Goal: Task Accomplishment & Management: Manage account settings

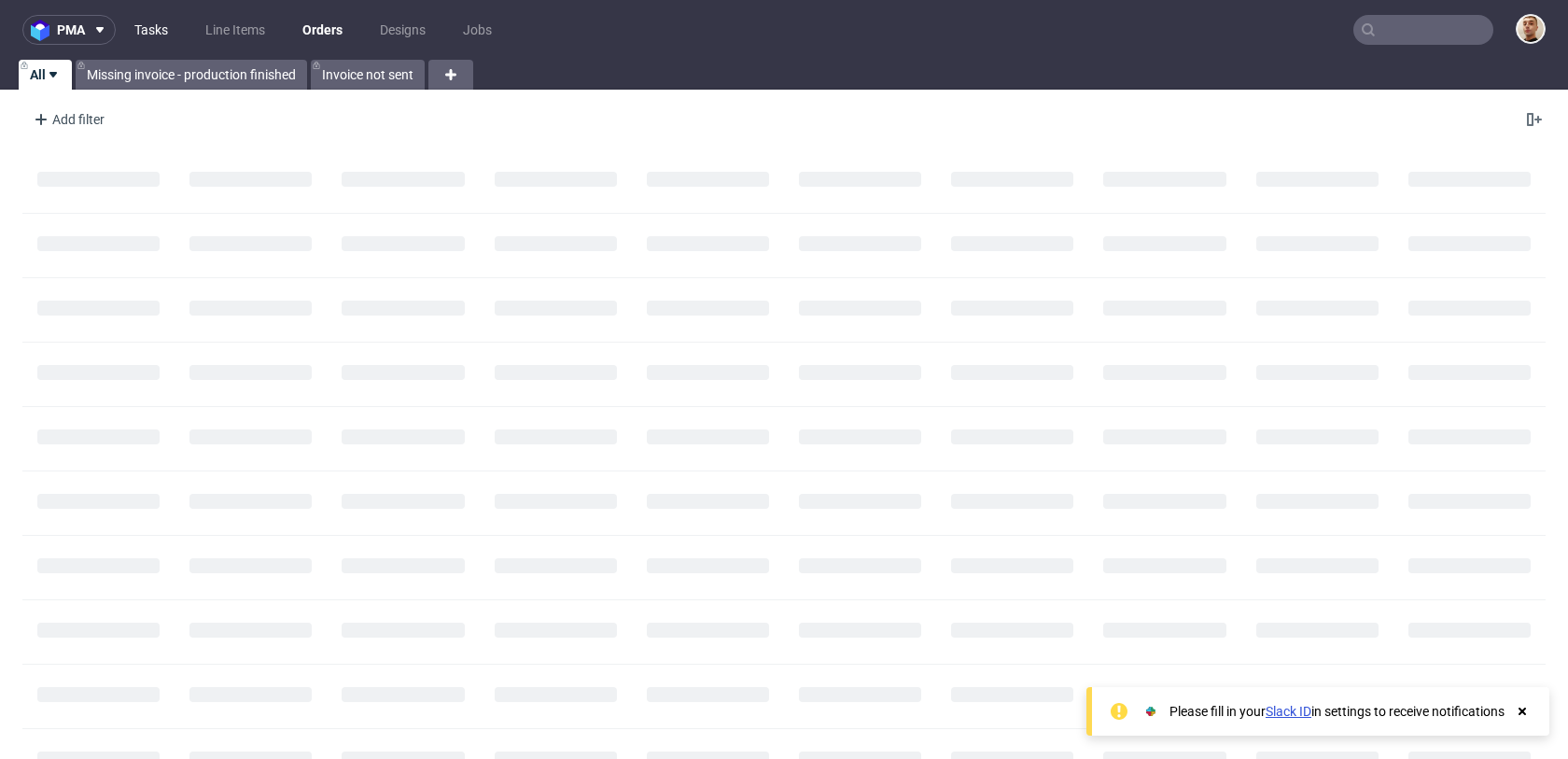
click at [154, 34] on link "Tasks" at bounding box center [151, 30] width 56 height 30
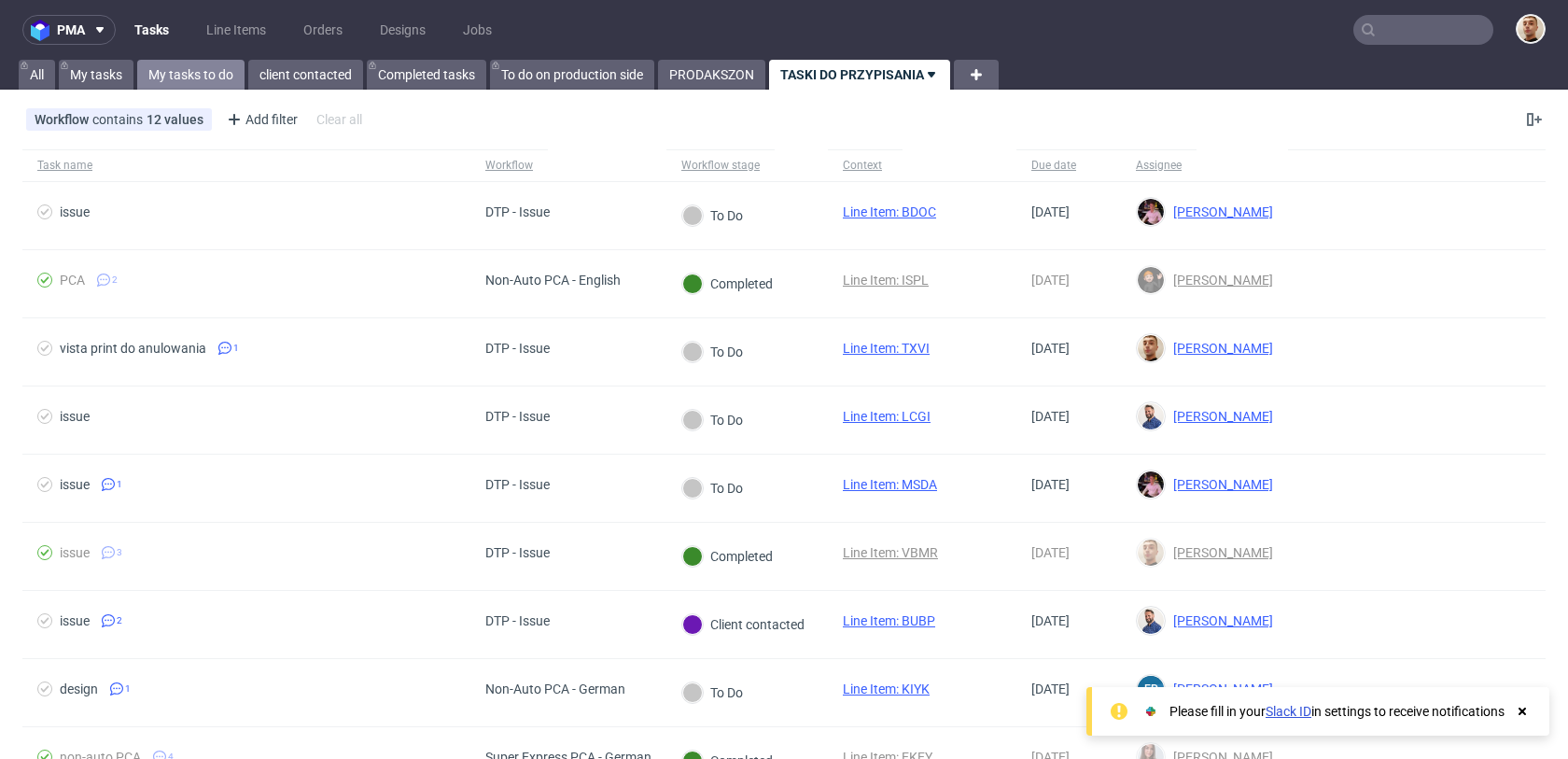
click at [222, 67] on link "My tasks to do" at bounding box center [191, 75] width 108 height 30
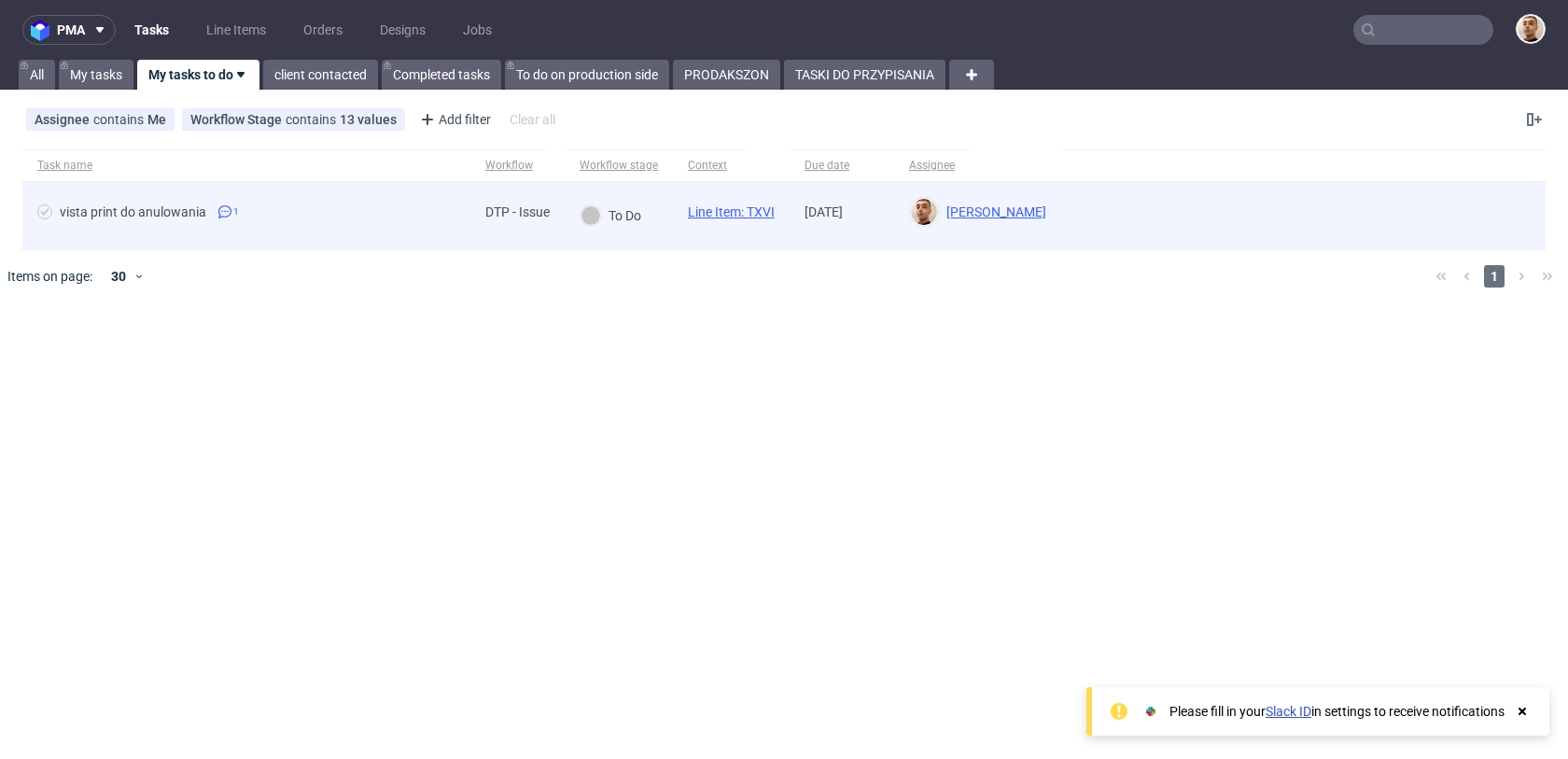
click at [353, 202] on div "vista print do anulowania 1" at bounding box center [247, 216] width 448 height 68
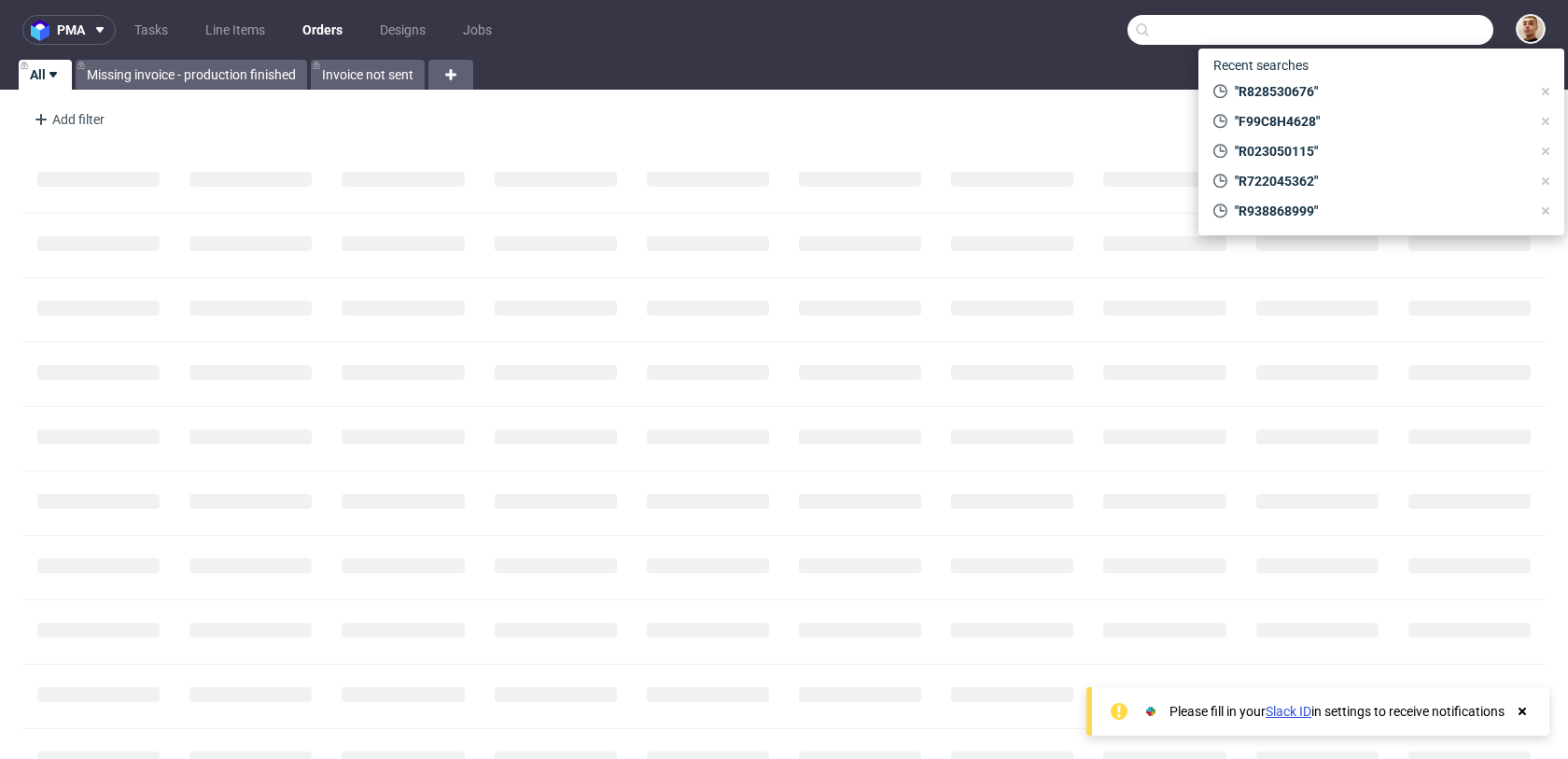
click at [1446, 29] on input "text" at bounding box center [1311, 30] width 366 height 30
paste input "R018942798"
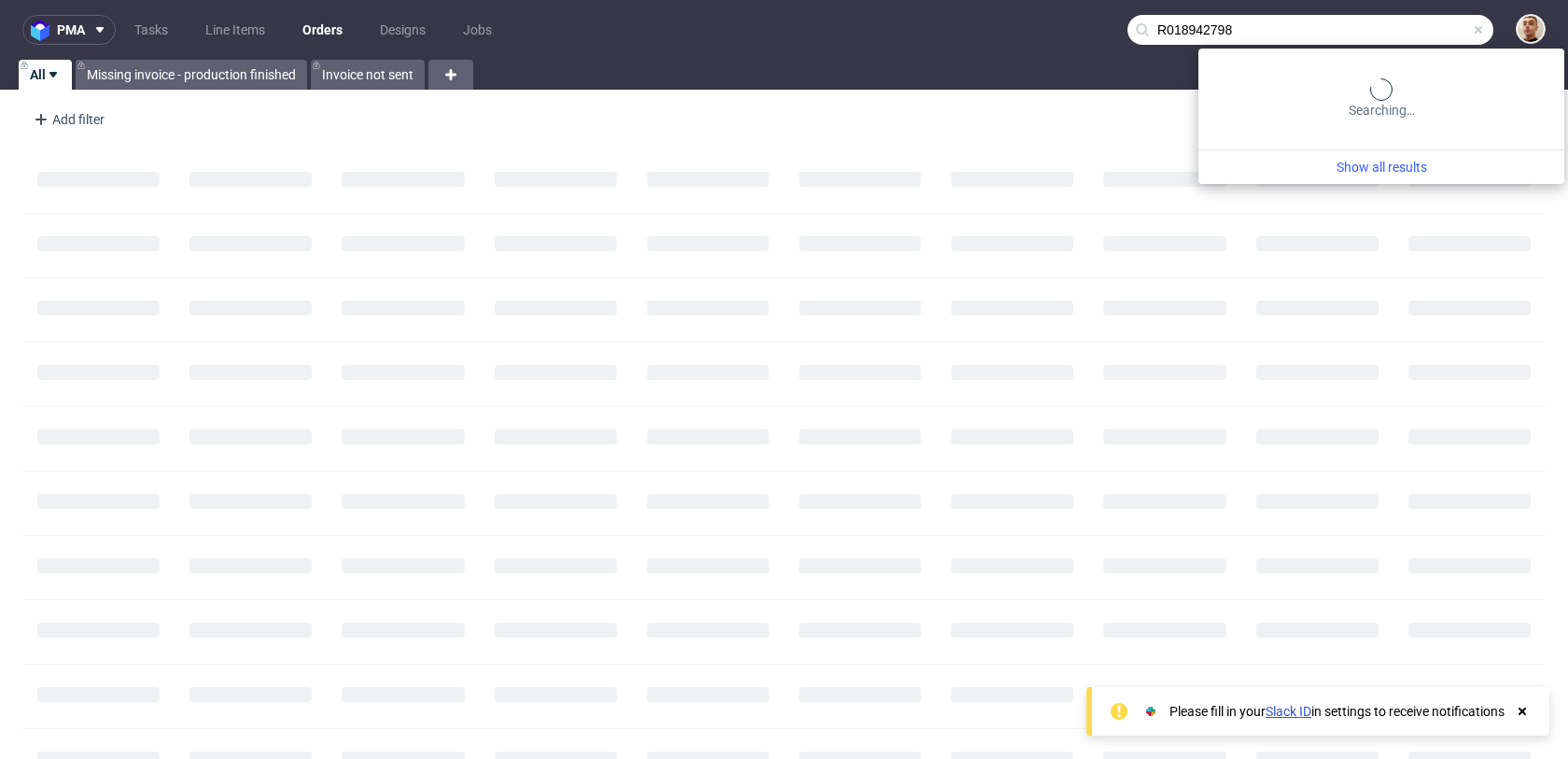
type input "R018942798"
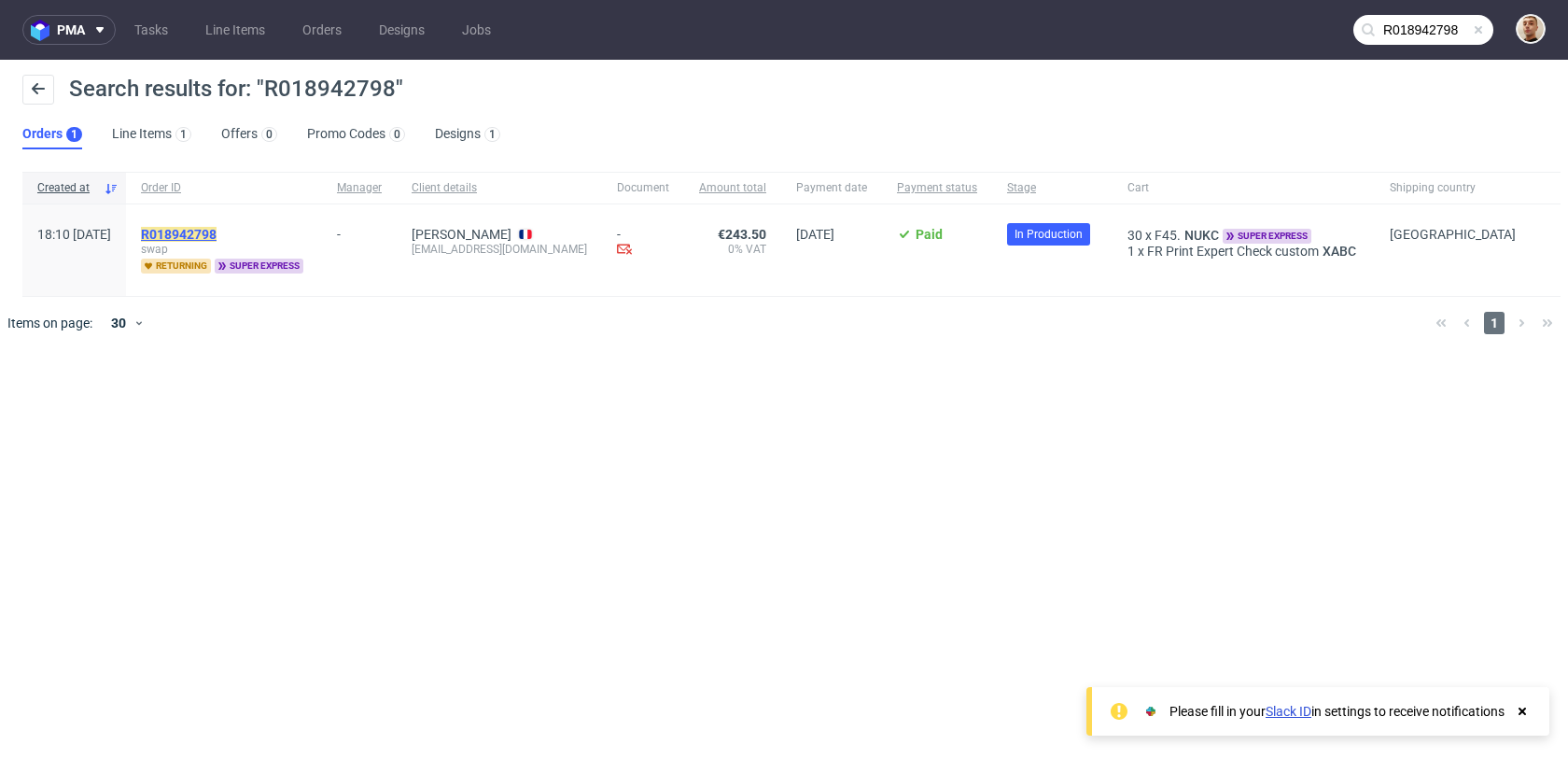
click at [217, 228] on mark "R018942798" at bounding box center [179, 234] width 76 height 15
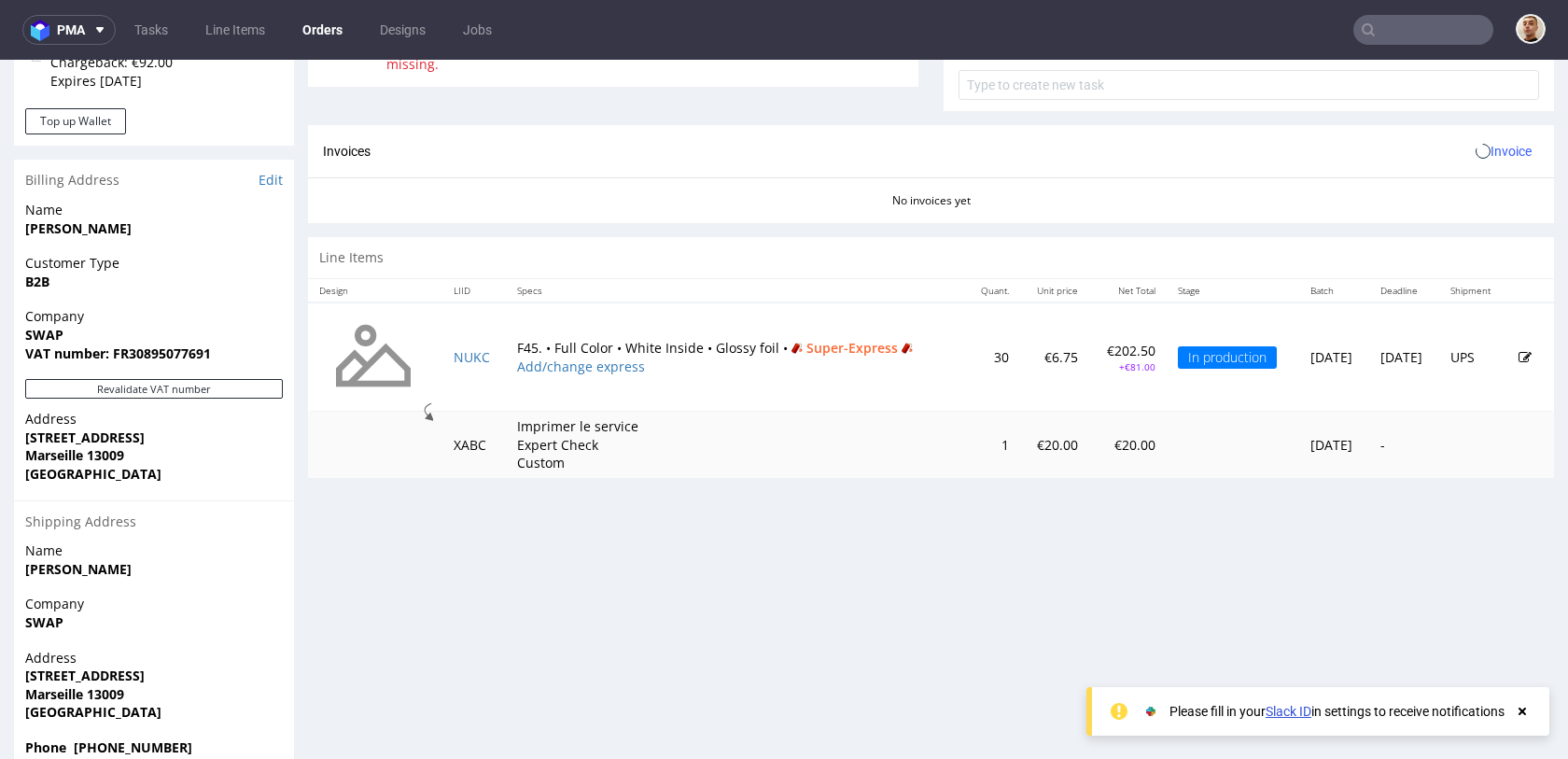
scroll to position [827, 0]
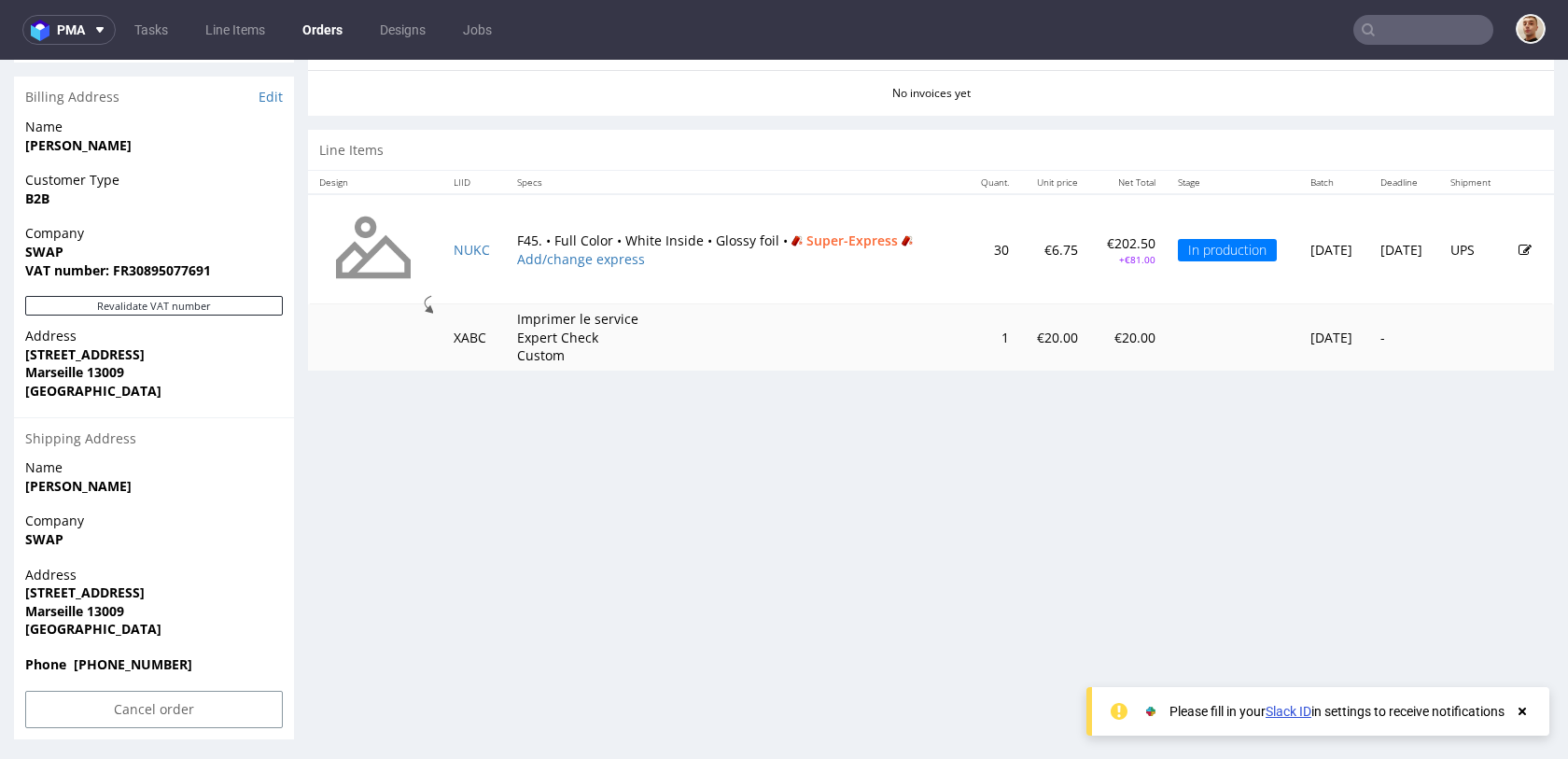
click at [468, 236] on td "NUKC" at bounding box center [474, 249] width 65 height 111
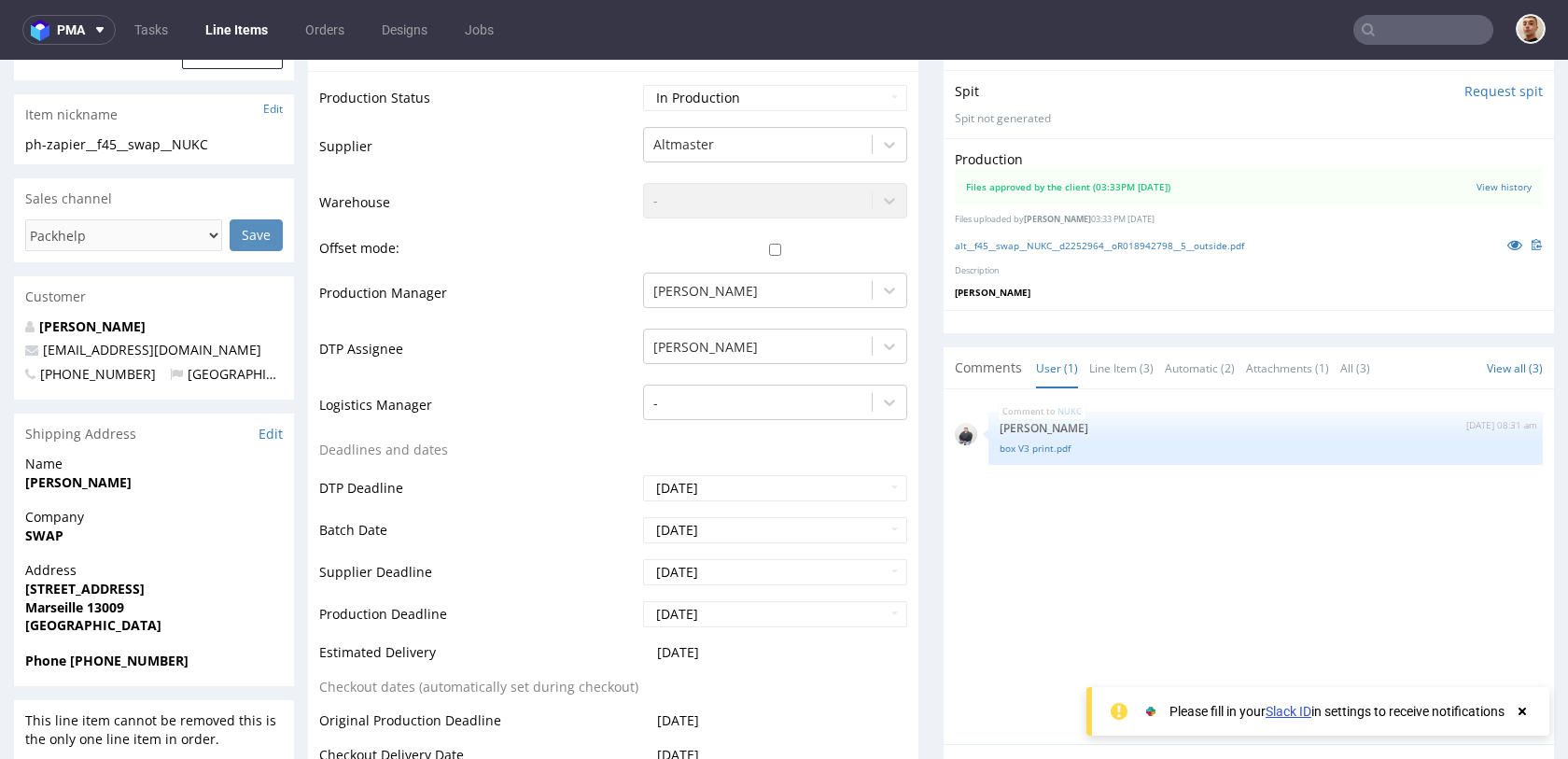
scroll to position [478, 0]
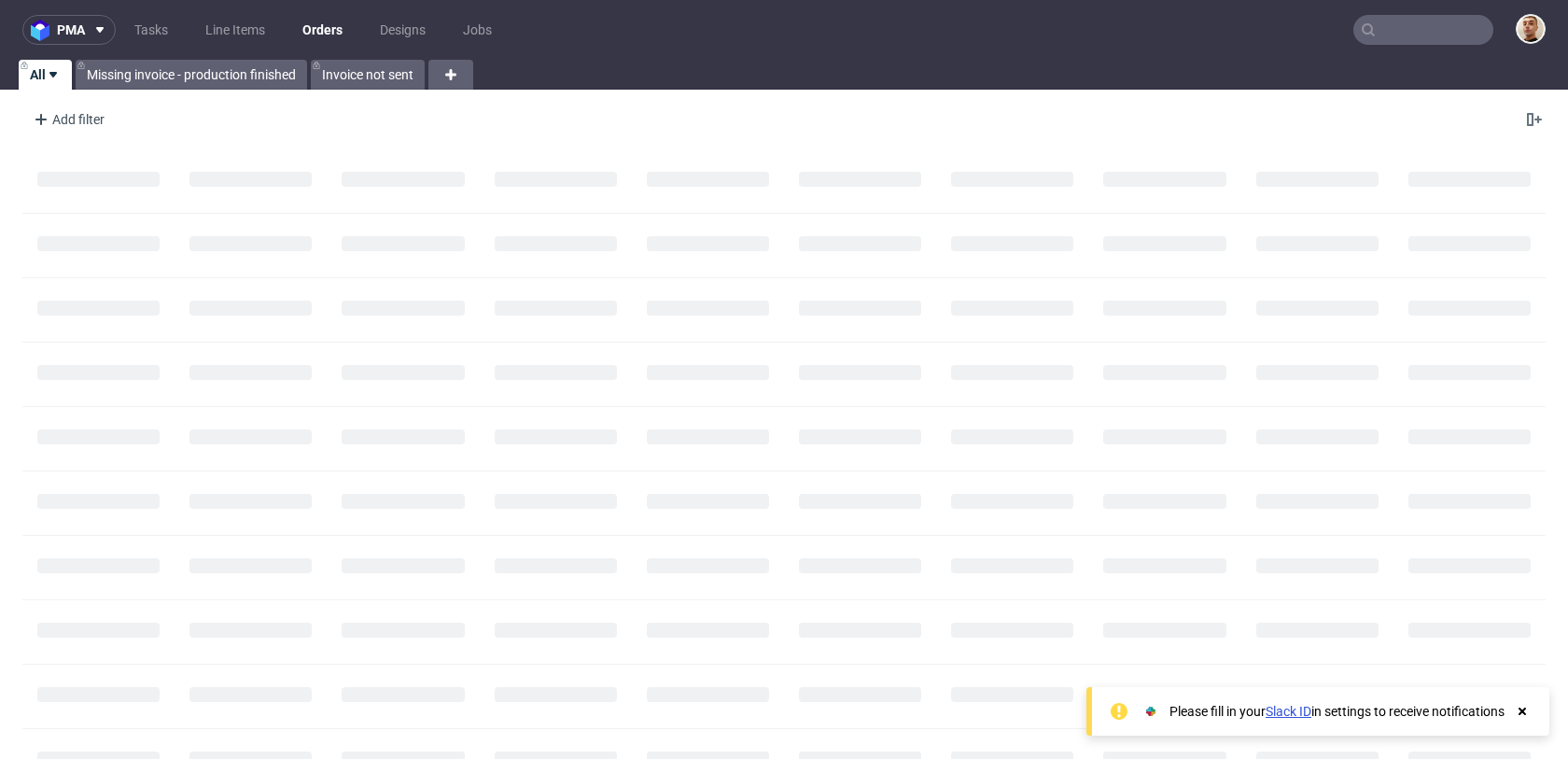
click at [1409, 36] on input "text" at bounding box center [1423, 30] width 140 height 30
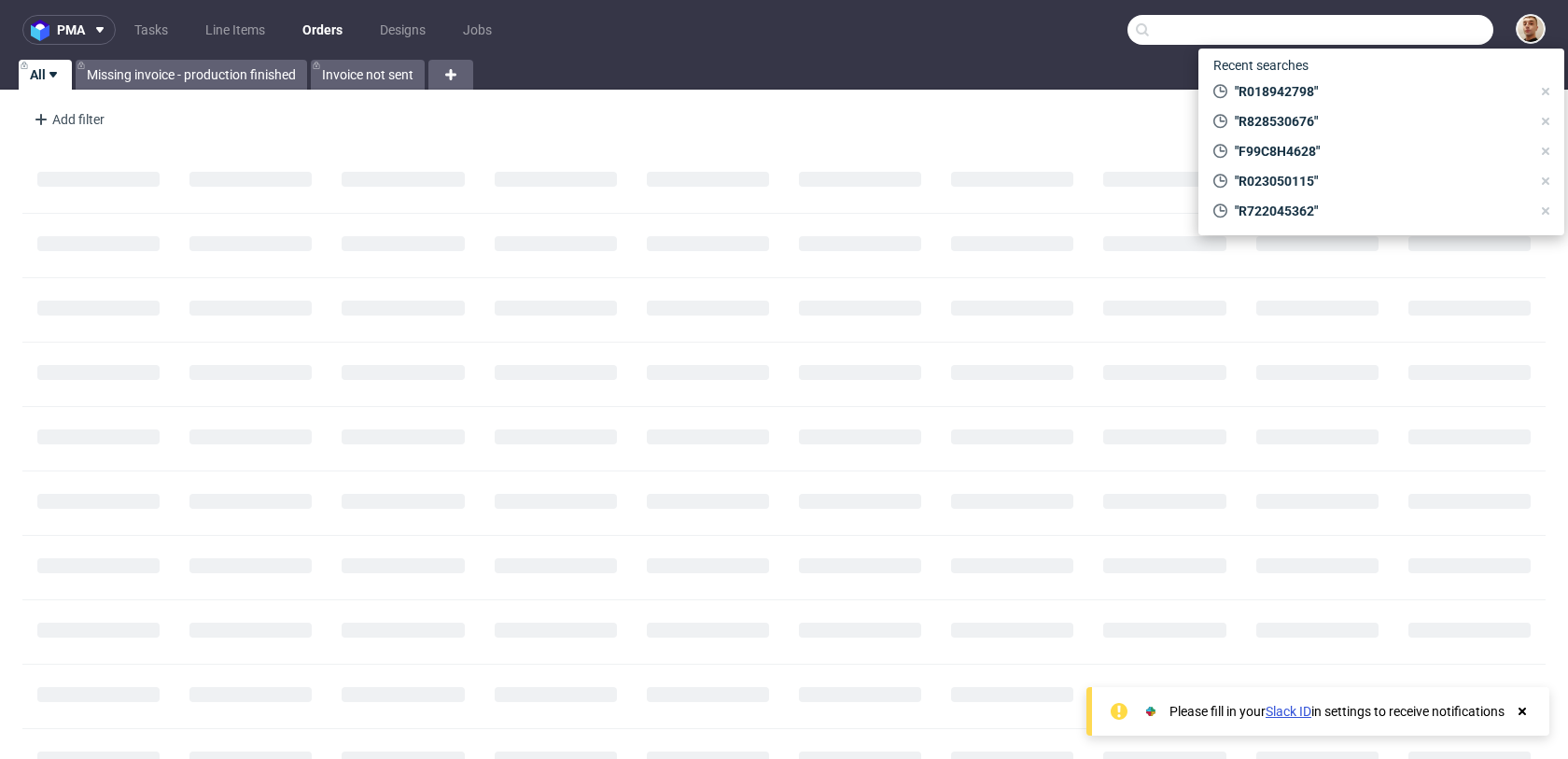
paste input "R980887671"
type input "R980887671"
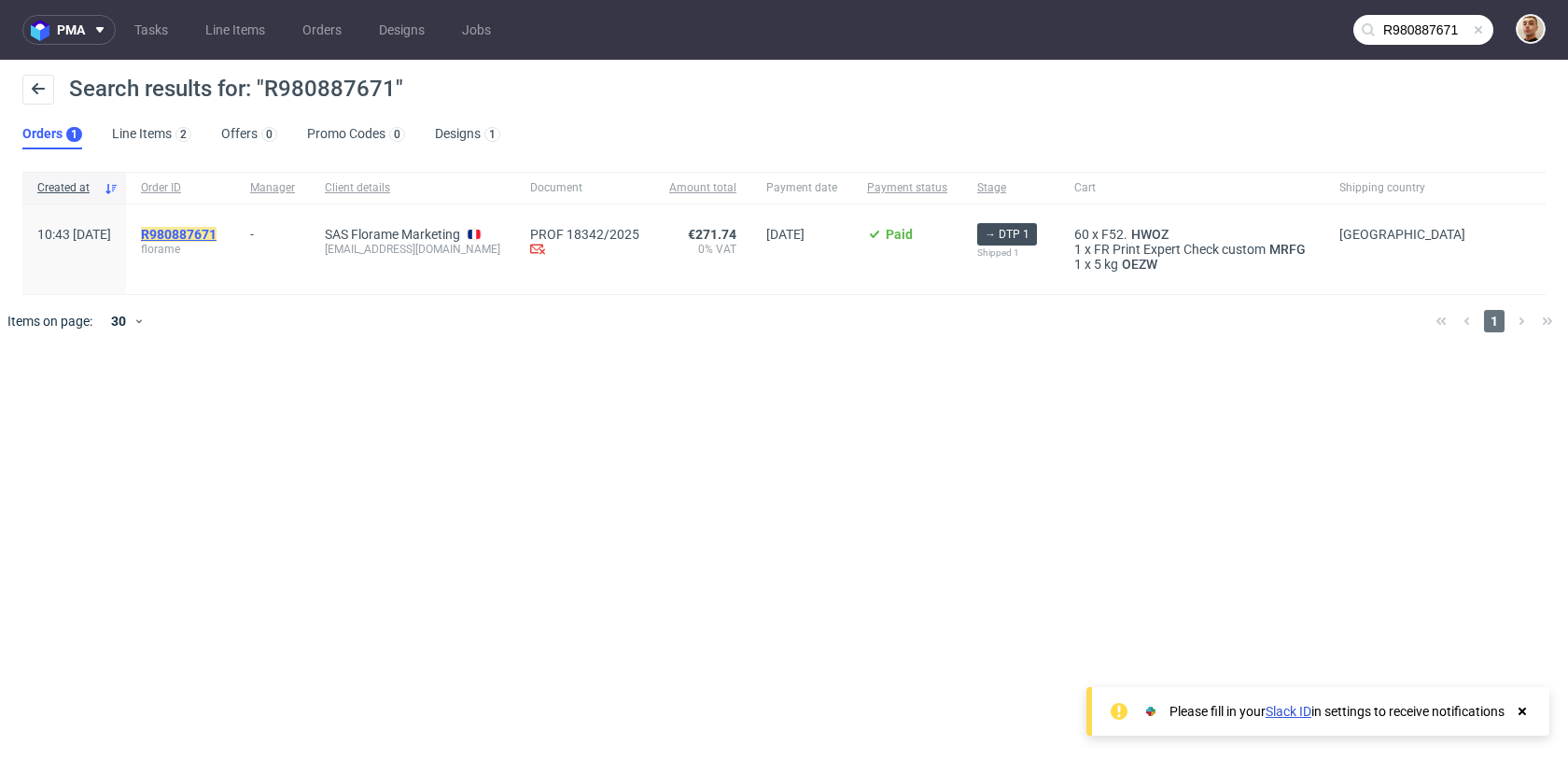
click at [217, 232] on mark "R980887671" at bounding box center [179, 234] width 76 height 15
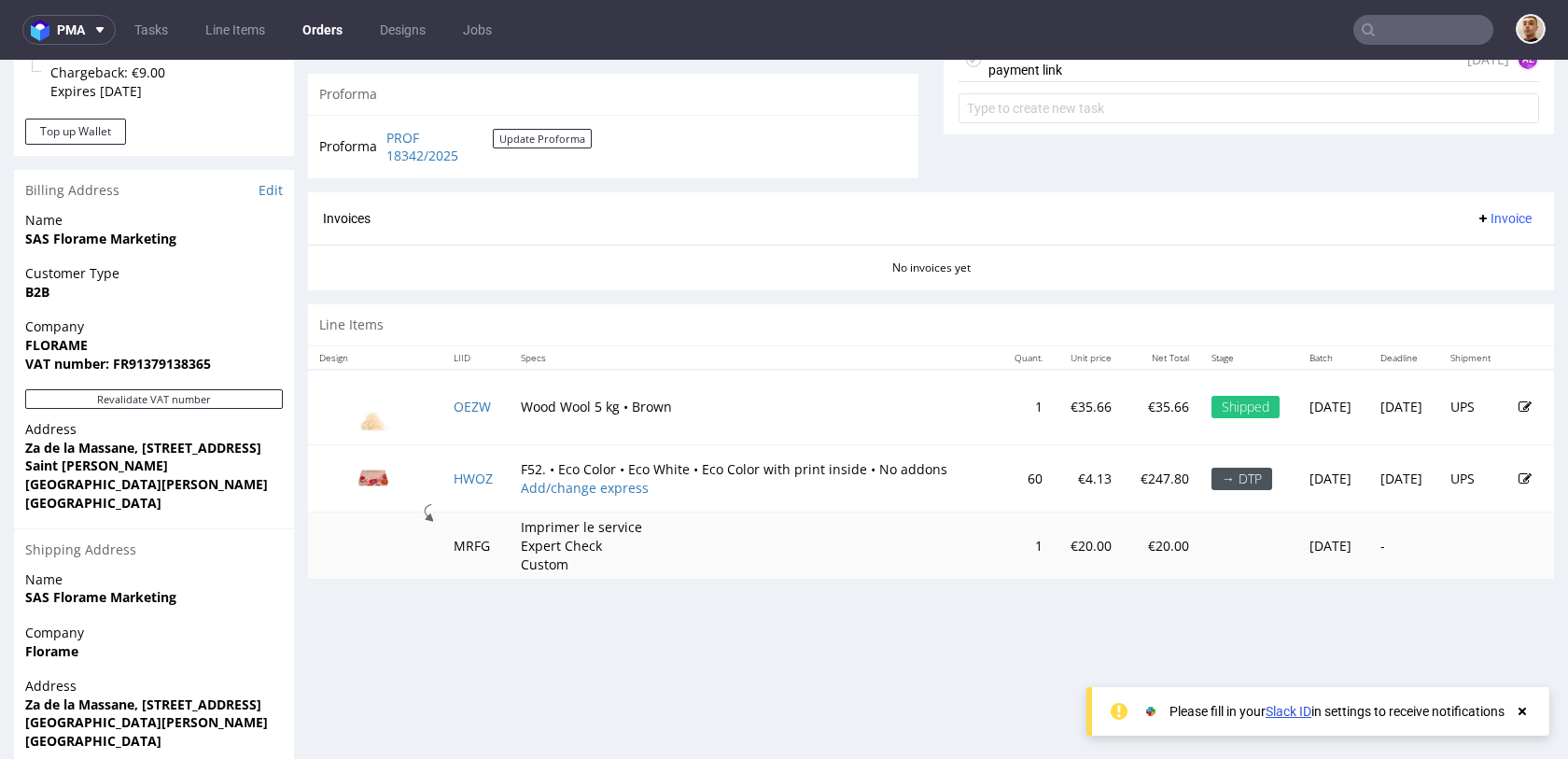
scroll to position [728, 0]
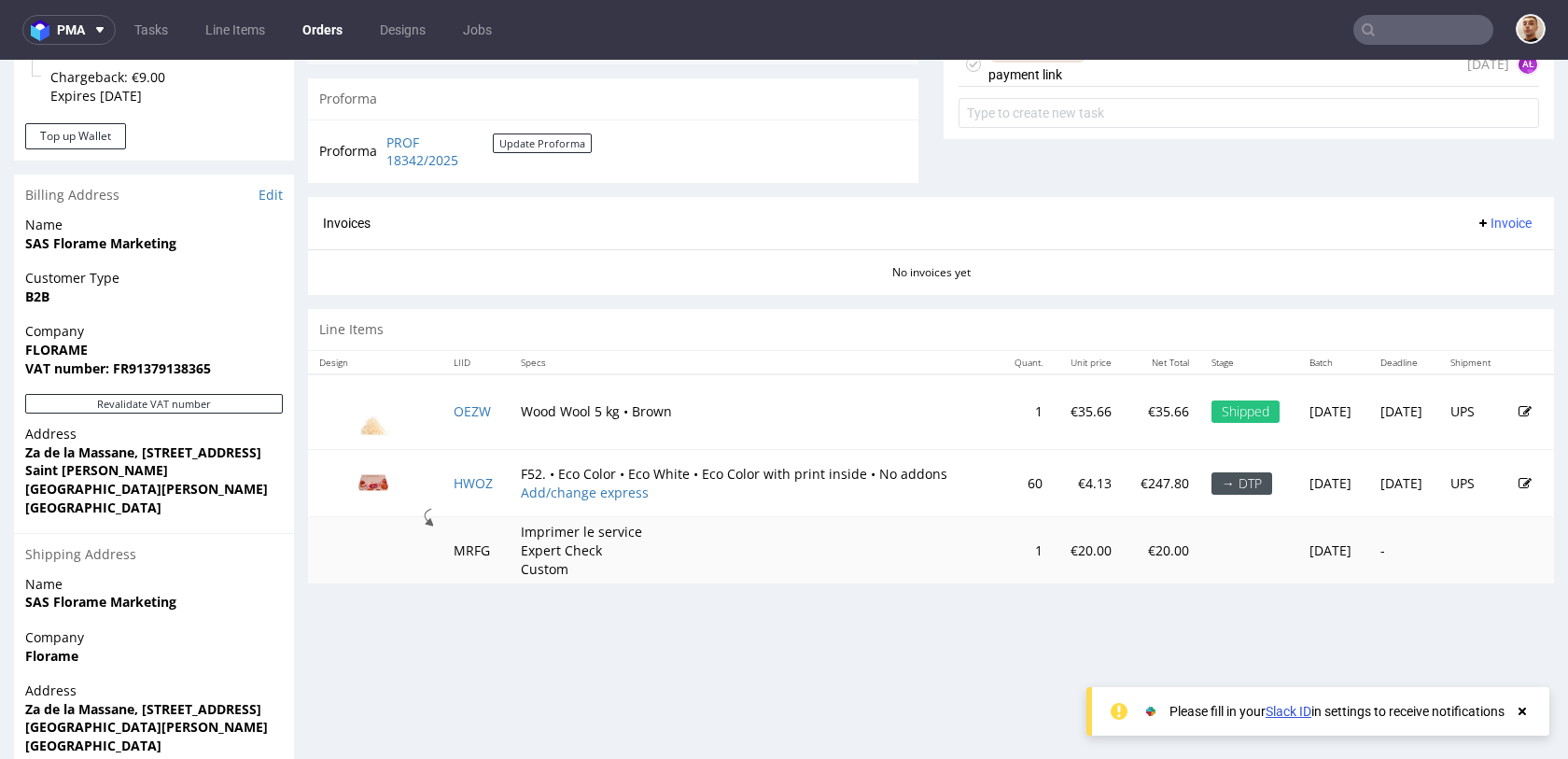
click at [1518, 486] on icon at bounding box center [1524, 483] width 13 height 13
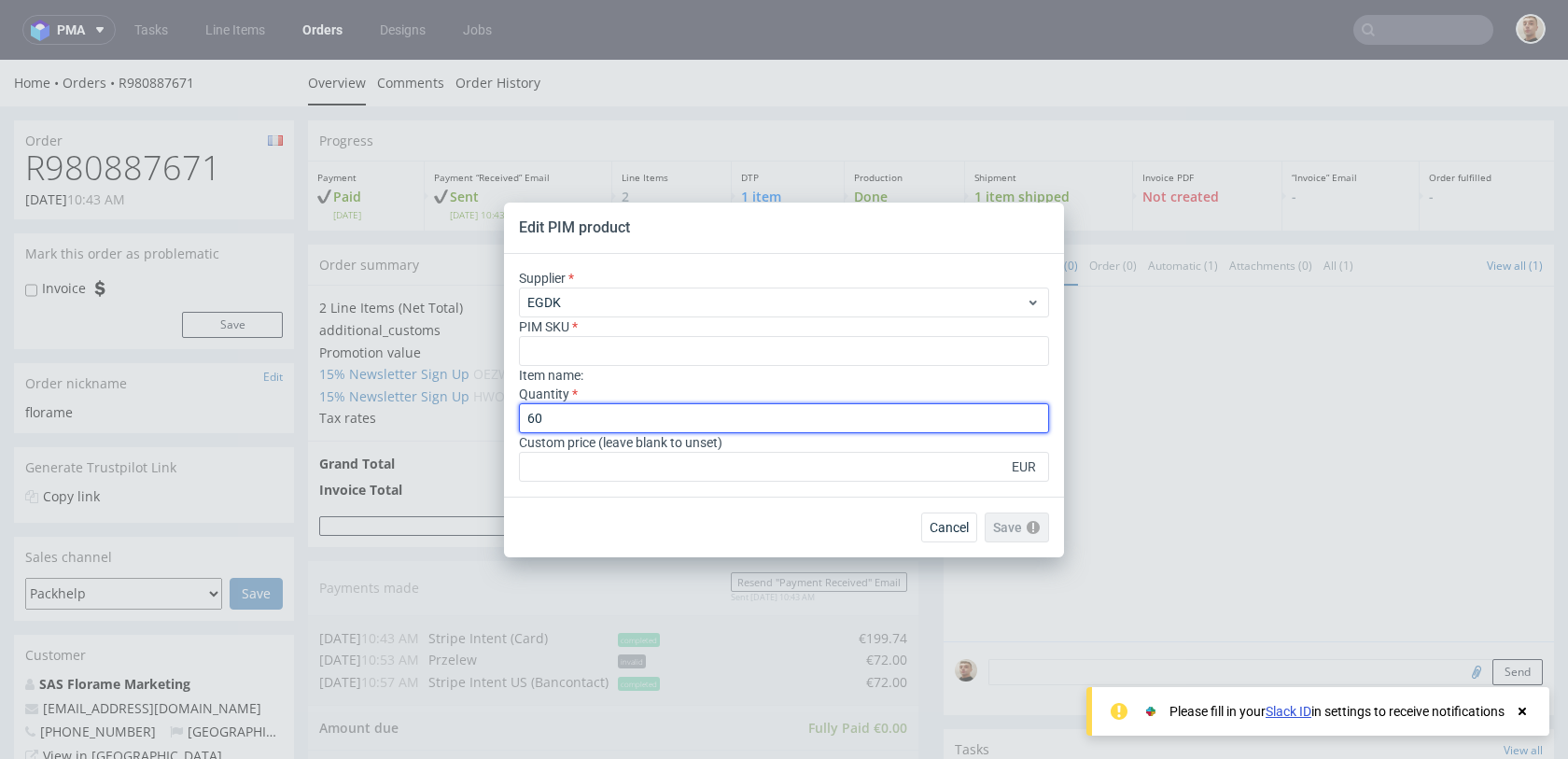
drag, startPoint x: 535, startPoint y: 417, endPoint x: 516, endPoint y: 417, distance: 19.0
click at [516, 417] on div "Supplier EGDK PIM SKU Item name : Quantity 60 Custom price (leave blank to unse…" at bounding box center [784, 376] width 560 height 243
type input "120"
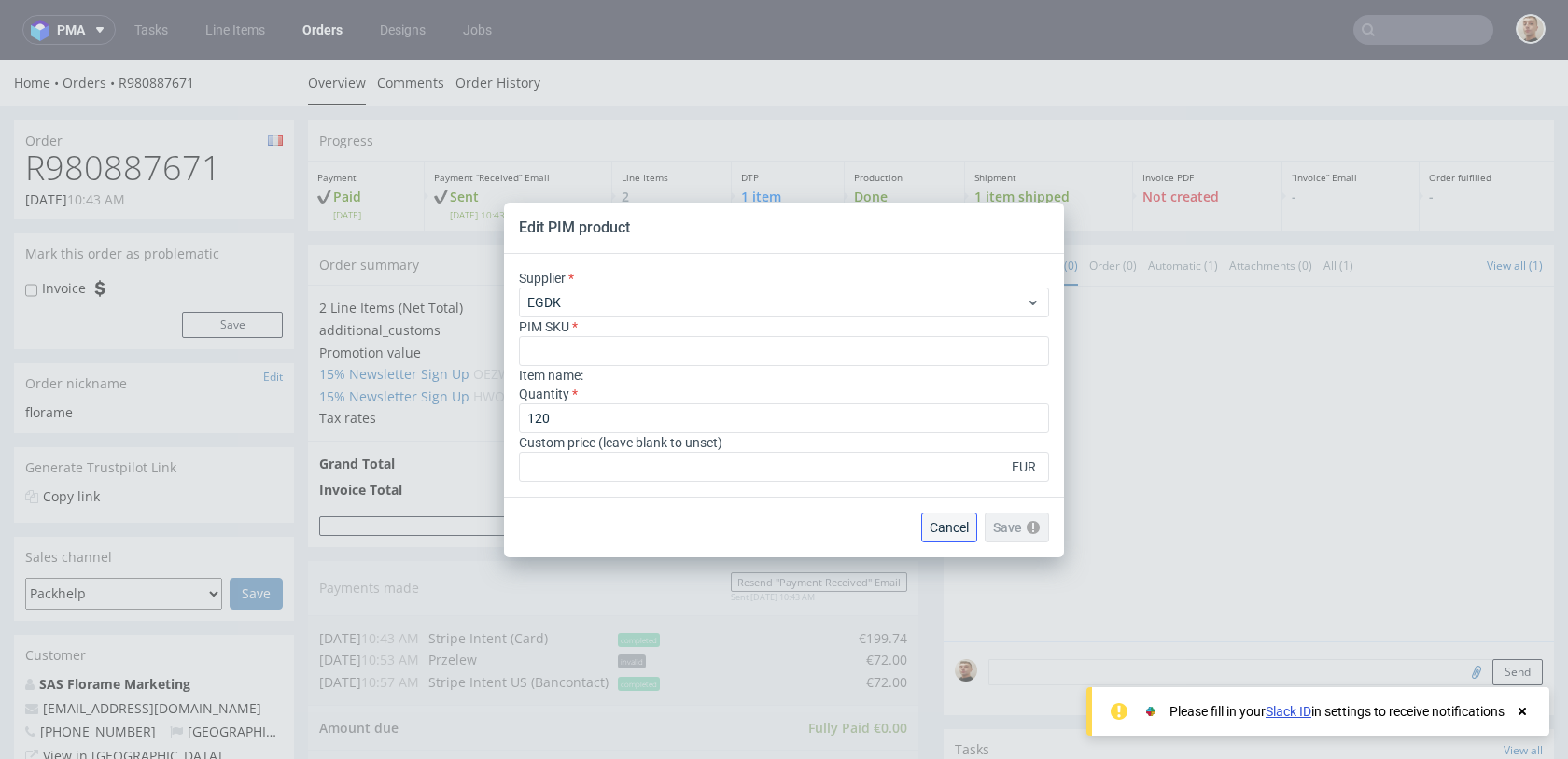
click at [941, 524] on span "Cancel" at bounding box center [949, 527] width 39 height 13
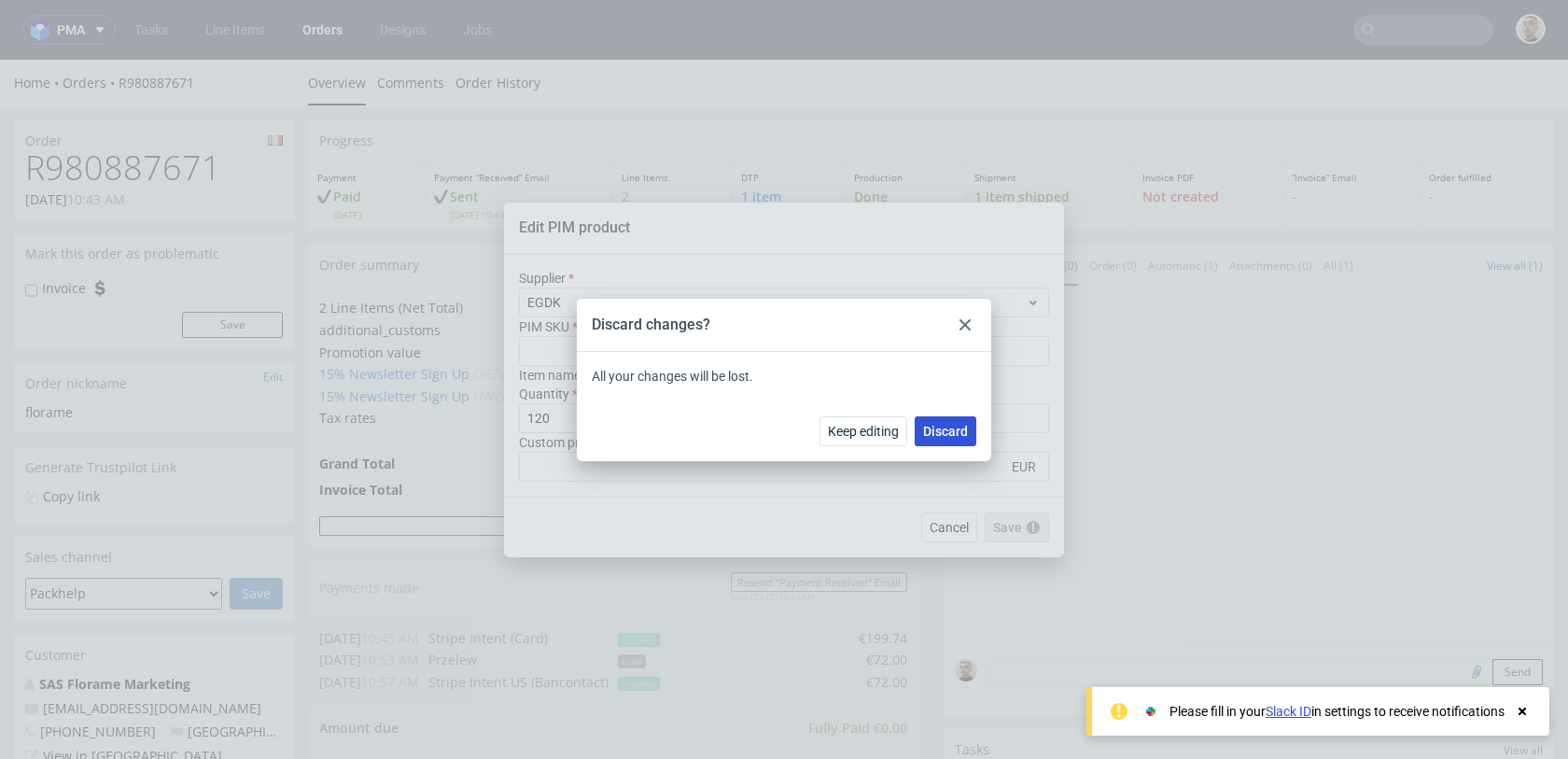
click at [950, 432] on span "Discard" at bounding box center [945, 431] width 45 height 13
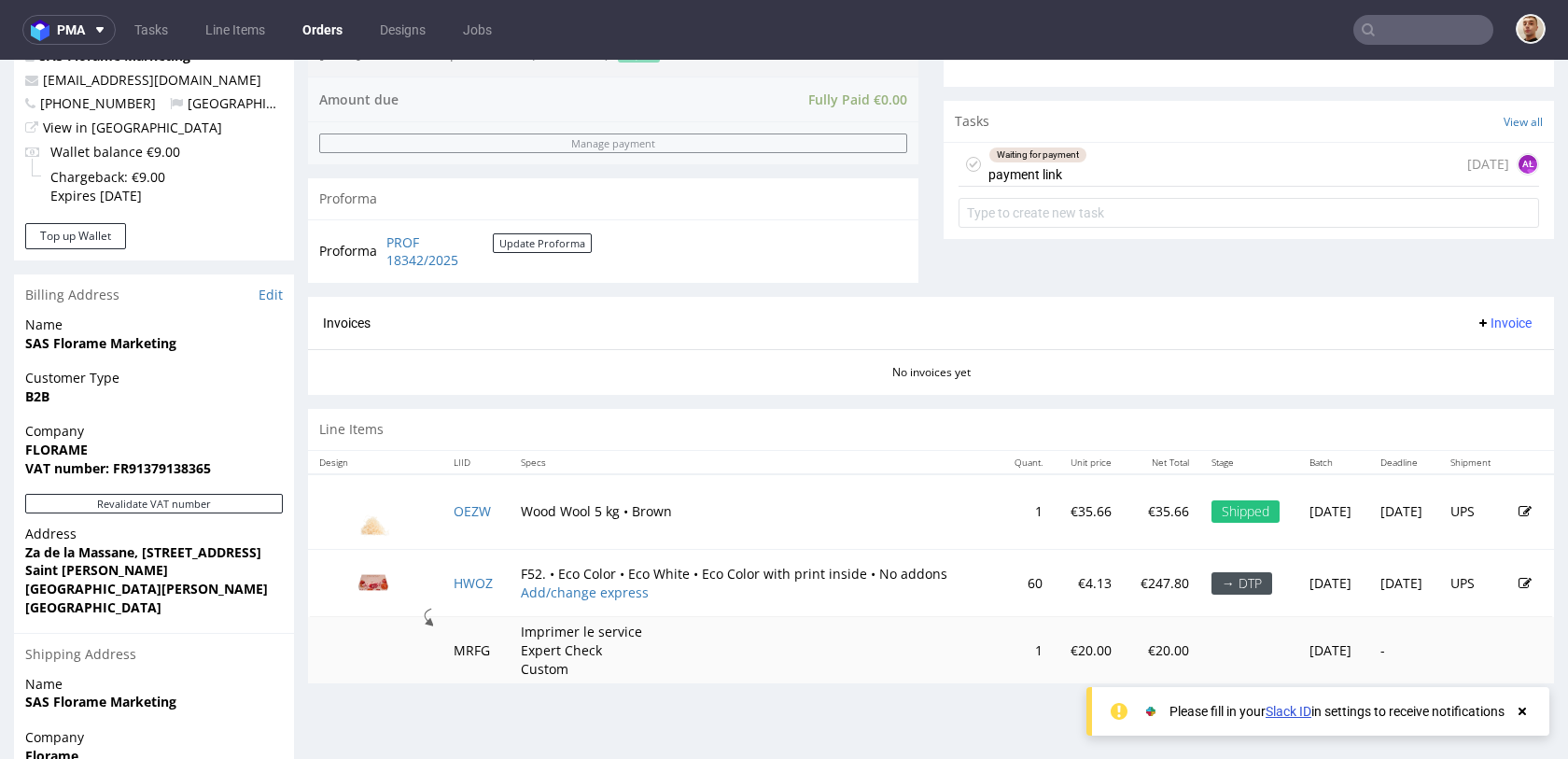
scroll to position [631, 0]
click at [999, 569] on td "60" at bounding box center [1025, 581] width 55 height 68
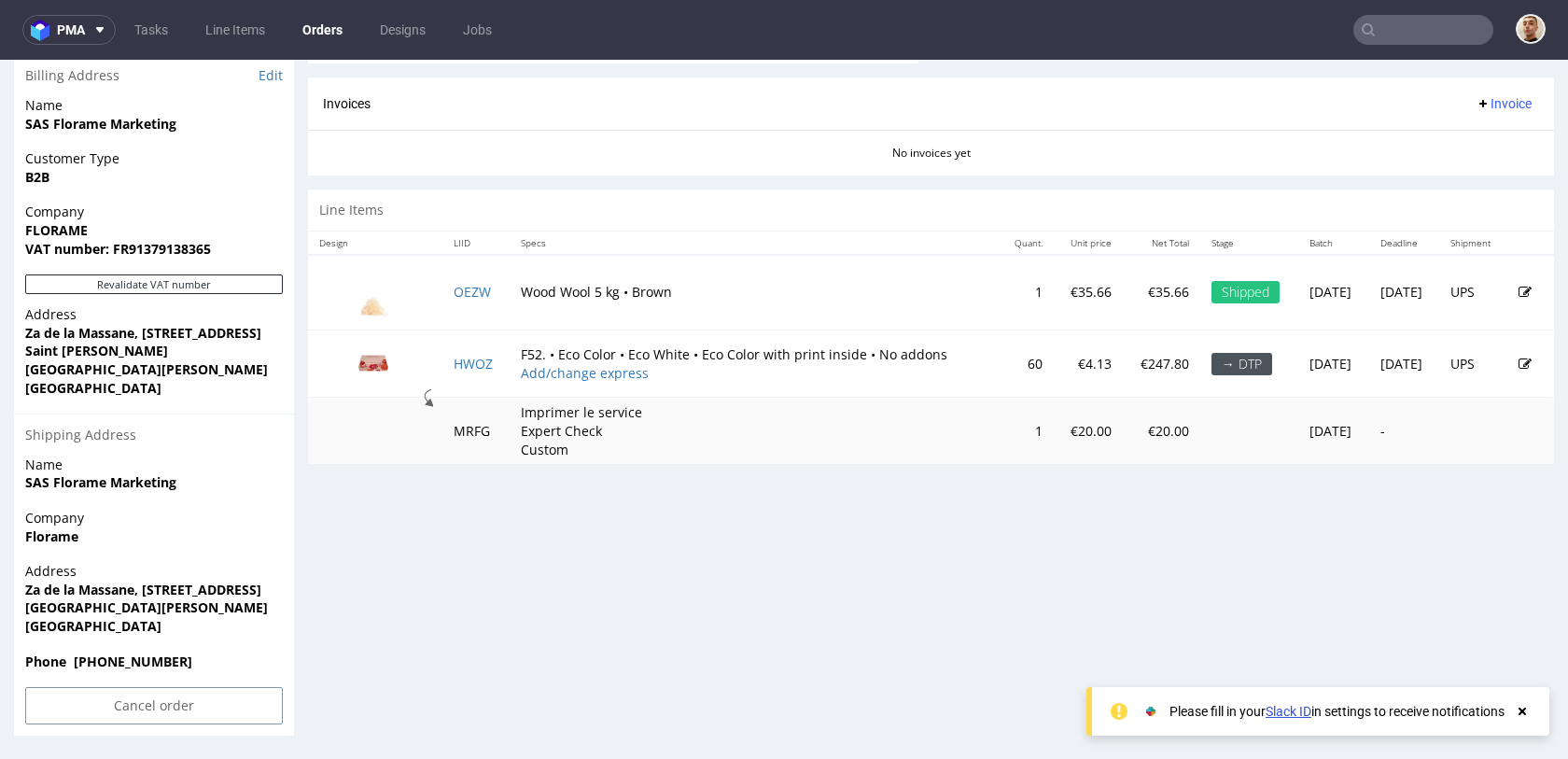
scroll to position [5, 0]
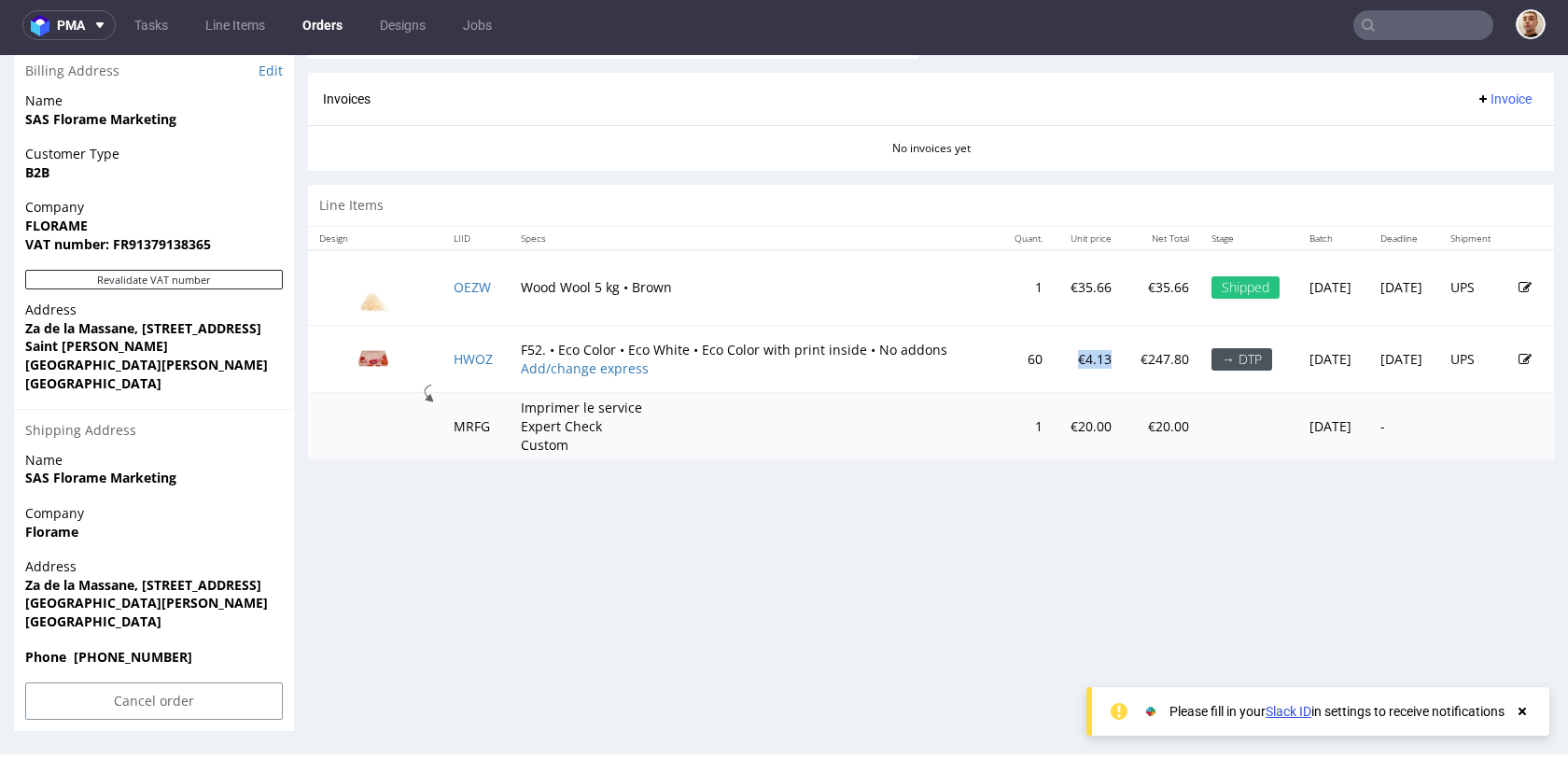
drag, startPoint x: 1056, startPoint y: 362, endPoint x: 1025, endPoint y: 357, distance: 31.4
click at [1054, 357] on td "€4.13" at bounding box center [1088, 359] width 69 height 68
copy td "€4.13"
click at [1124, 383] on td "€247.80" at bounding box center [1162, 359] width 78 height 68
drag, startPoint x: 1135, startPoint y: 359, endPoint x: 1077, endPoint y: 359, distance: 58.0
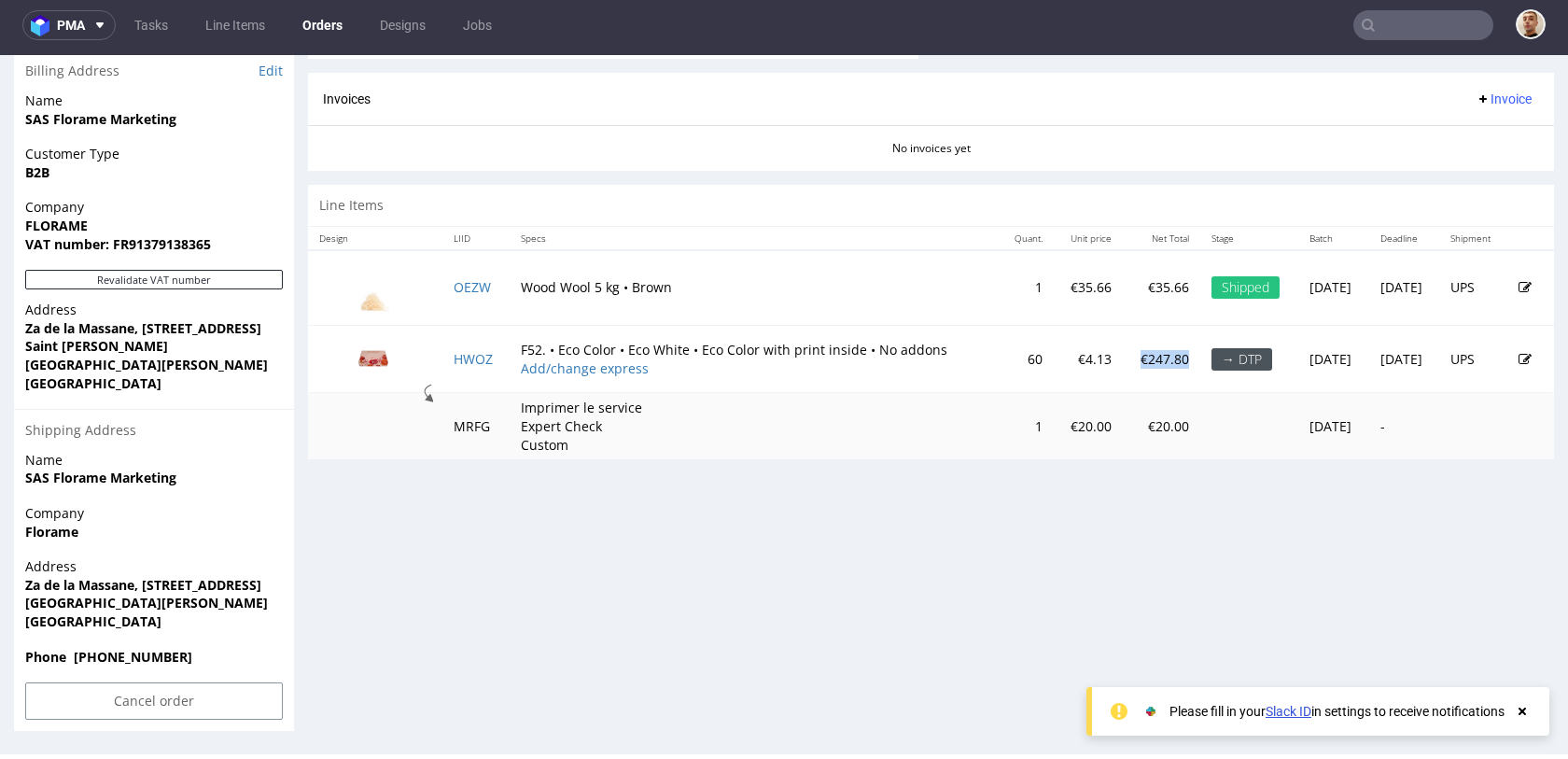
click at [1123, 359] on td "€247.80" at bounding box center [1162, 359] width 78 height 68
copy p "€247.80"
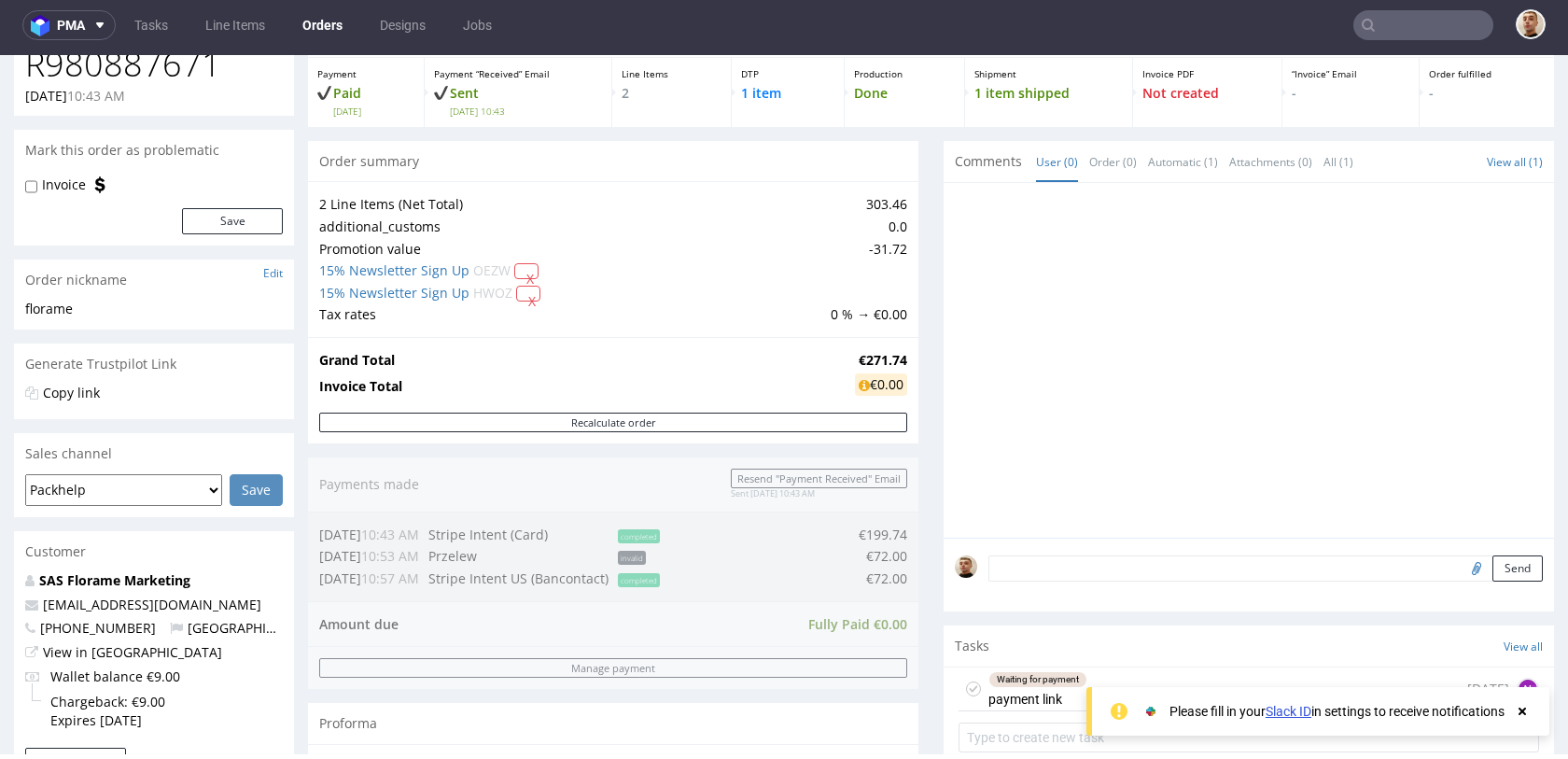
scroll to position [0, 0]
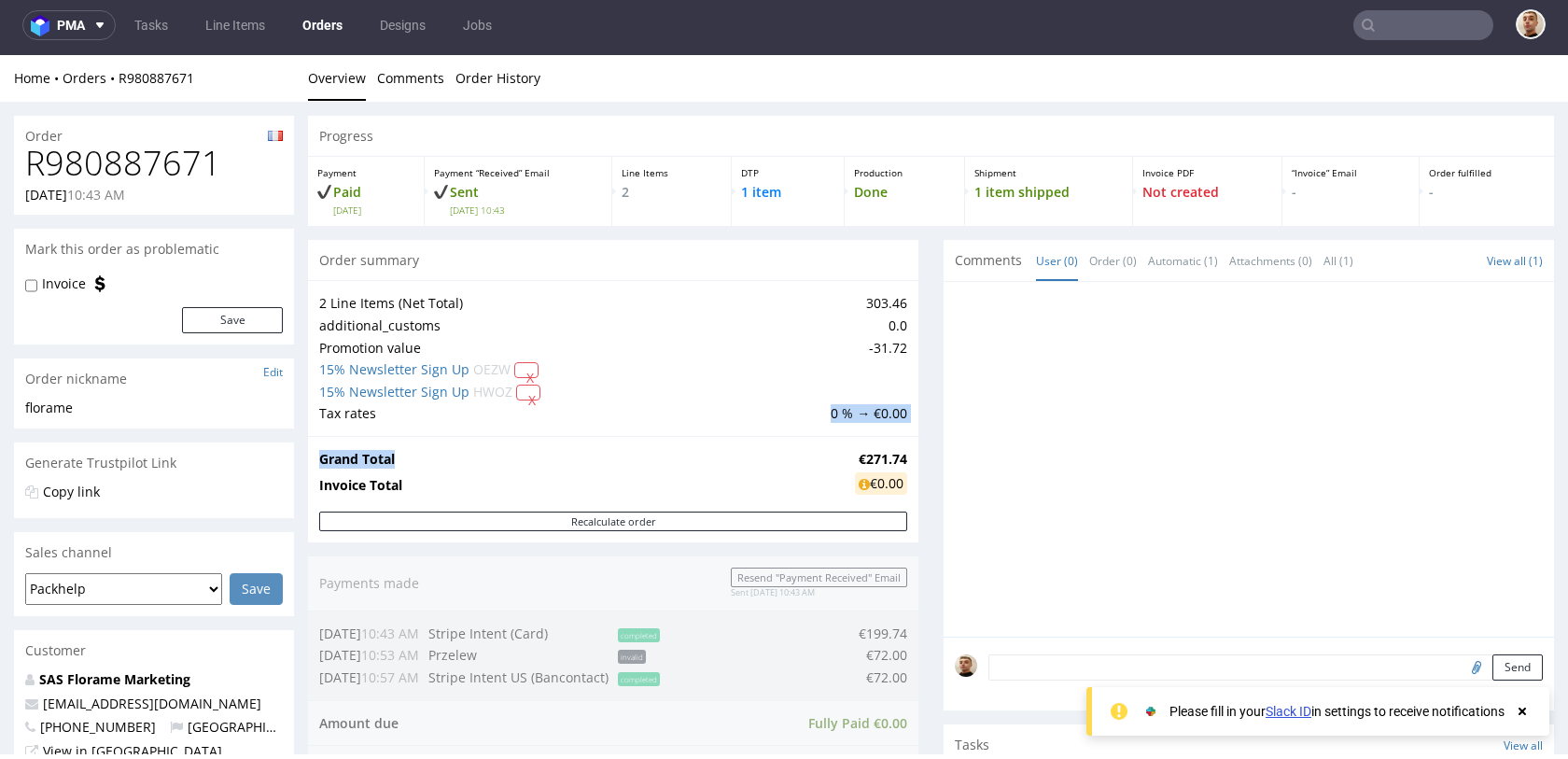
drag, startPoint x: 680, startPoint y: 459, endPoint x: 678, endPoint y: 416, distance: 43.0
click at [678, 416] on section "Order summary 2 Line Items (Net Total) 303.46 additional_customs 0.0 Promotion …" at bounding box center [612, 391] width 610 height 303
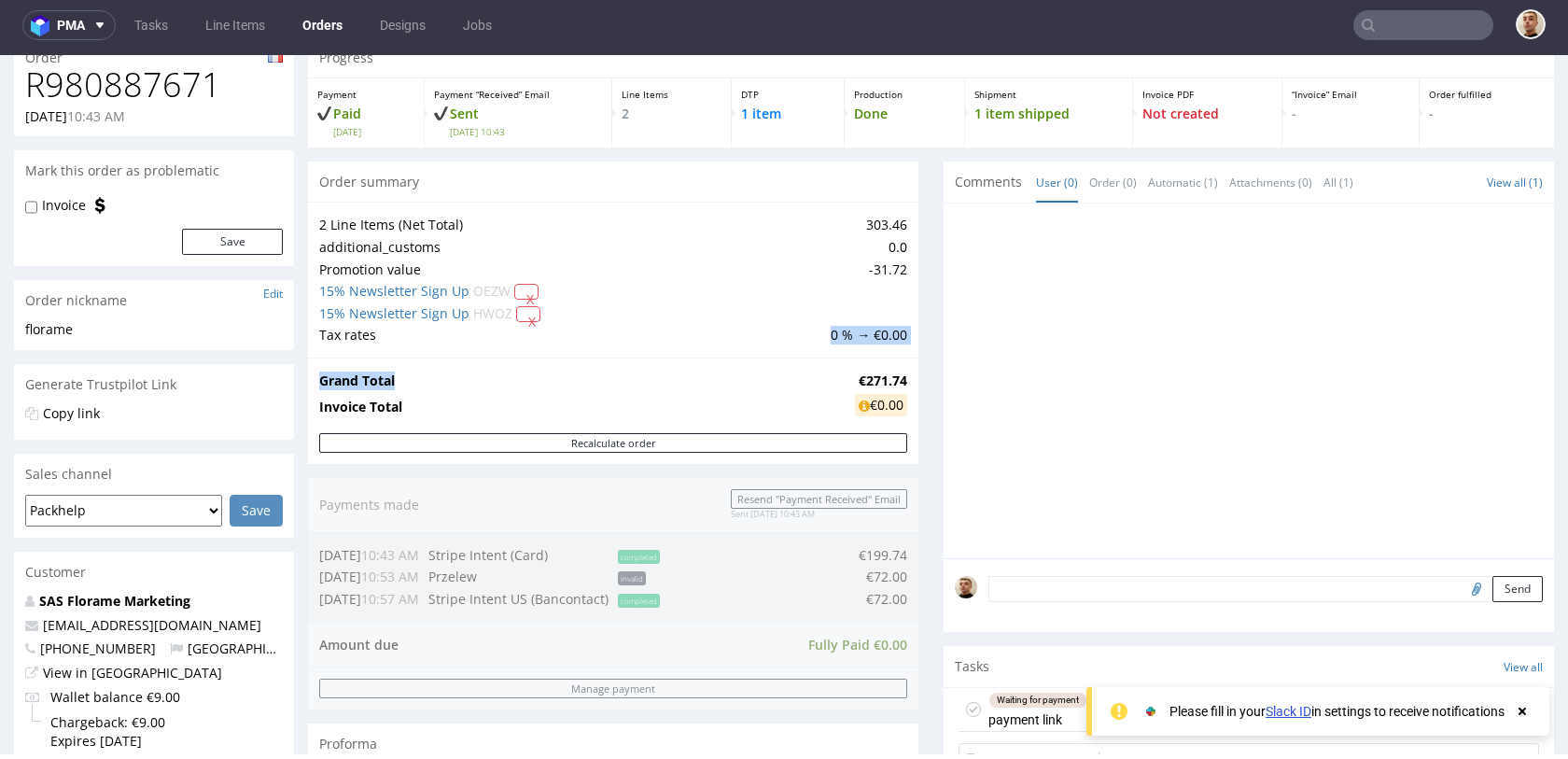
scroll to position [467, 0]
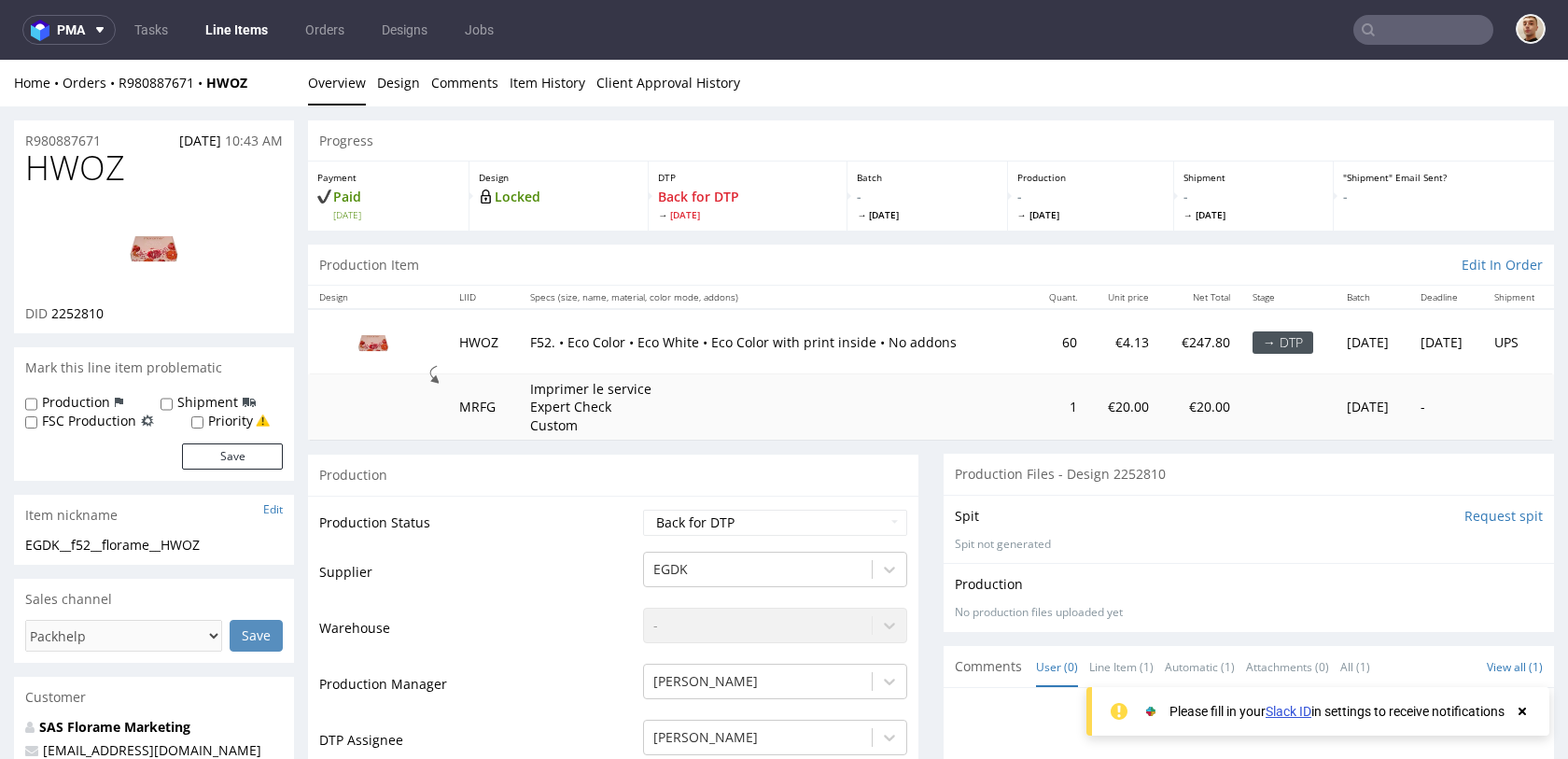
click at [616, 343] on p "F52. • Eco Color • Eco White • Eco Color with print inside • No addons" at bounding box center [775, 343] width 489 height 19
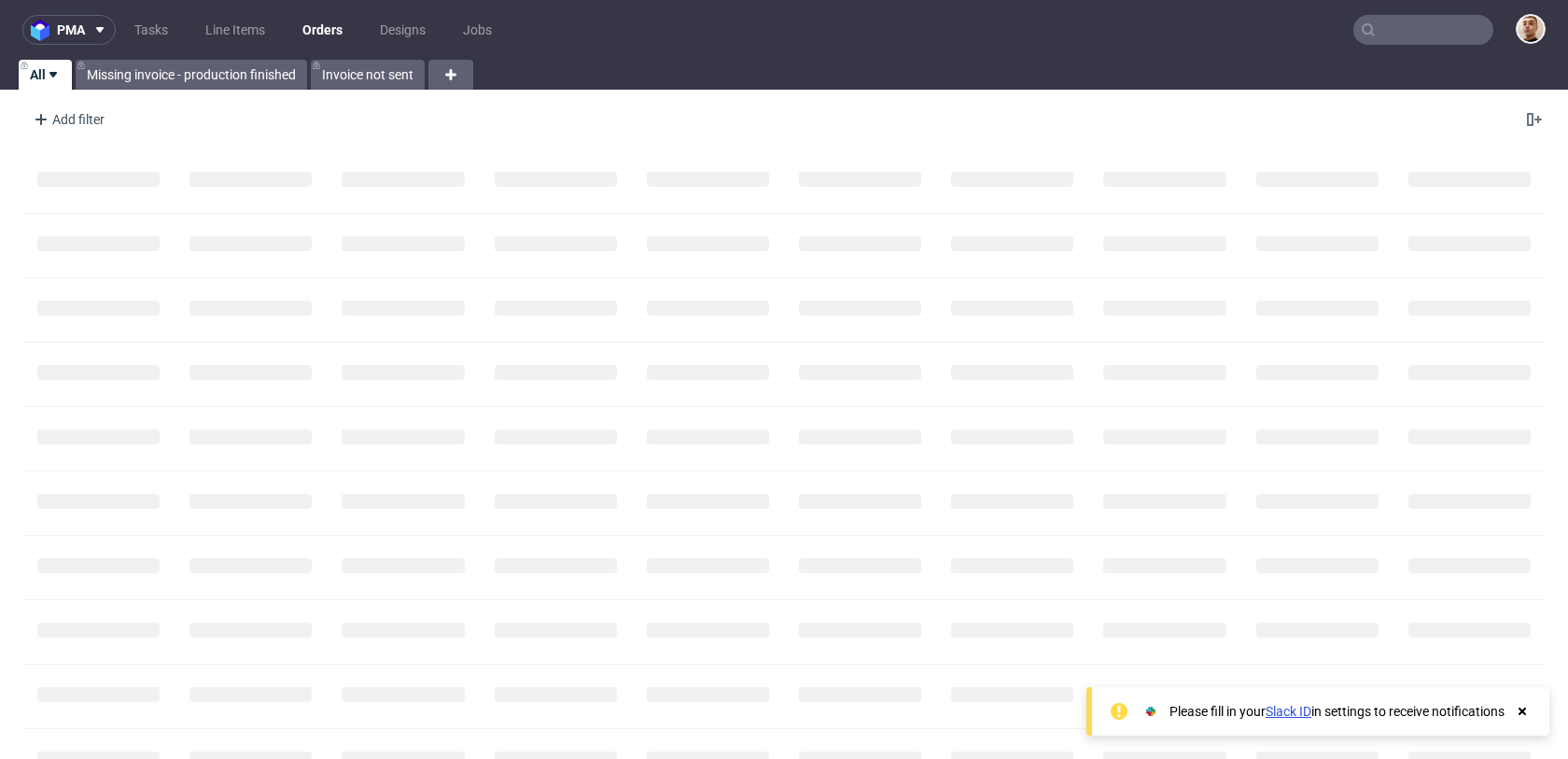
click at [1406, 18] on input "text" at bounding box center [1423, 30] width 140 height 30
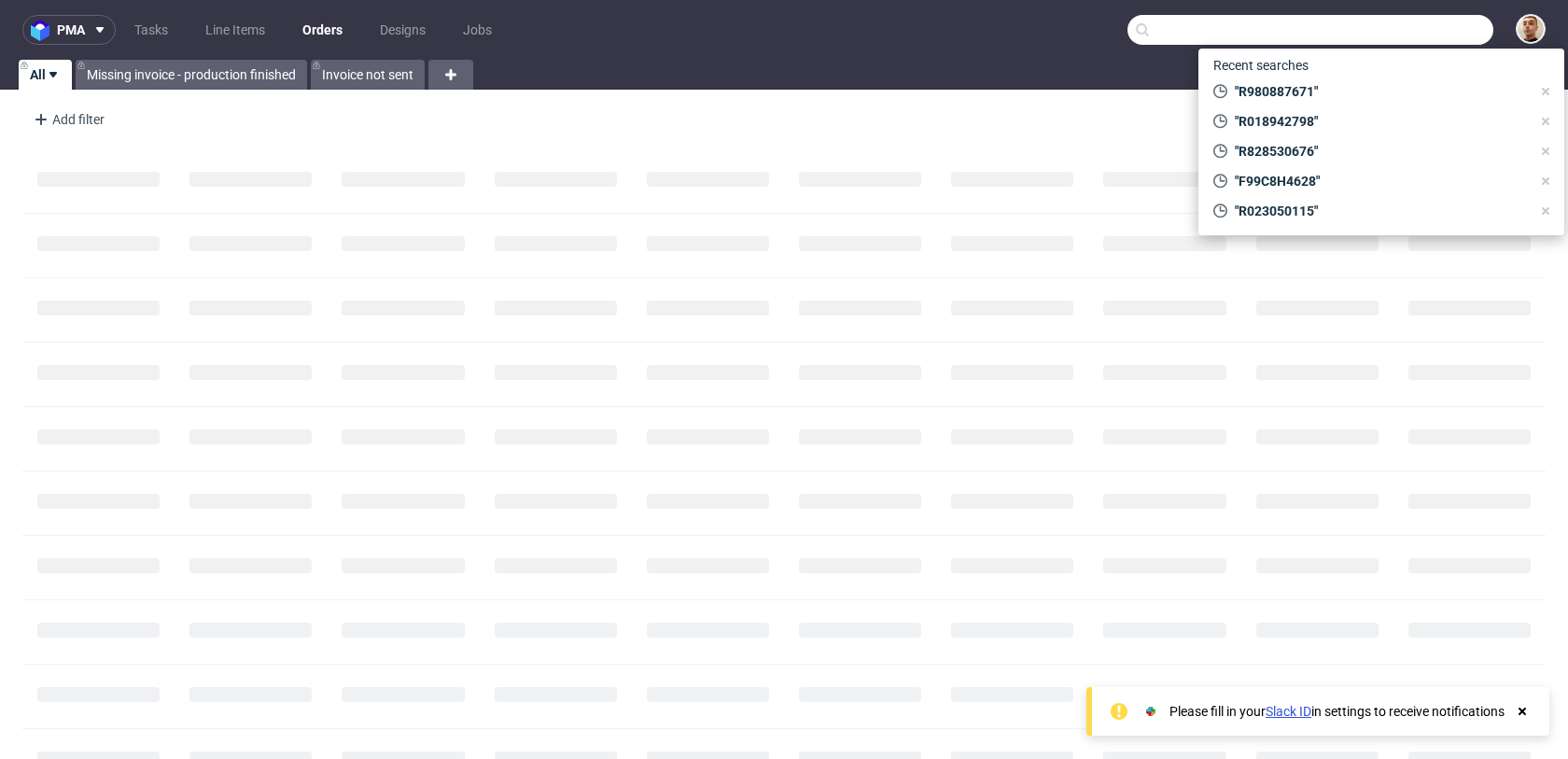
paste input "R980887671"
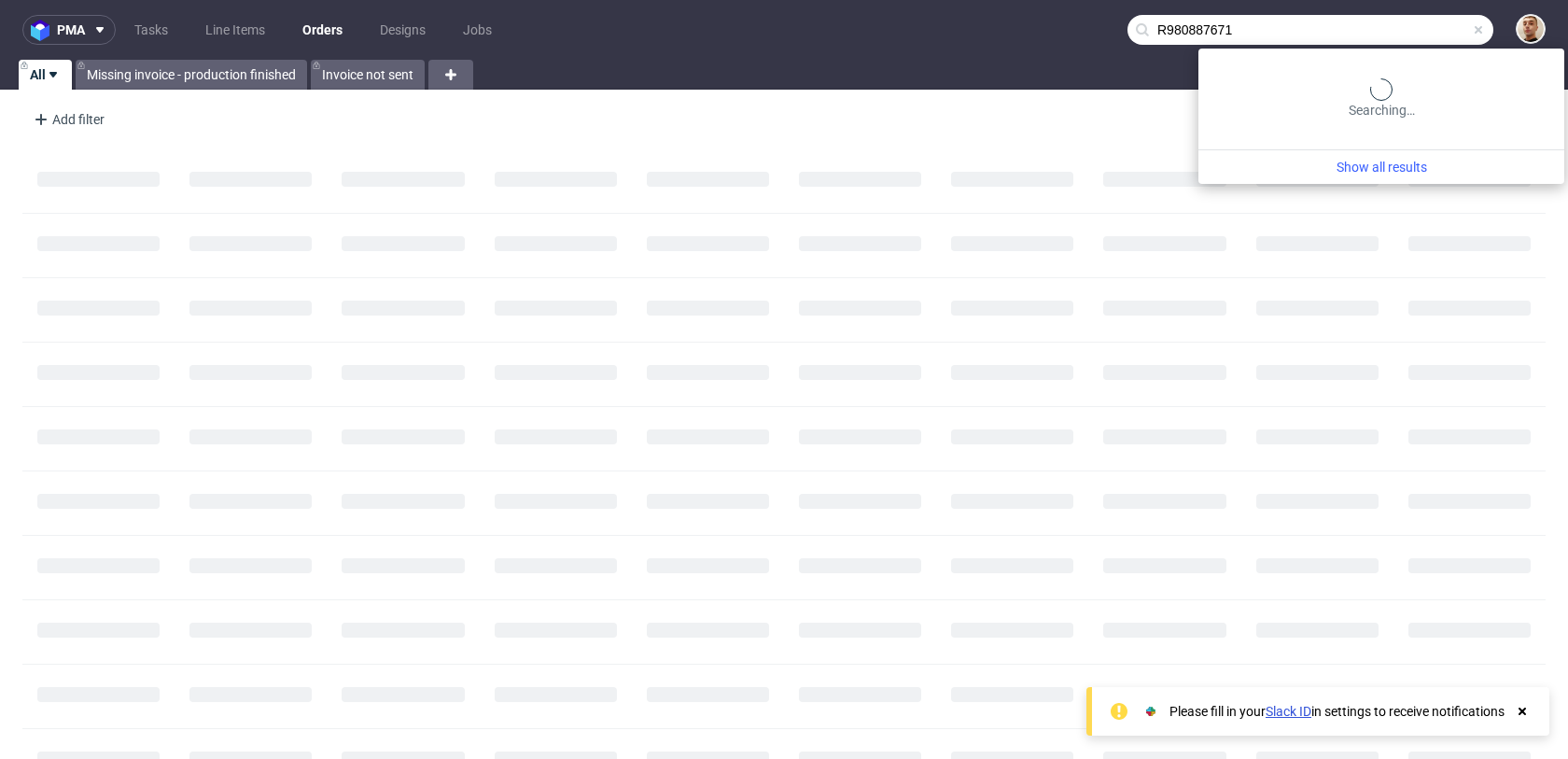
type input "R980887671"
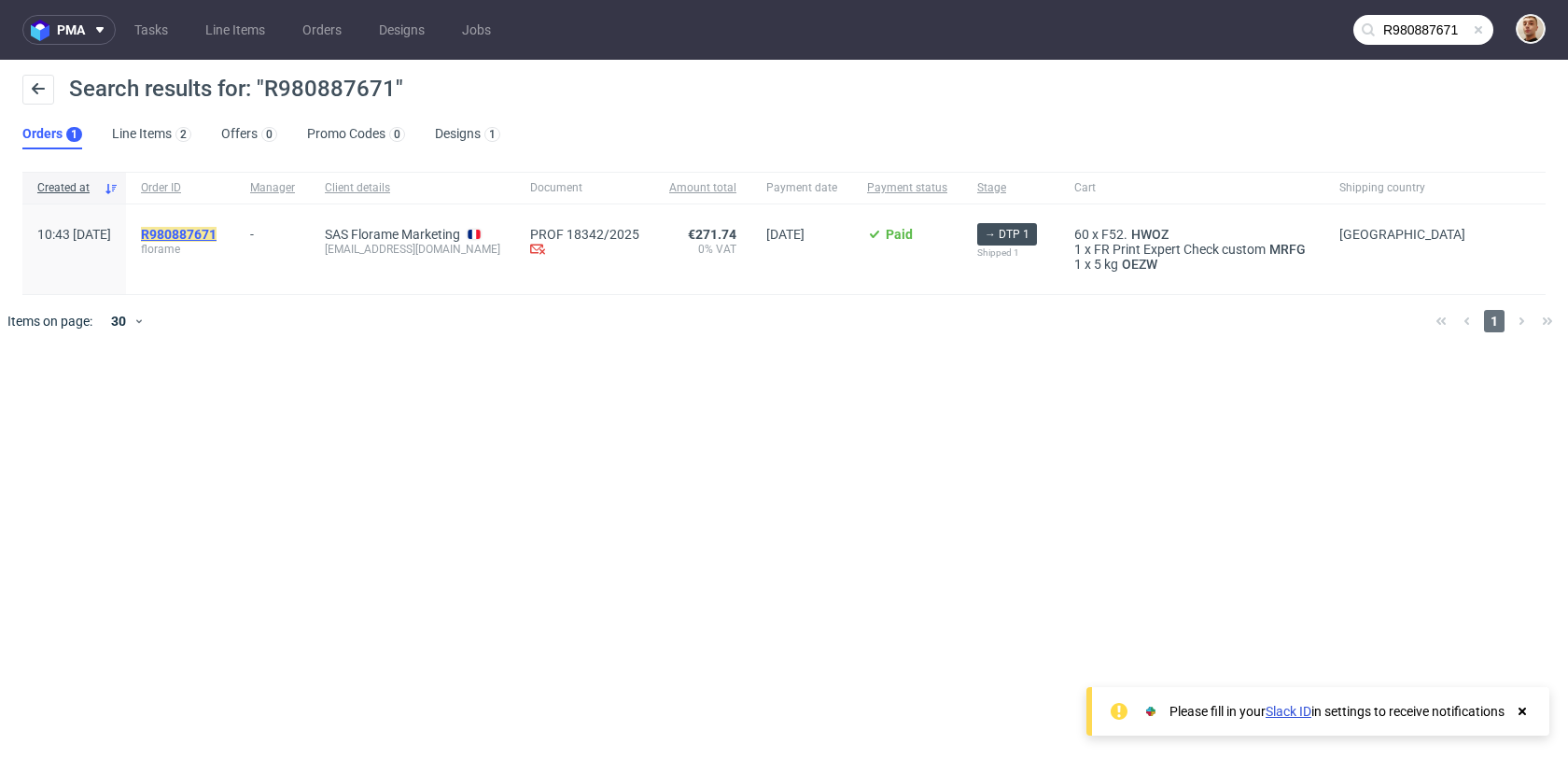
click at [217, 232] on mark "R980887671" at bounding box center [179, 234] width 76 height 15
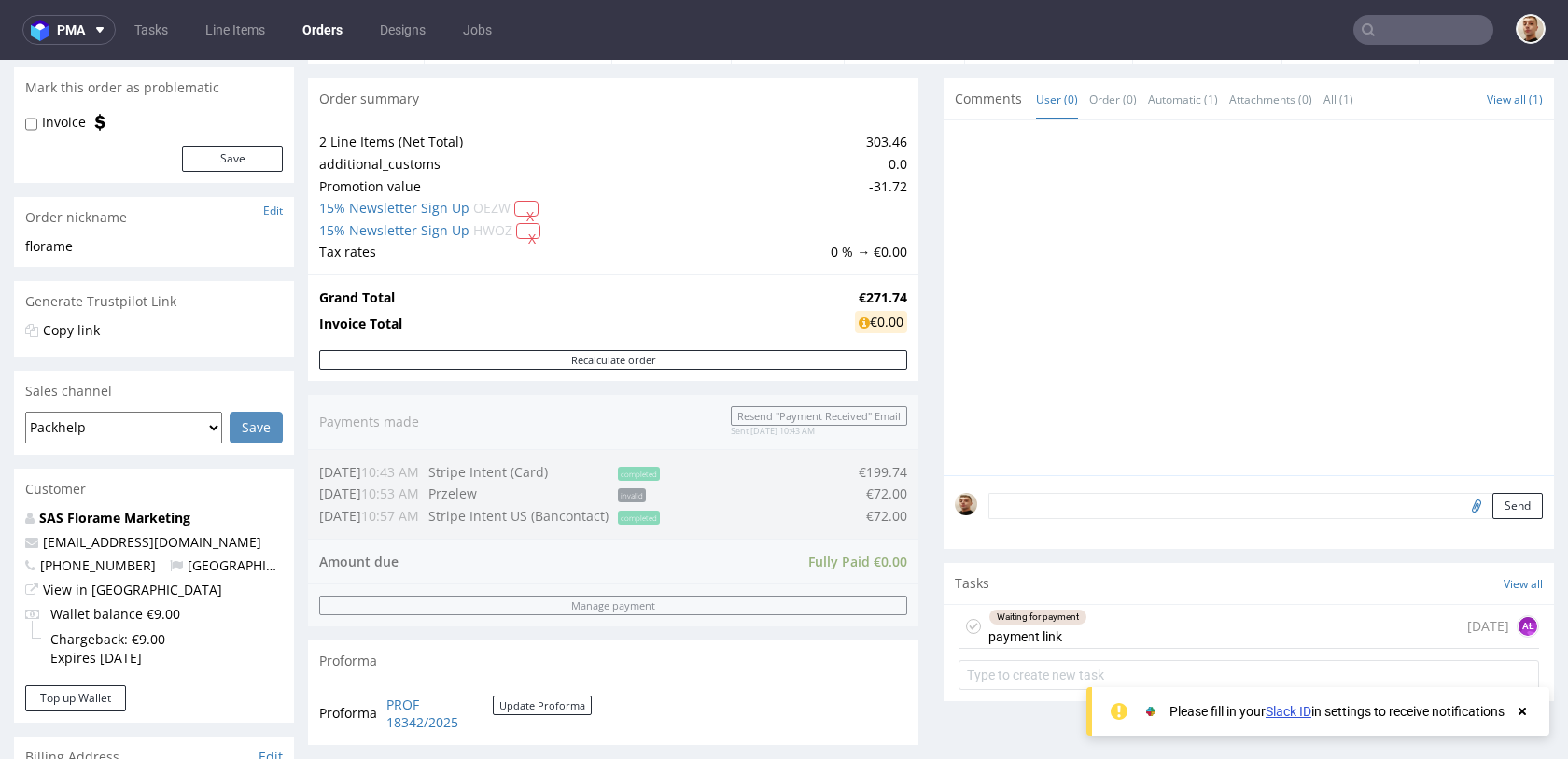
scroll to position [594, 0]
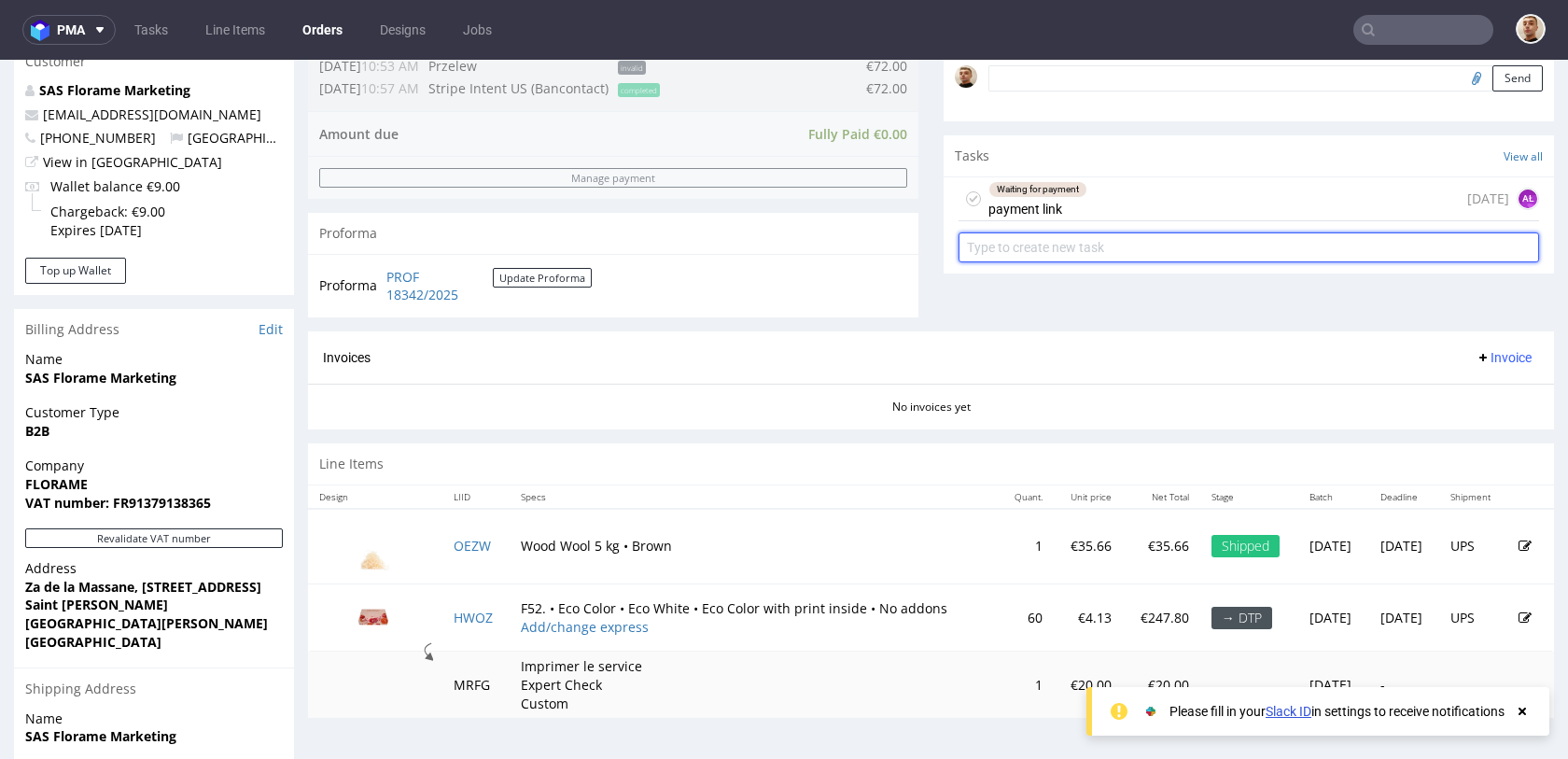
click at [1035, 242] on input "text" at bounding box center [1248, 247] width 580 height 30
type input "payment link"
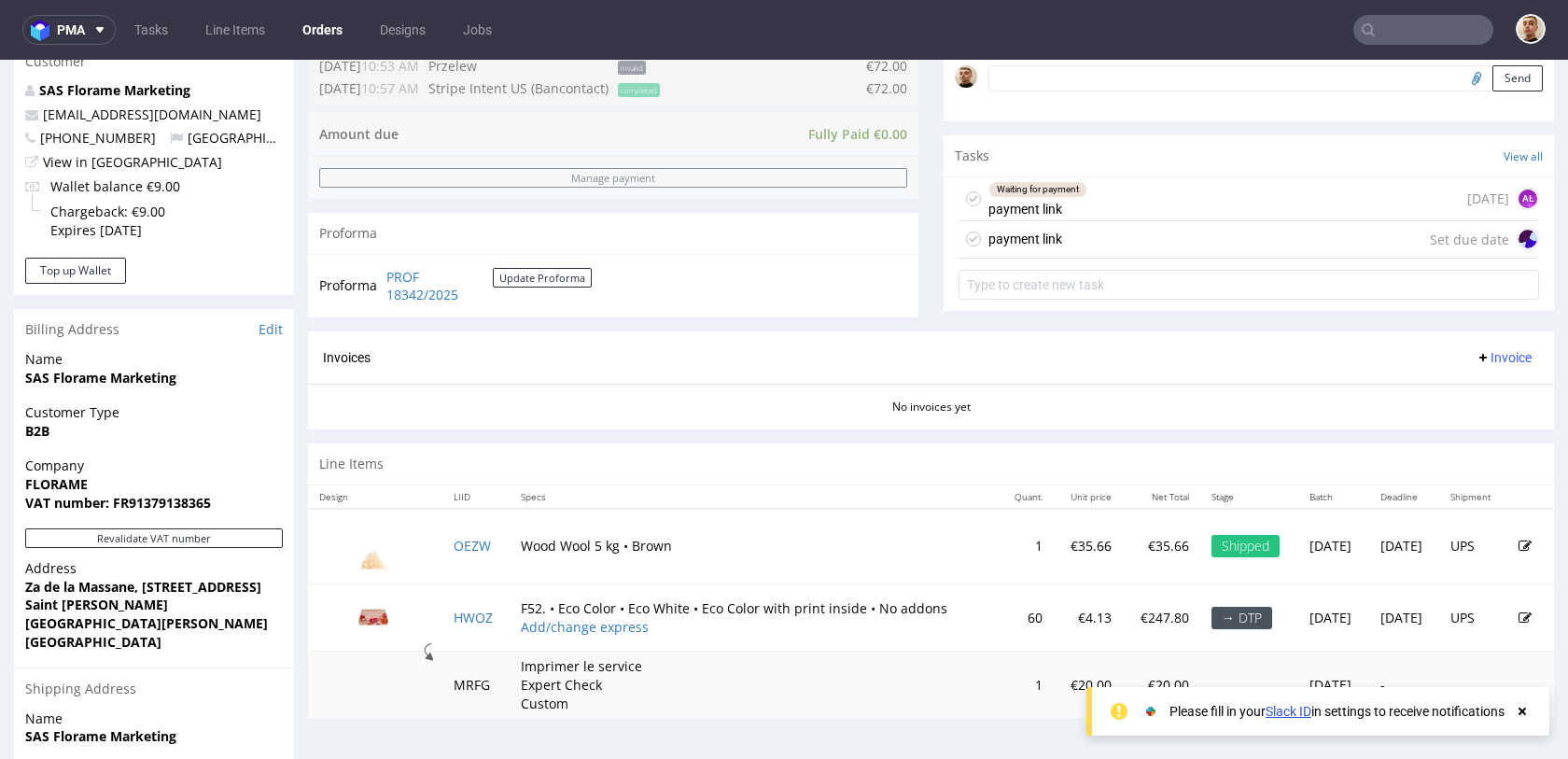
click at [1102, 244] on div "payment link Set due date" at bounding box center [1248, 240] width 580 height 38
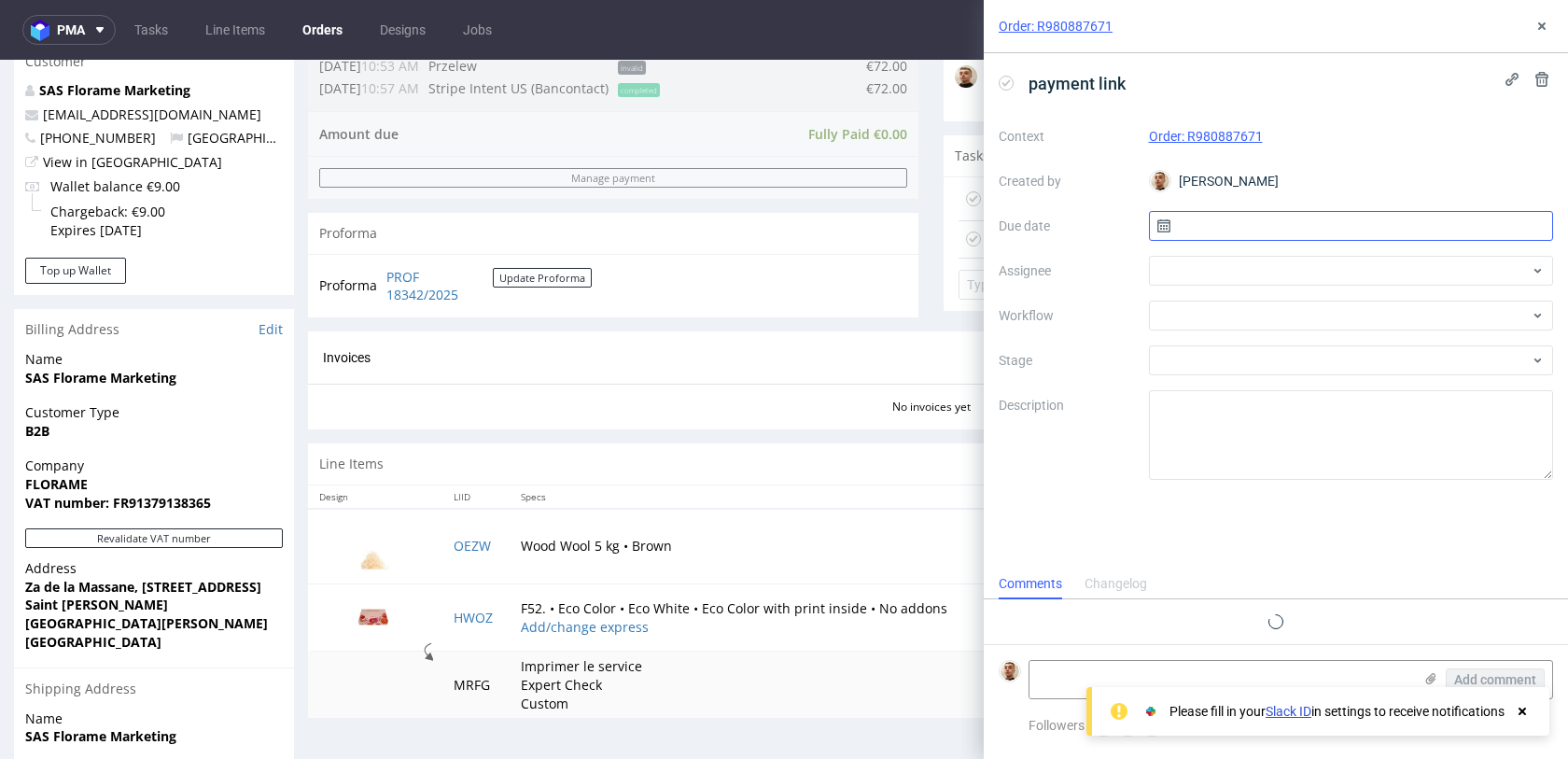
scroll to position [15, 0]
click at [1200, 225] on input "text" at bounding box center [1351, 226] width 405 height 30
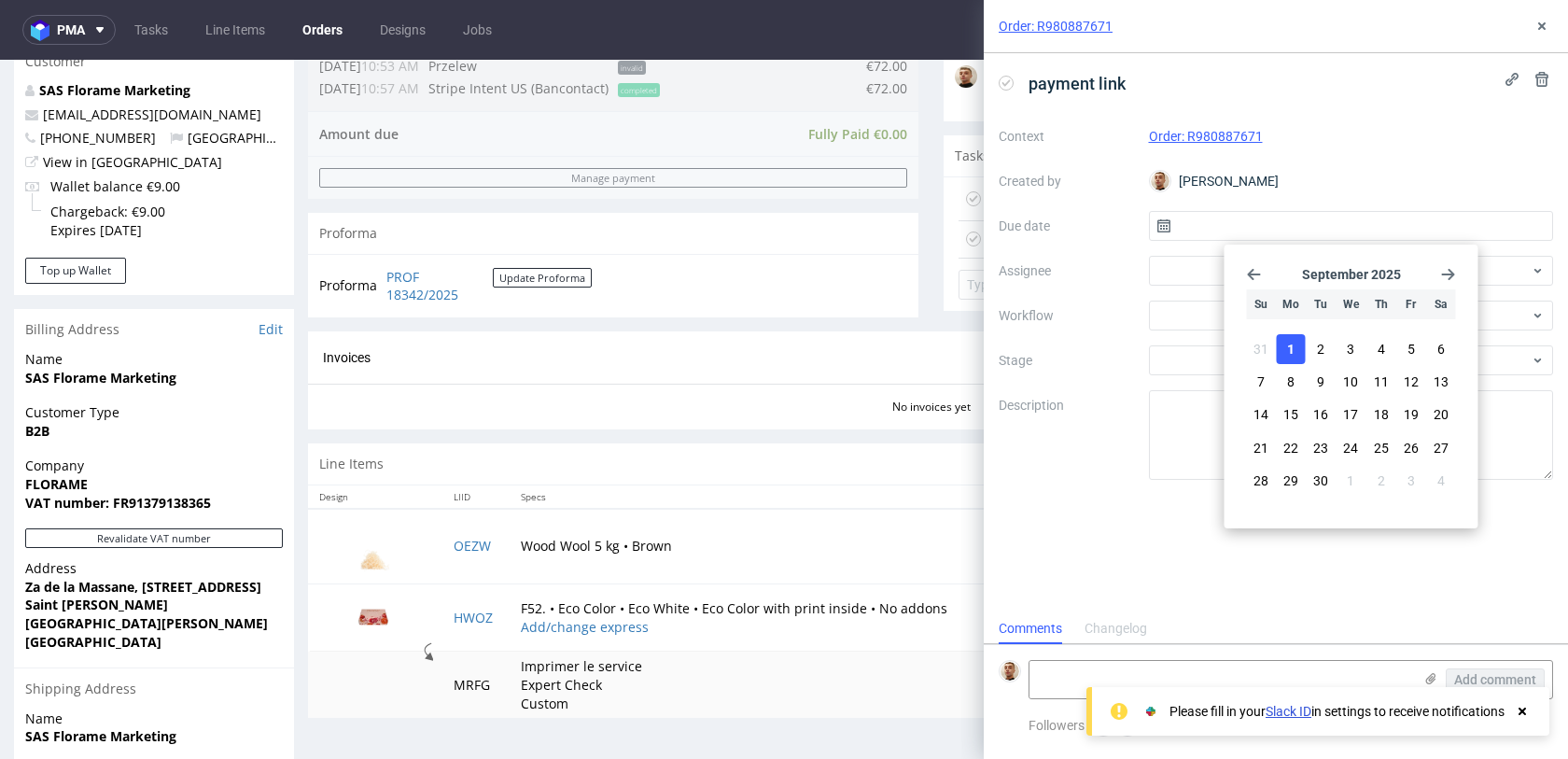
click at [1290, 339] on button "1" at bounding box center [1291, 350] width 29 height 30
type input "01/09/2025"
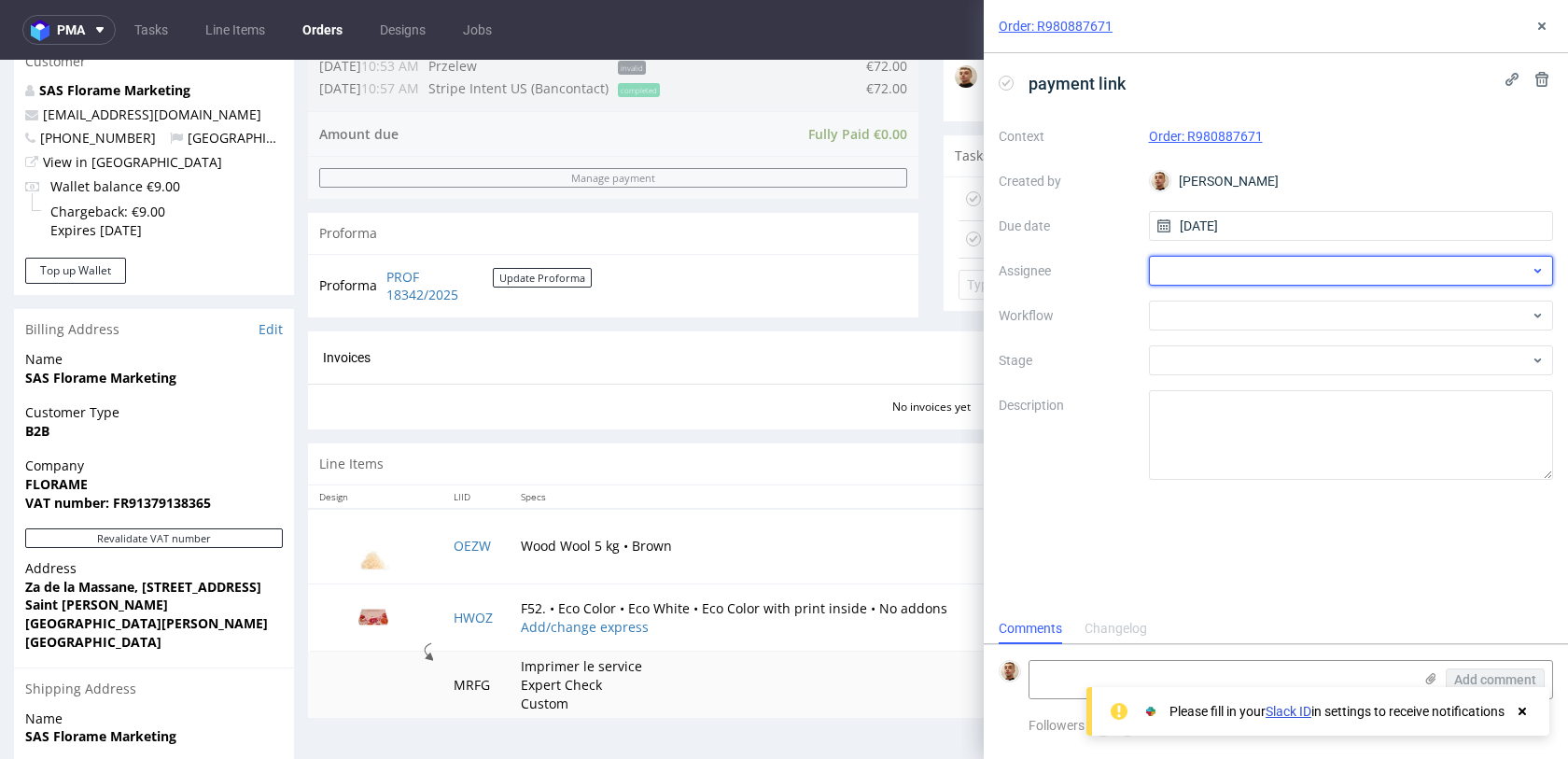
click at [1267, 280] on div at bounding box center [1351, 271] width 405 height 30
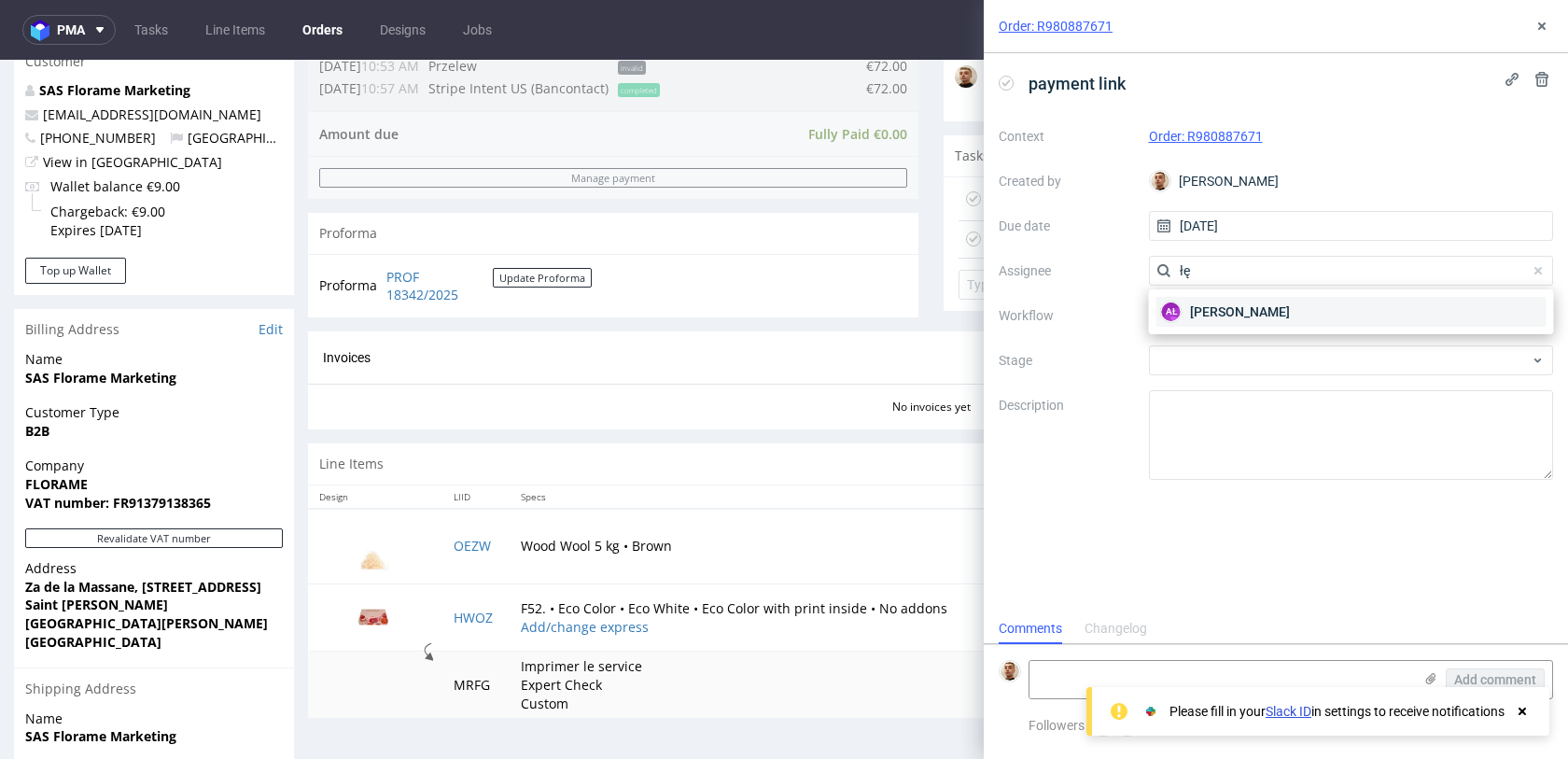
type input "łę"
click at [1249, 304] on span "Aleksandra Łętowska" at bounding box center [1239, 312] width 100 height 19
click at [1249, 304] on div at bounding box center [1351, 316] width 405 height 30
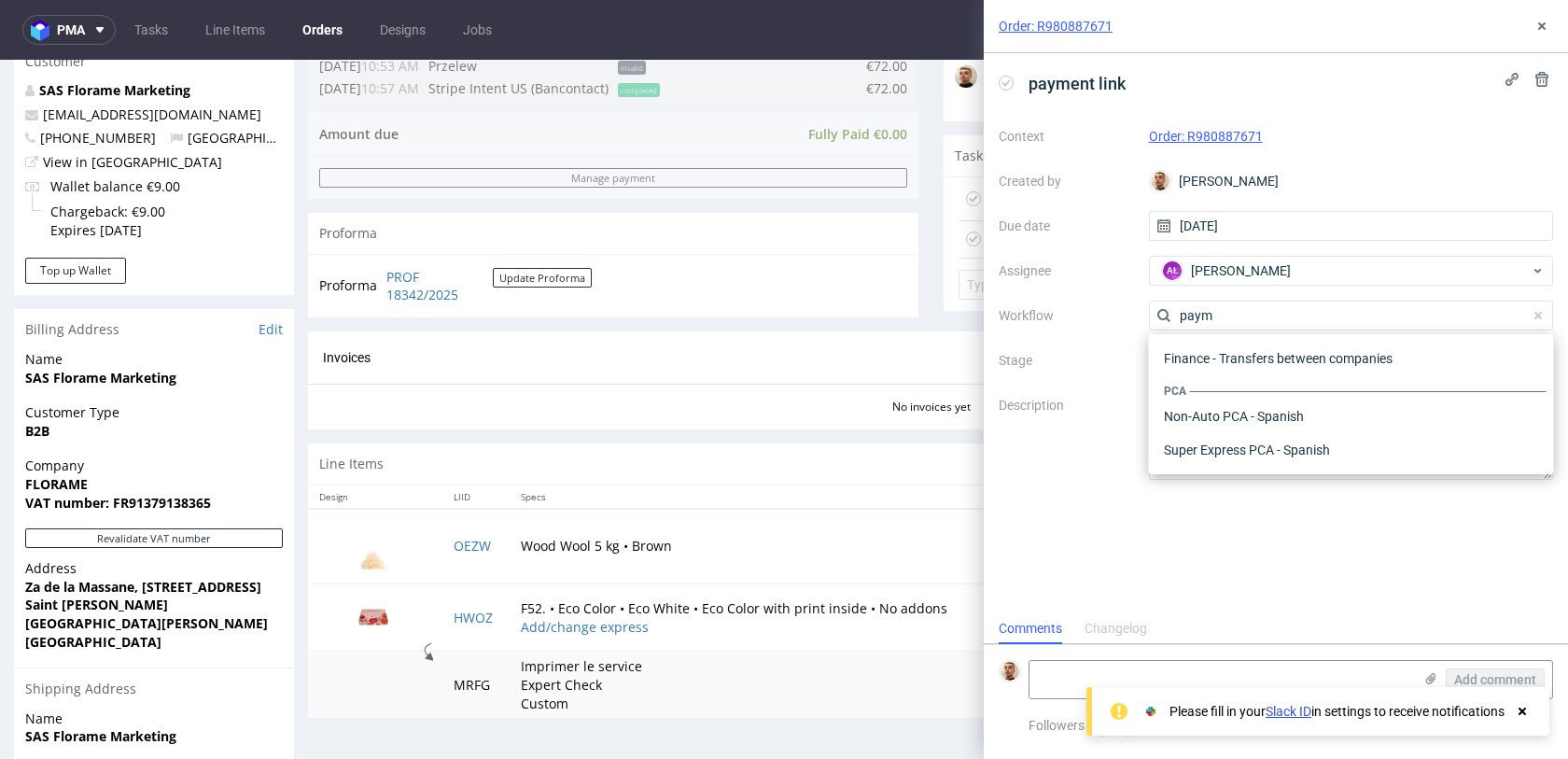
scroll to position [34, 0]
type input "paym"
click at [1247, 406] on div "Finance - Payment links - Stripe" at bounding box center [1352, 416] width 390 height 34
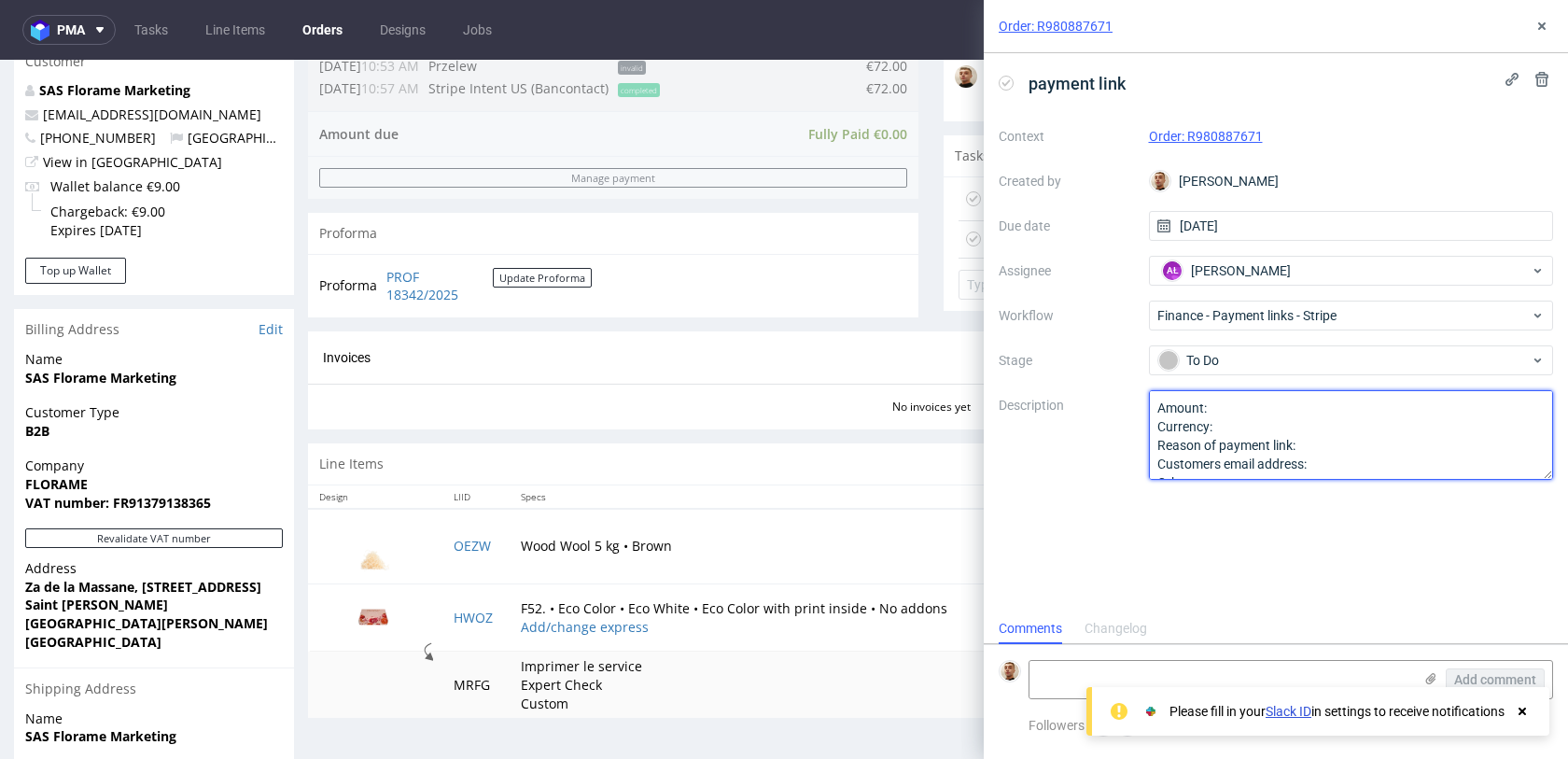
click at [1248, 417] on textarea "Amount: Currency: Reason of payment link: Customers email address: Other:" at bounding box center [1351, 435] width 405 height 90
click at [1248, 406] on textarea "Amount: Currency: Reason of payment link: Customers email address: Other:" at bounding box center [1351, 435] width 405 height 90
paste textarea "187,80€"
click at [1315, 439] on textarea "Amount: Currency: Reason of payment link: Customers email address: Other:" at bounding box center [1351, 435] width 405 height 90
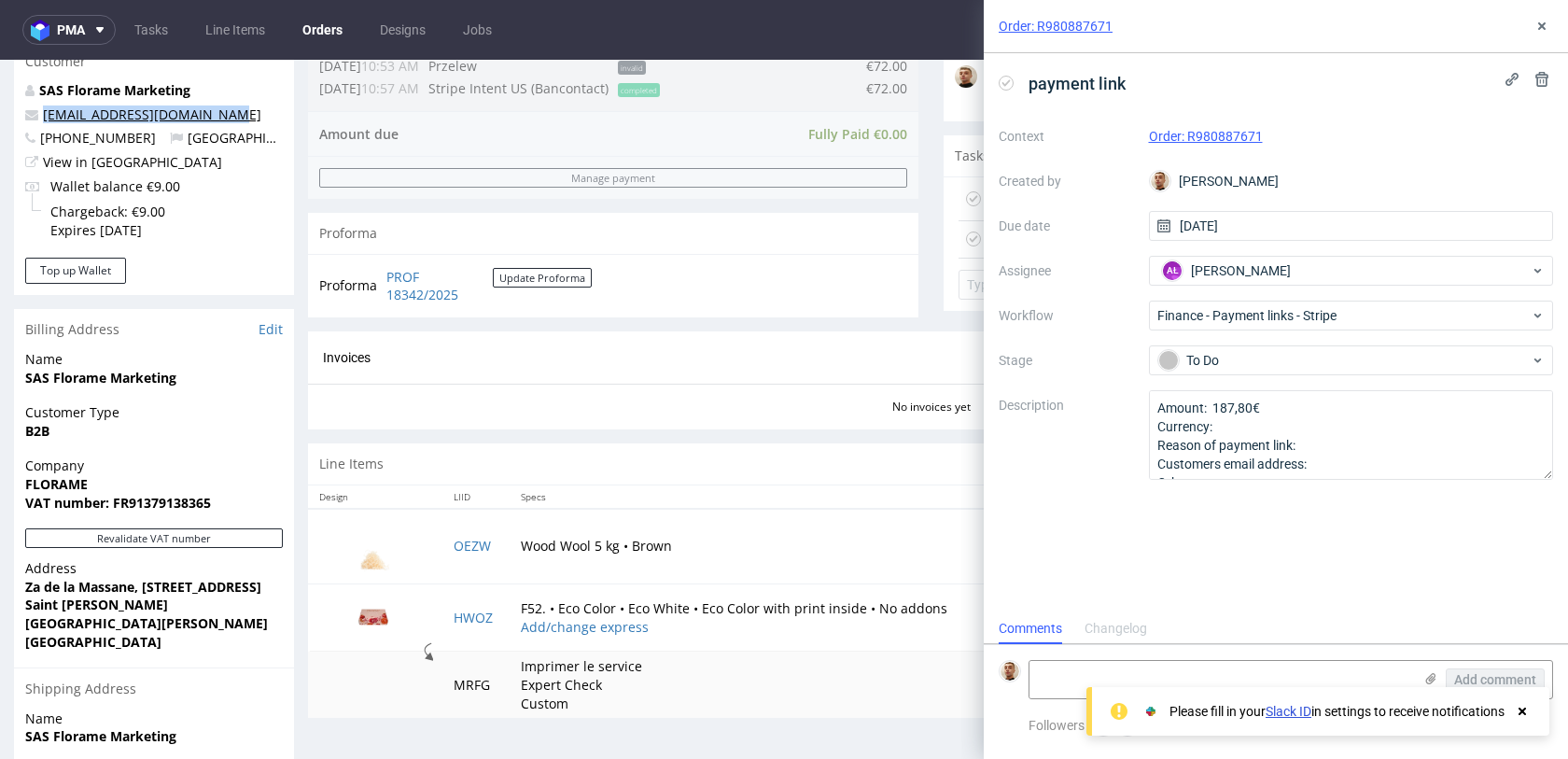
drag, startPoint x: 246, startPoint y: 116, endPoint x: 43, endPoint y: 116, distance: 203.0
click at [43, 116] on p "webmasterflorame@gmail.com" at bounding box center [153, 115] width 258 height 19
copy link "webmasterflorame@gmail.com"
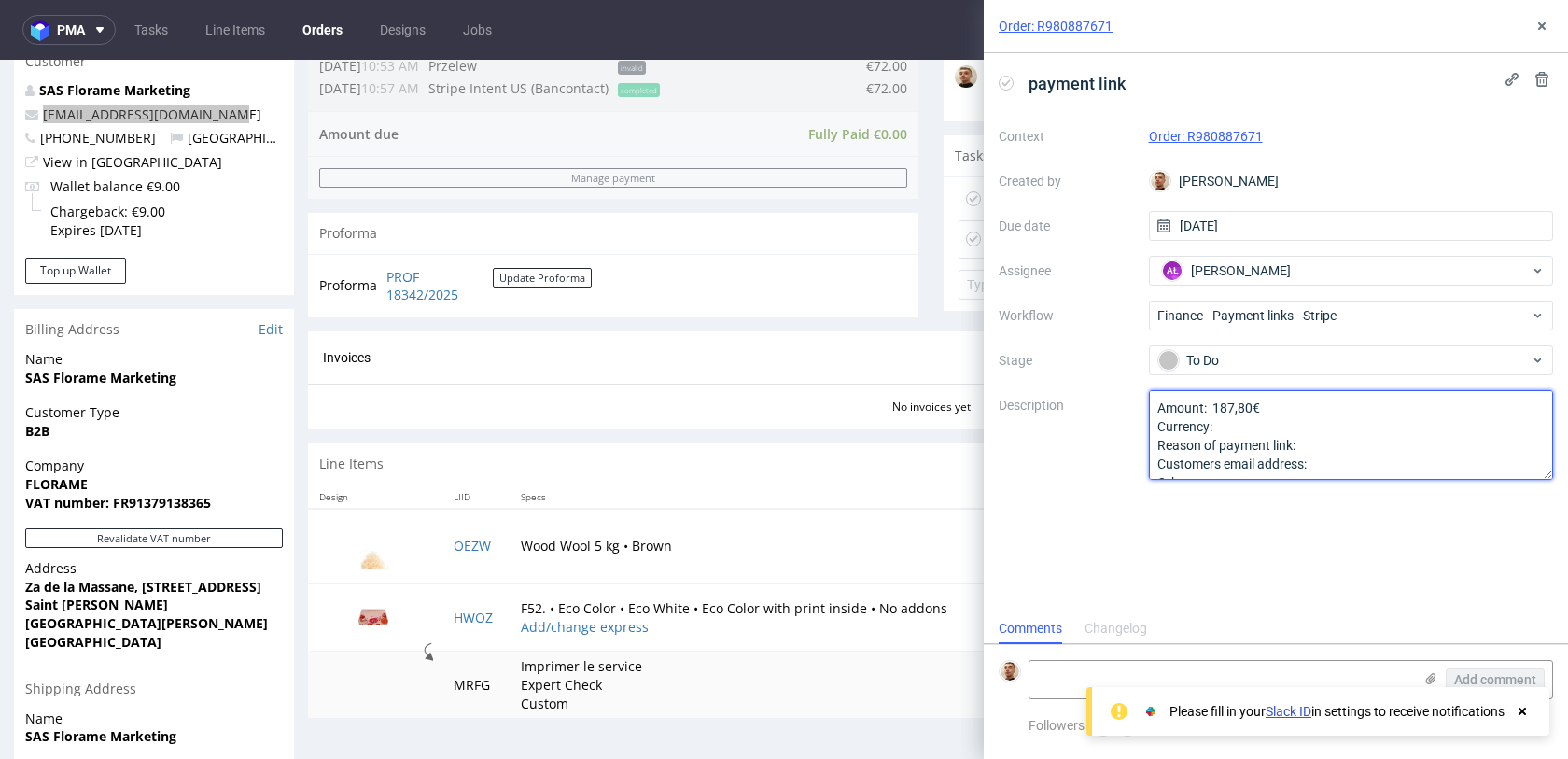
click at [1323, 446] on textarea "Amount: 187,80€ Currency: Reason of payment link: Customers email address: Othe…" at bounding box center [1351, 435] width 405 height 90
paste textarea "webmasterflorame@gmail.com"
click at [1330, 468] on textarea "Amount: 187,80€ Currency: Reason of payment link: Customers email address: Othe…" at bounding box center [1351, 435] width 405 height 90
paste textarea "webmasterflorame@gmail.com"
drag, startPoint x: 1488, startPoint y: 447, endPoint x: 1306, endPoint y: 446, distance: 182.0
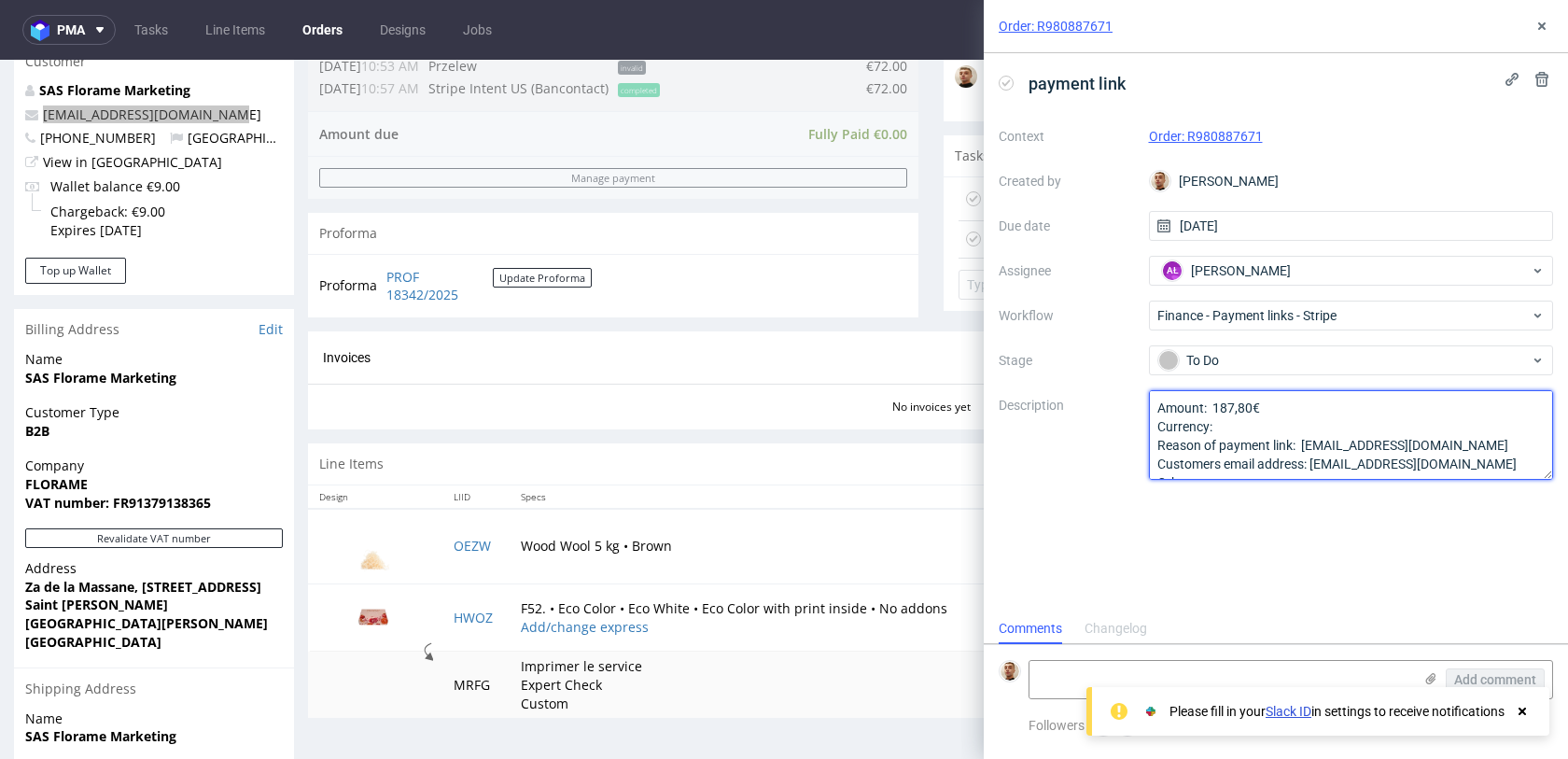
click at [1306, 446] on textarea "Amount: 187,80€ Currency: Reason of payment link: Customers email address: Othe…" at bounding box center [1351, 435] width 405 height 90
type textarea "Amount: 187,80€ Currency: Reason of payment link: bigger quantity (60->120) Cus…"
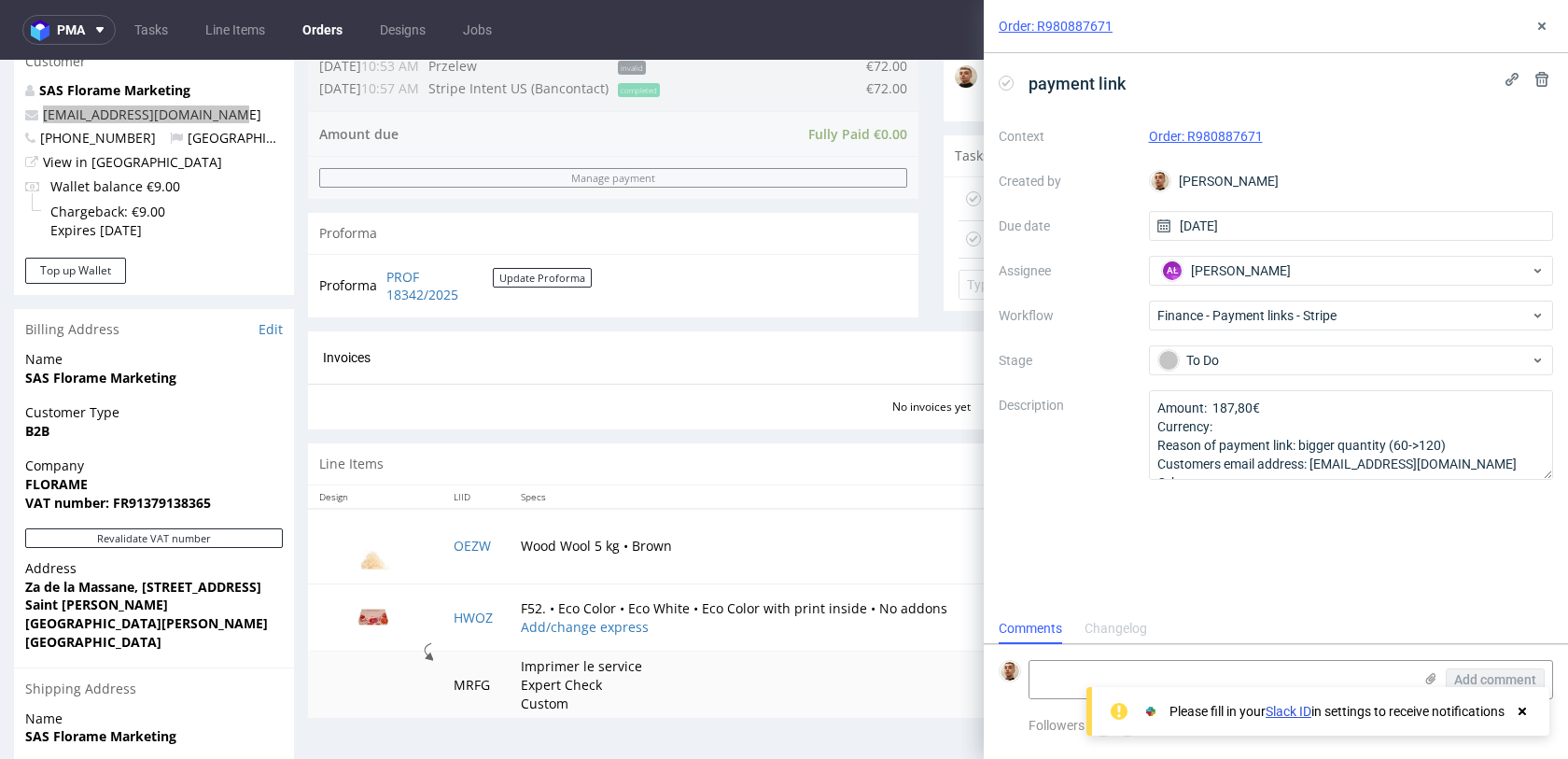
click at [1534, 14] on div "Order: R980887671" at bounding box center [1275, 26] width 584 height 53
click at [1534, 16] on button at bounding box center [1542, 26] width 23 height 23
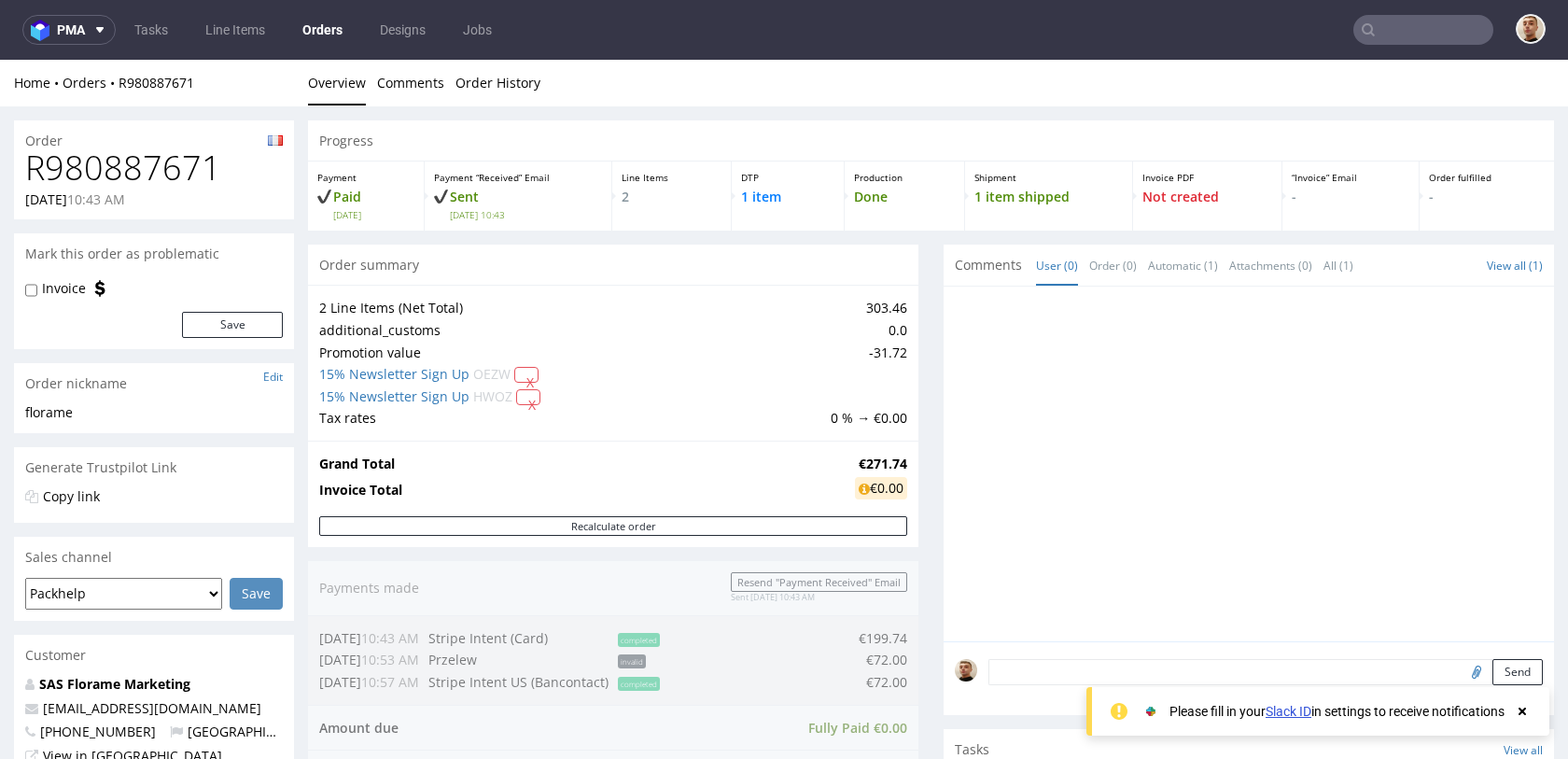
click at [172, 175] on h1 "R980887671" at bounding box center [153, 168] width 258 height 38
copy h1 "R980887671"
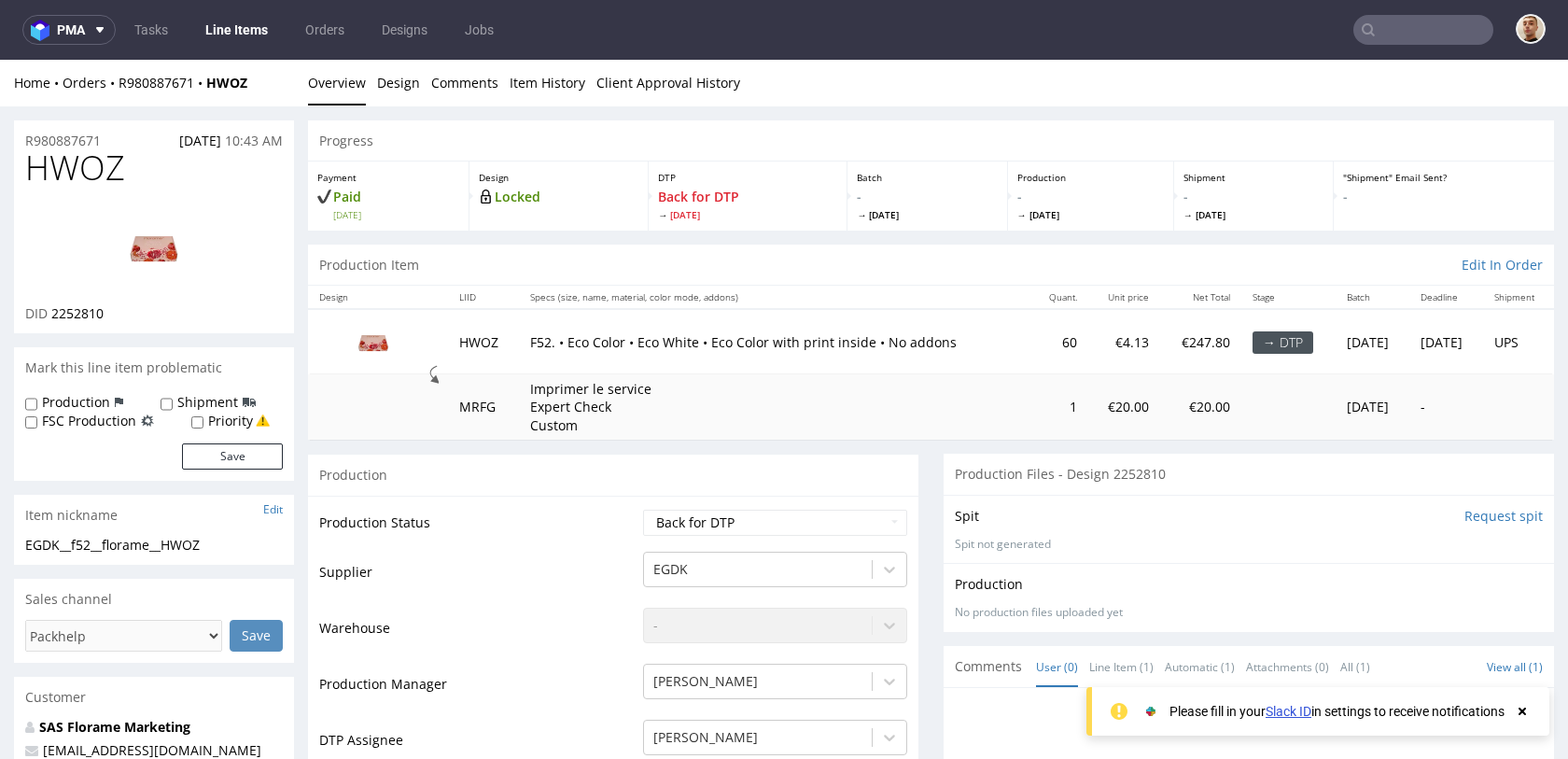
click at [155, 95] on div "Home Orders R980887671 HWOZ Overview Design Comments Item History Client Approv…" at bounding box center [784, 83] width 1568 height 47
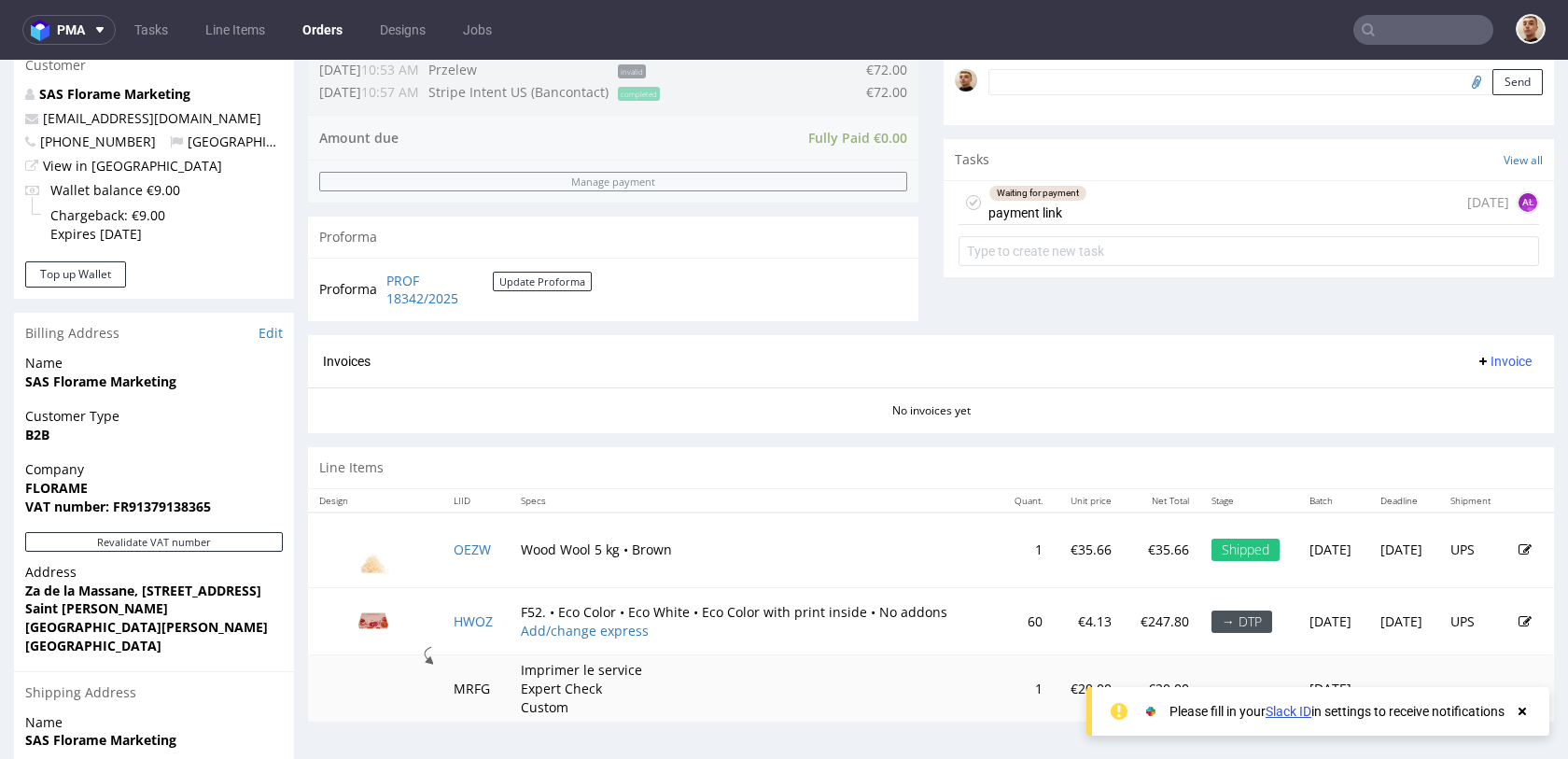
scroll to position [593, 0]
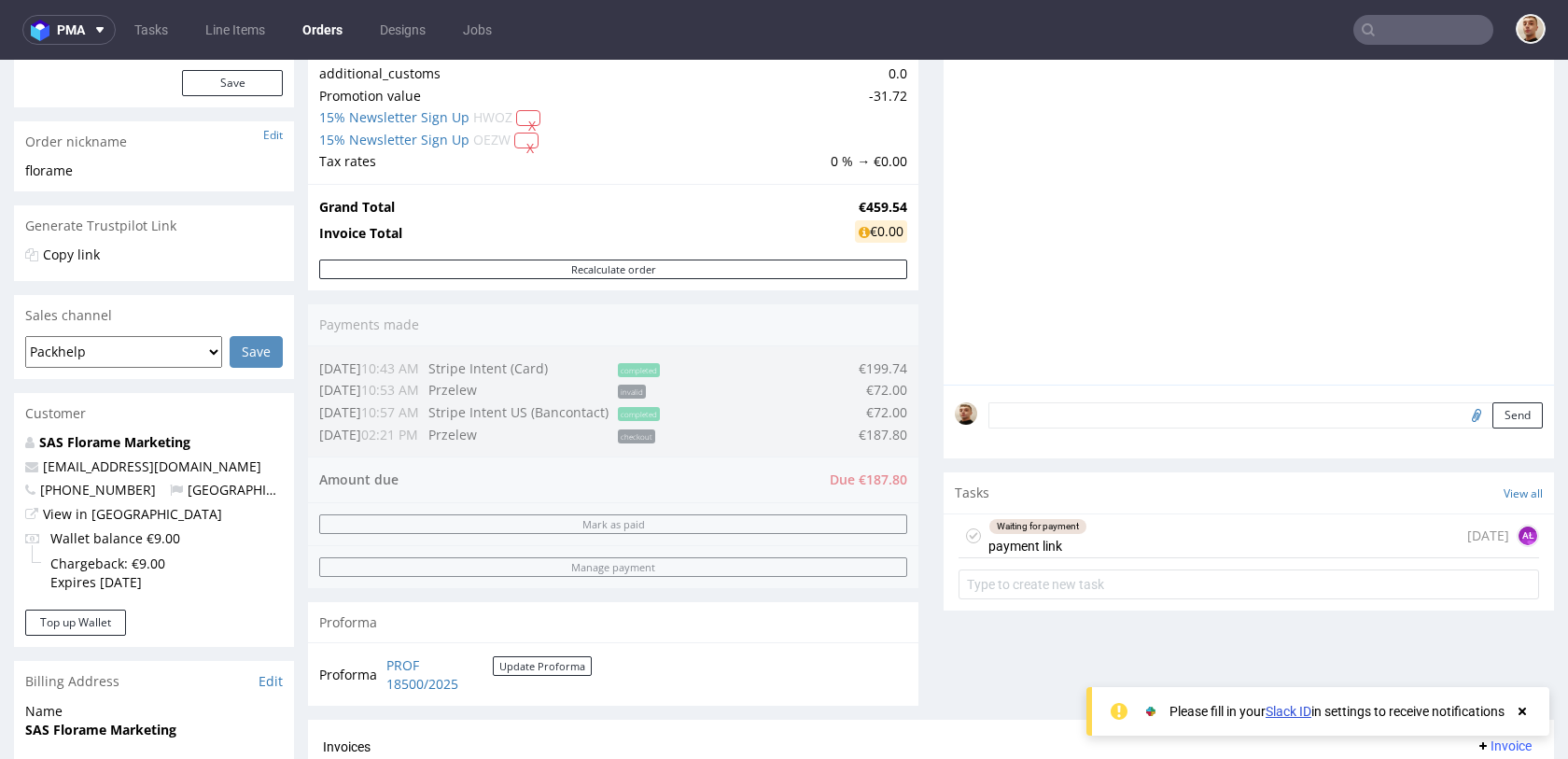
scroll to position [275, 0]
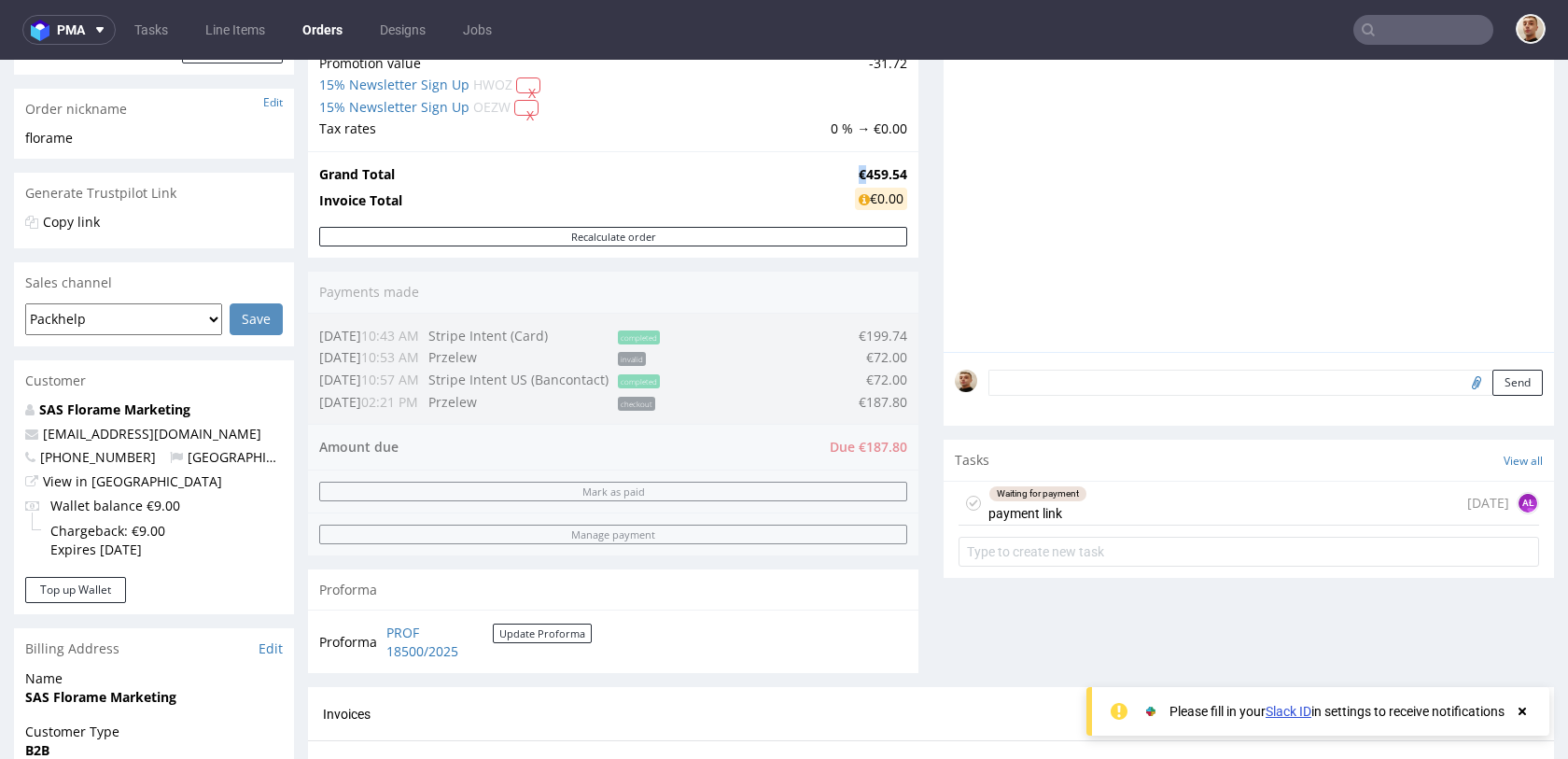
drag, startPoint x: 851, startPoint y: 176, endPoint x: 840, endPoint y: 174, distance: 11.2
click at [850, 175] on td "€459.54" at bounding box center [878, 174] width 57 height 23
copy strong "€"
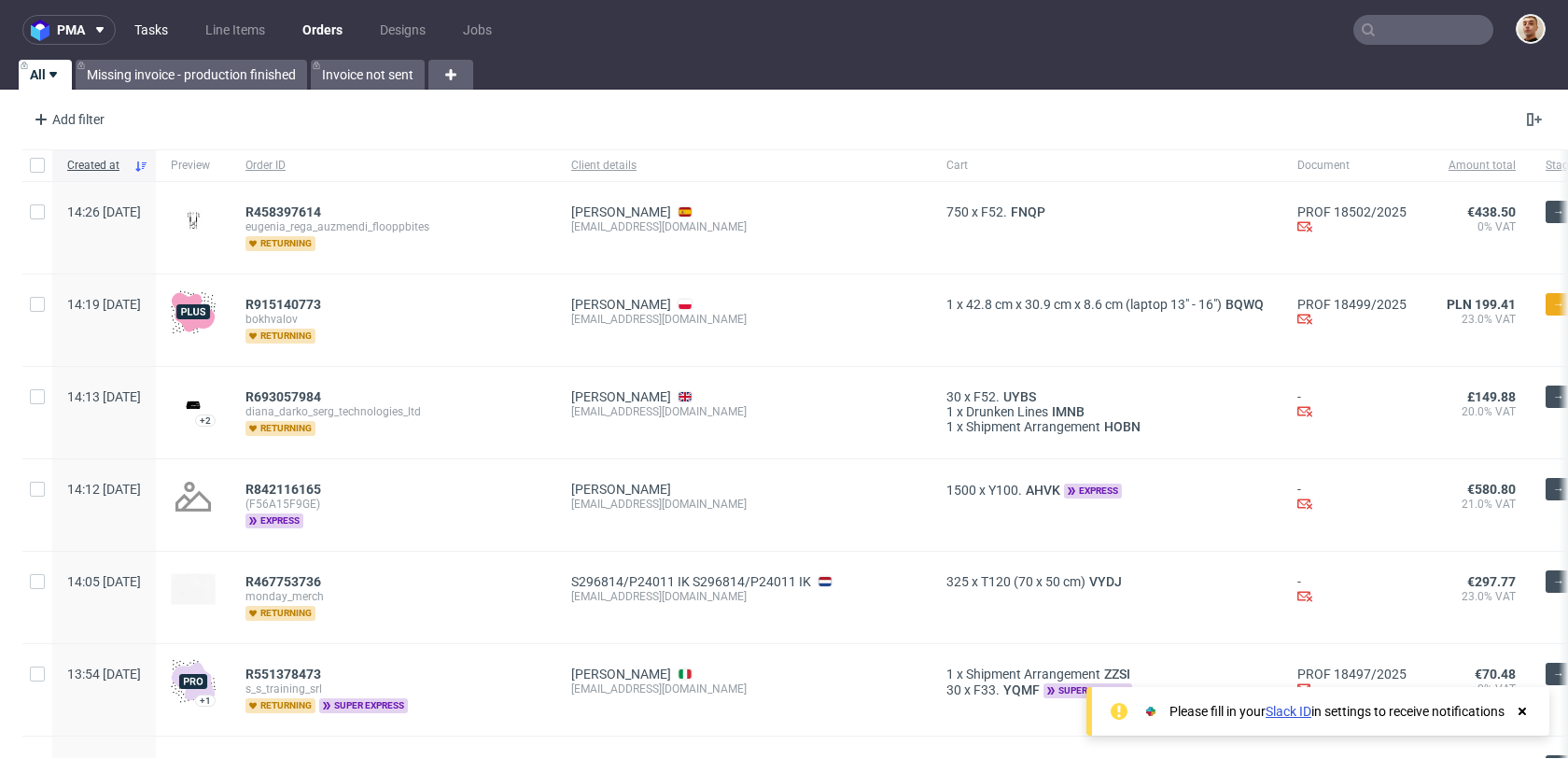
click at [173, 35] on link "Tasks" at bounding box center [151, 30] width 56 height 30
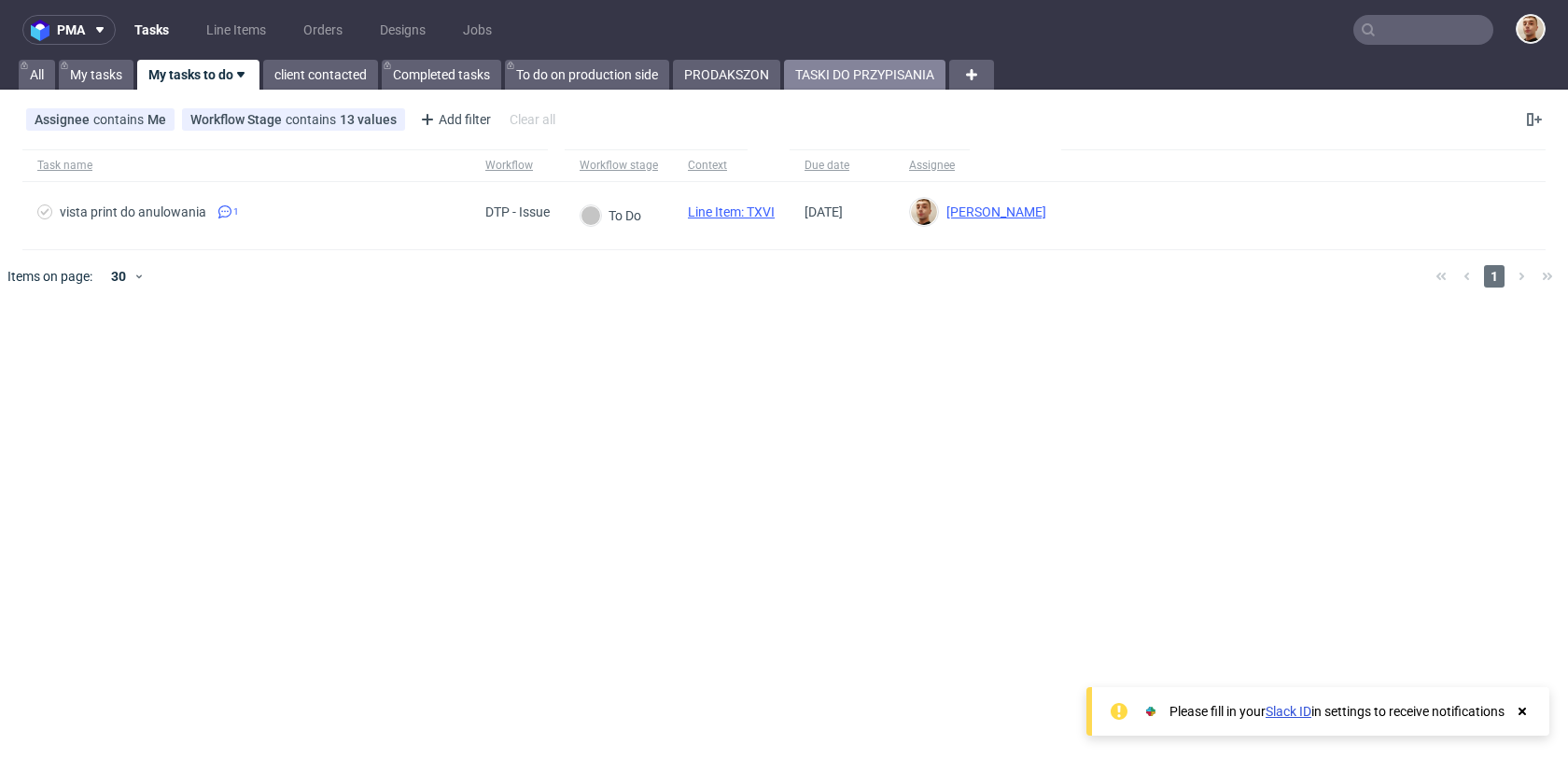
click at [830, 73] on link "TASKI DO PRZYPISANIA" at bounding box center [865, 75] width 161 height 30
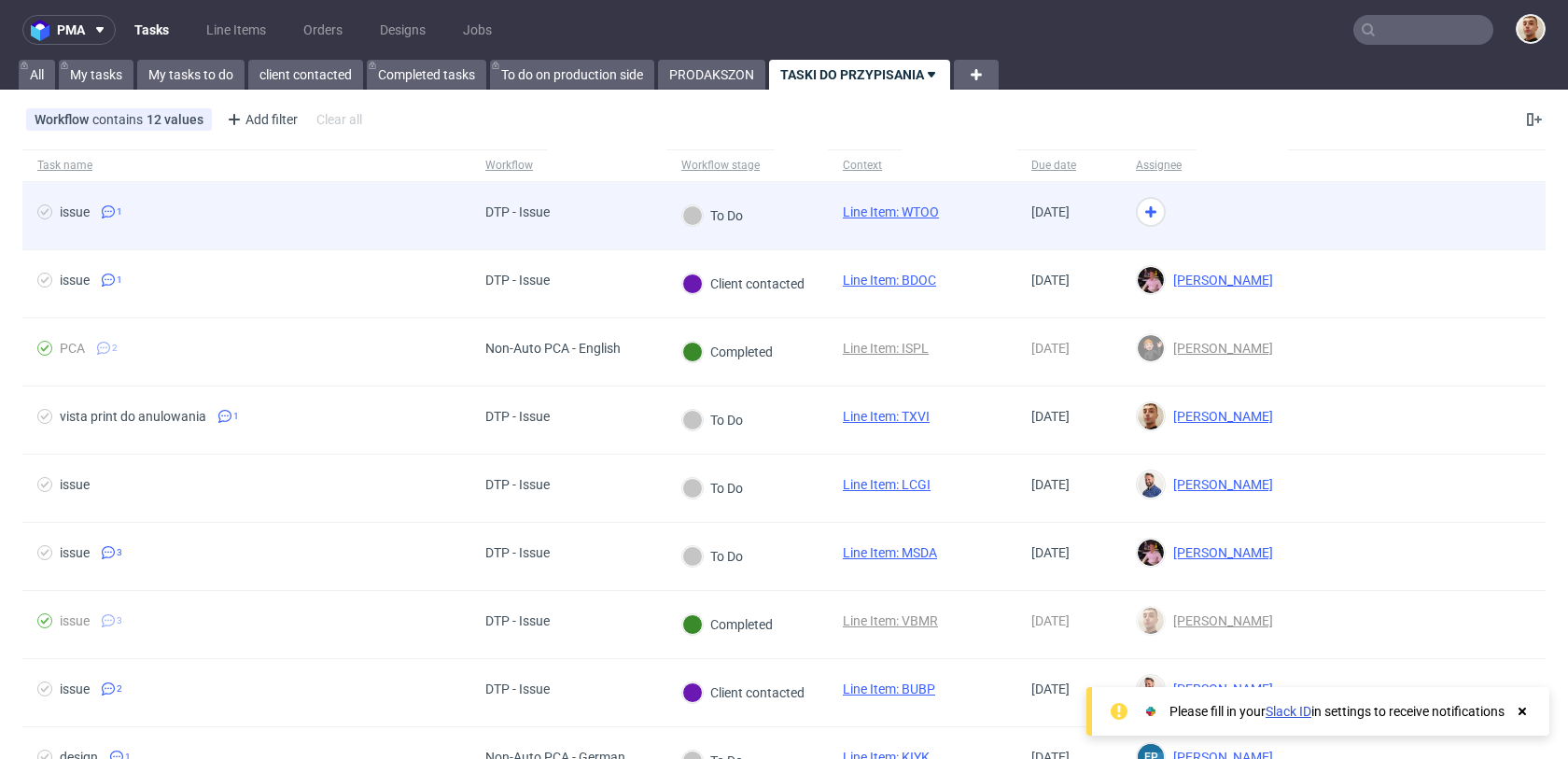
click at [591, 198] on div "DTP - Issue" at bounding box center [568, 216] width 196 height 68
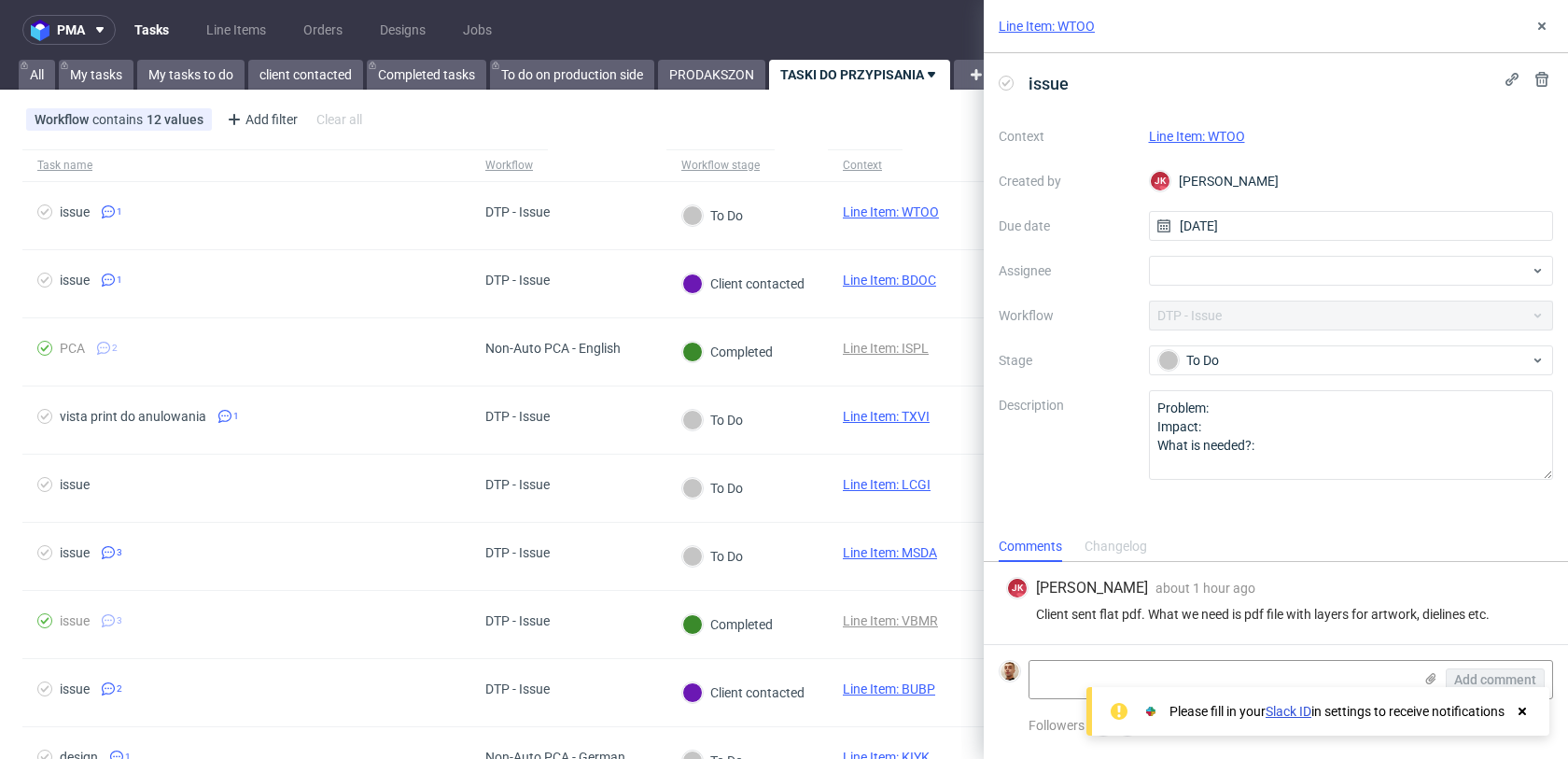
click at [1209, 136] on link "Line Item: WTOO" at bounding box center [1197, 135] width 97 height 15
click at [1243, 266] on div at bounding box center [1351, 271] width 405 height 30
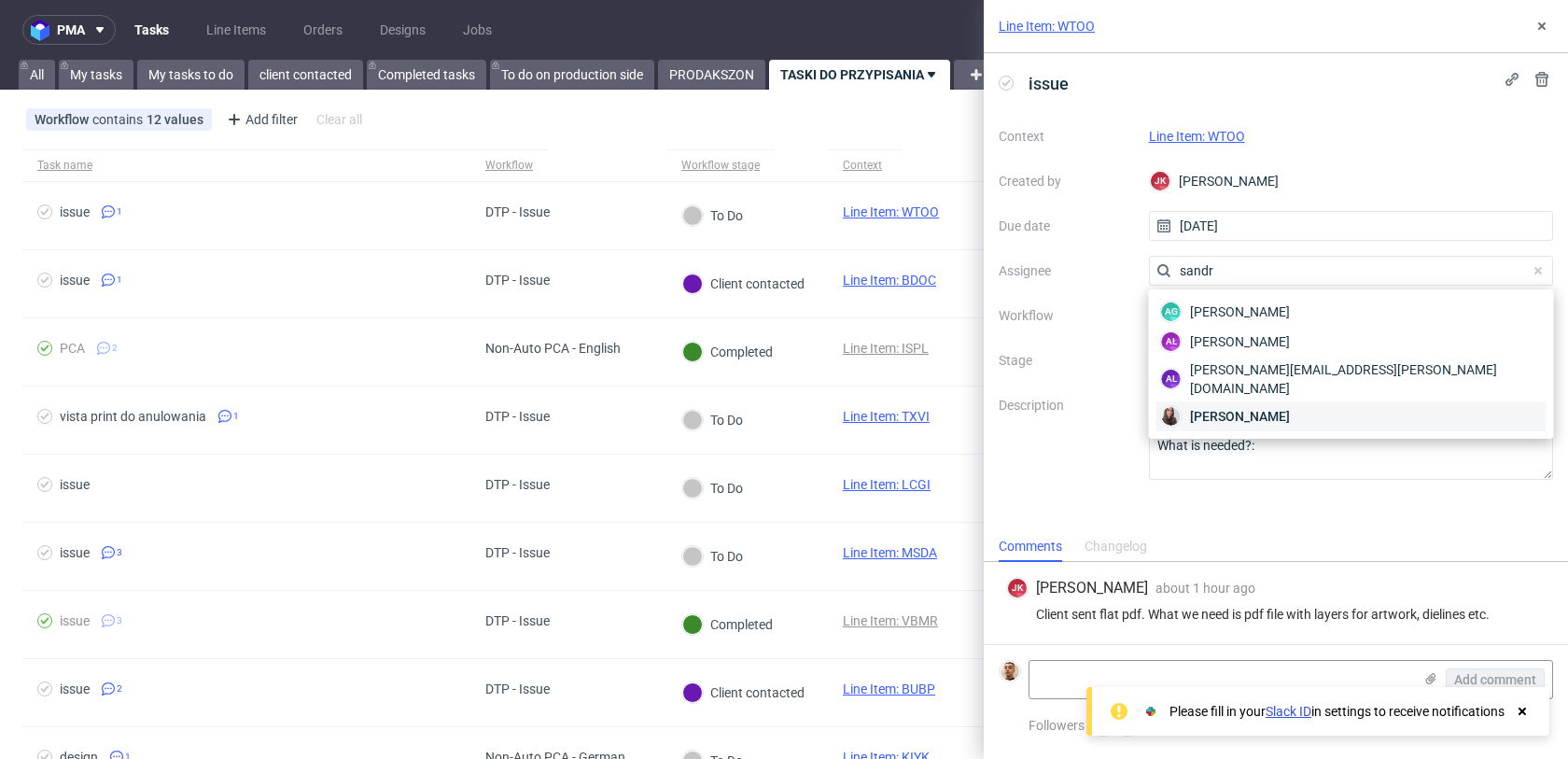
type input "sandr"
click at [1224, 407] on span "Sandra Beśka" at bounding box center [1239, 416] width 100 height 19
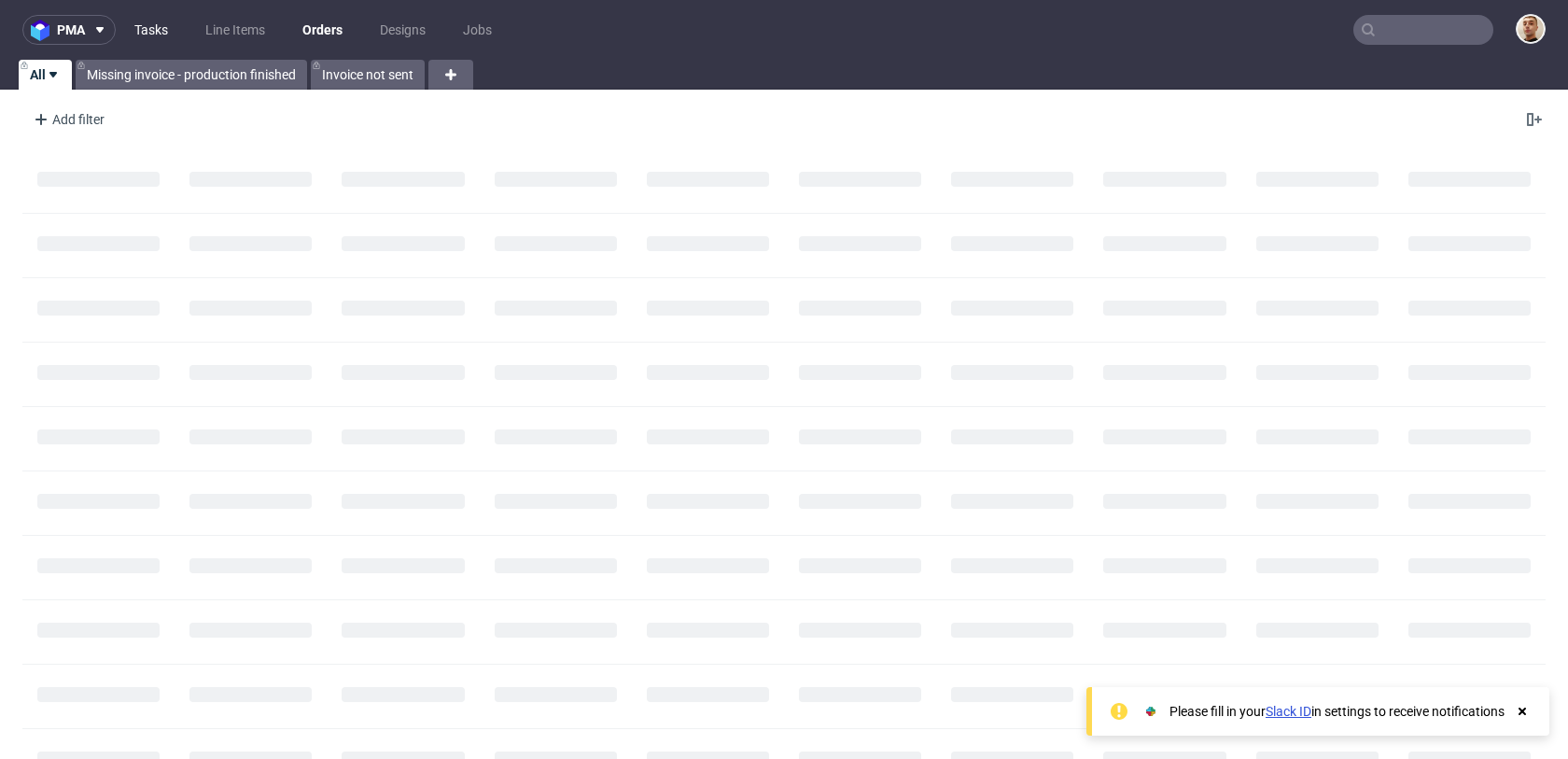
click at [154, 21] on link "Tasks" at bounding box center [151, 30] width 56 height 30
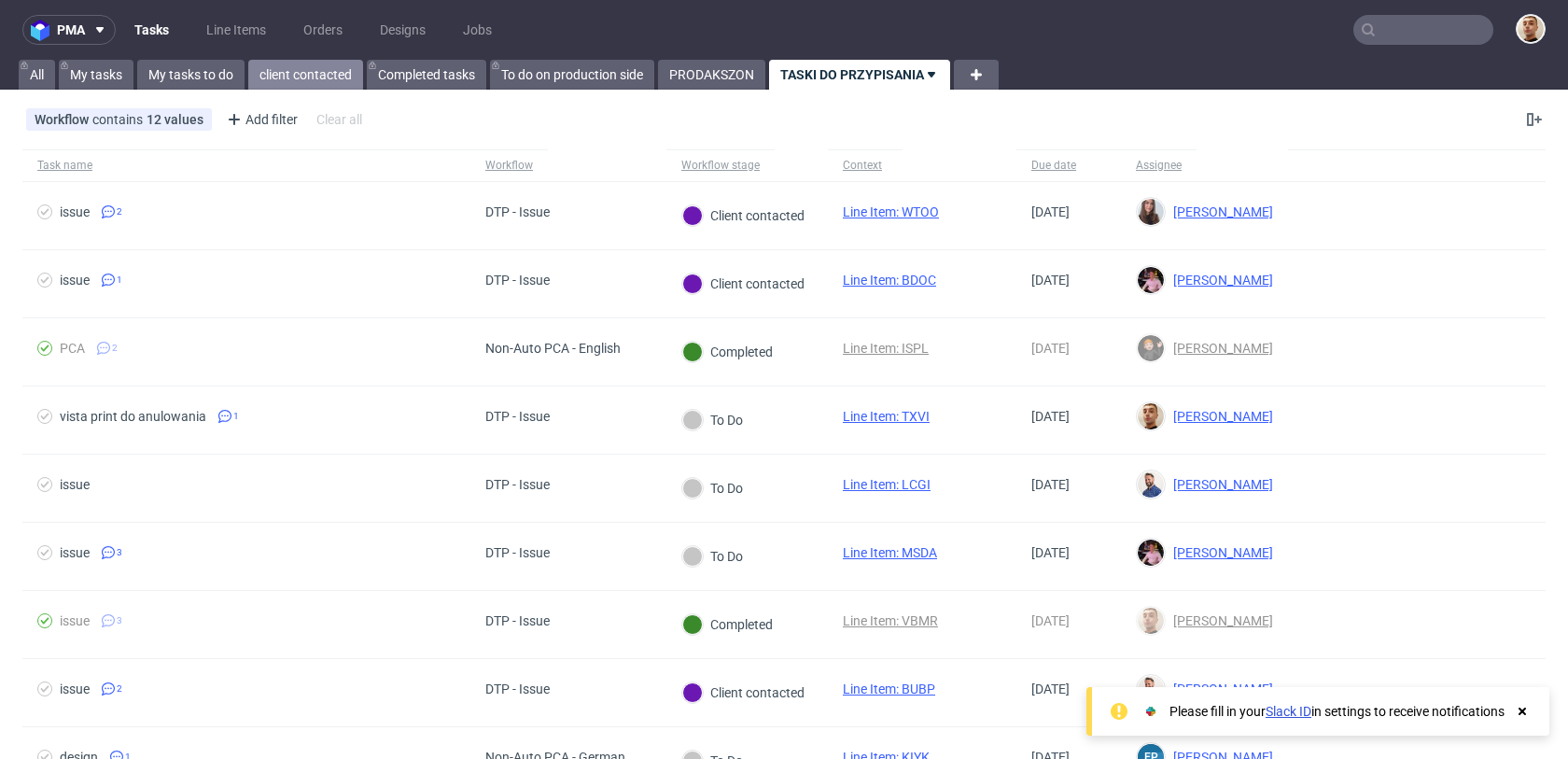
click at [310, 70] on link "client contacted" at bounding box center [305, 75] width 114 height 30
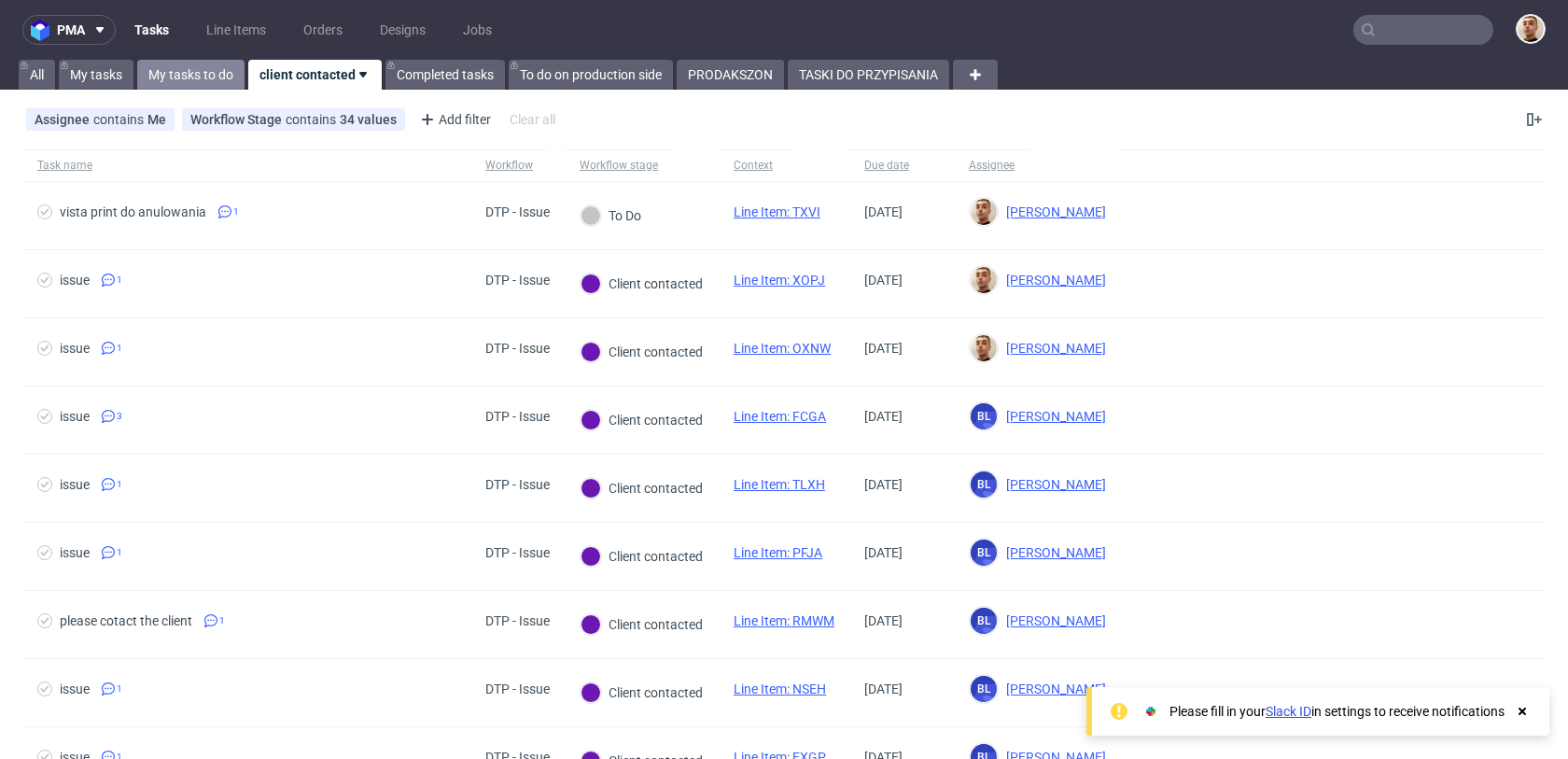
click at [191, 79] on link "My tasks to do" at bounding box center [191, 75] width 108 height 30
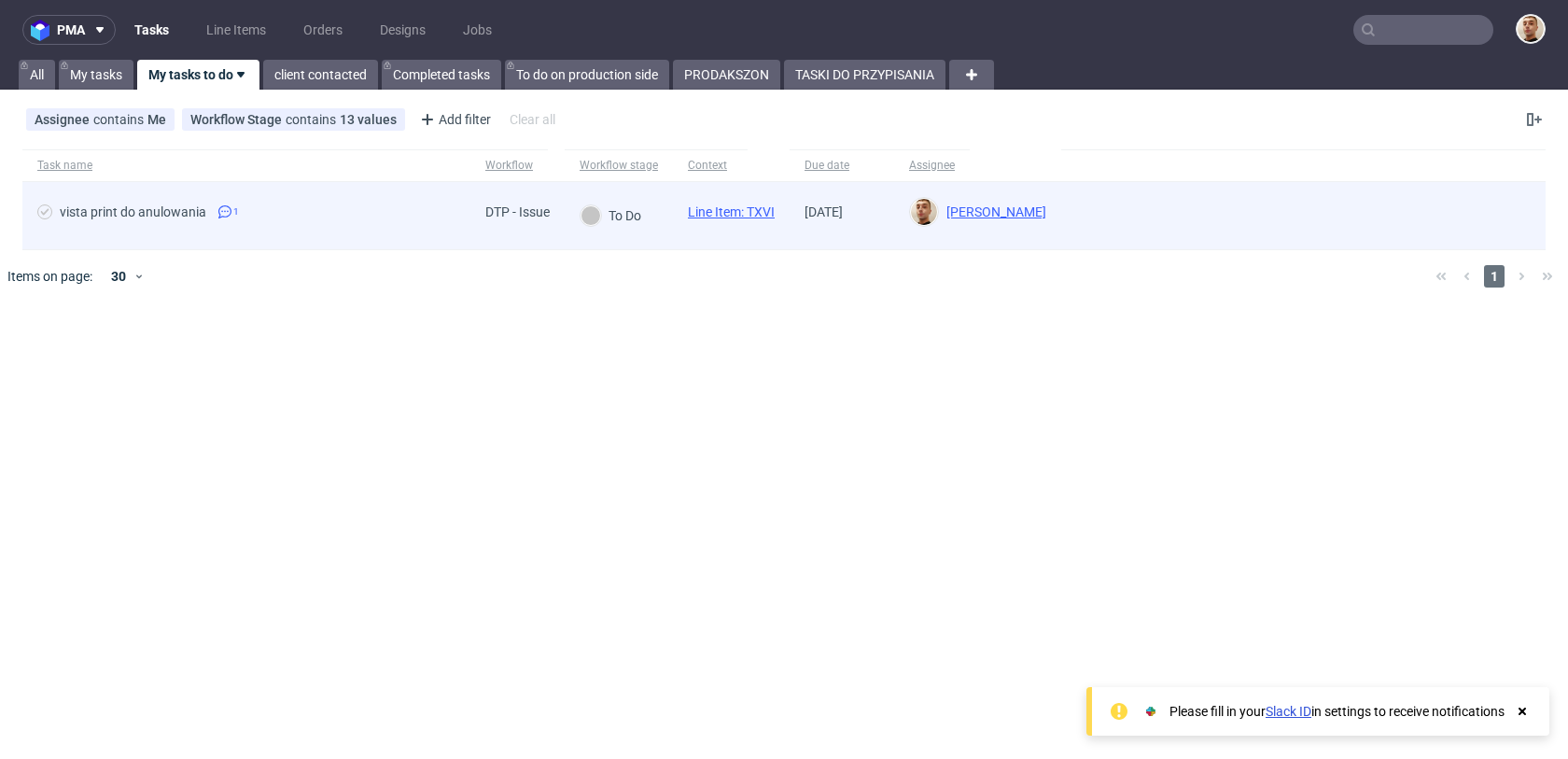
click at [313, 232] on div "vista print do anulowania 1" at bounding box center [247, 216] width 448 height 68
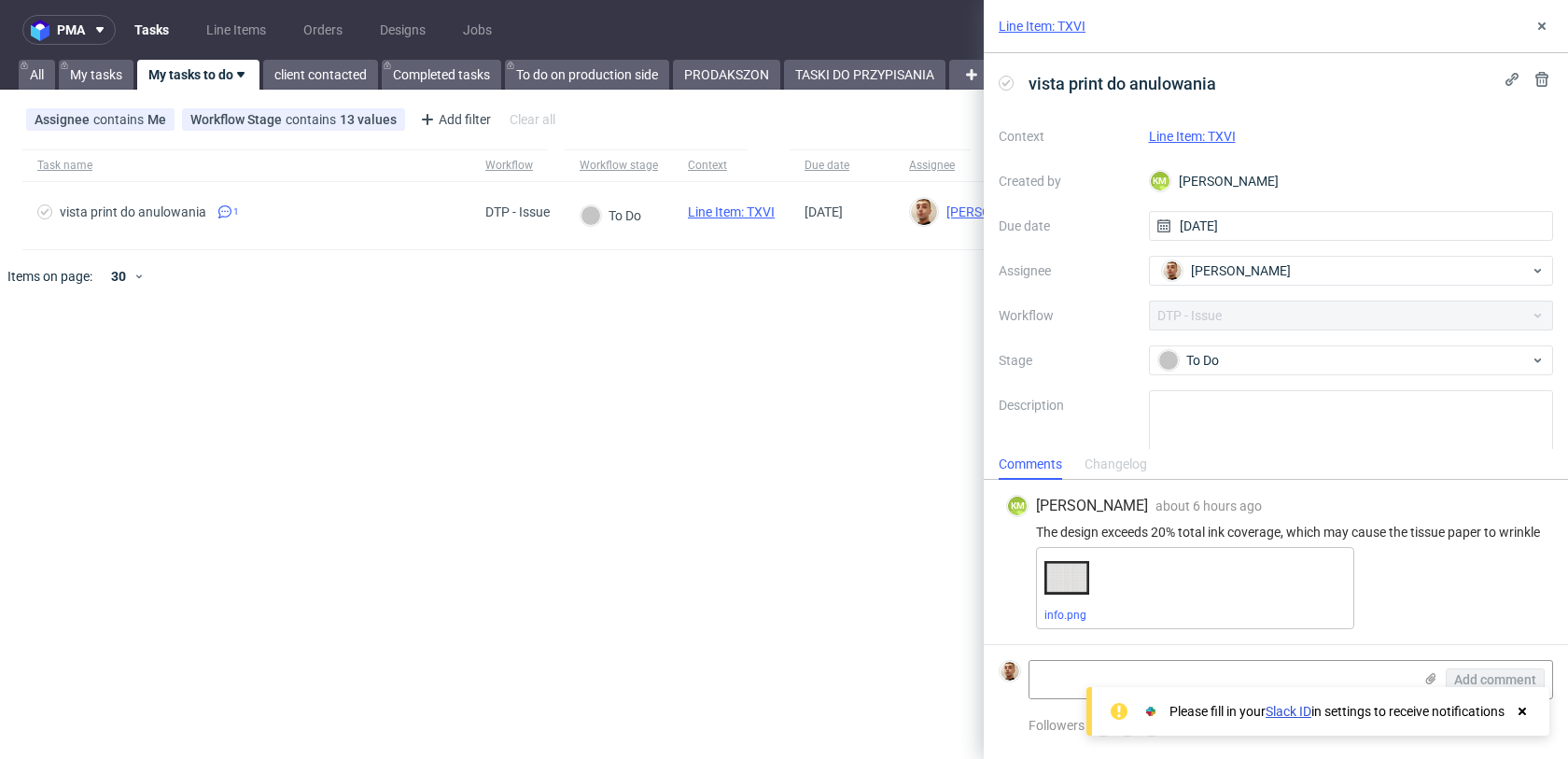
click at [1184, 138] on link "Line Item: TXVI" at bounding box center [1192, 135] width 87 height 15
drag, startPoint x: 1083, startPoint y: 531, endPoint x: 1032, endPoint y: 516, distance: 53.2
click at [1032, 525] on div "The design exceeds 20% total ink coverage, which may cause the tissue paper to …" at bounding box center [1276, 532] width 540 height 15
copy div "The design exceeds 20% total ink coverage, which may cause the tissue paper to …"
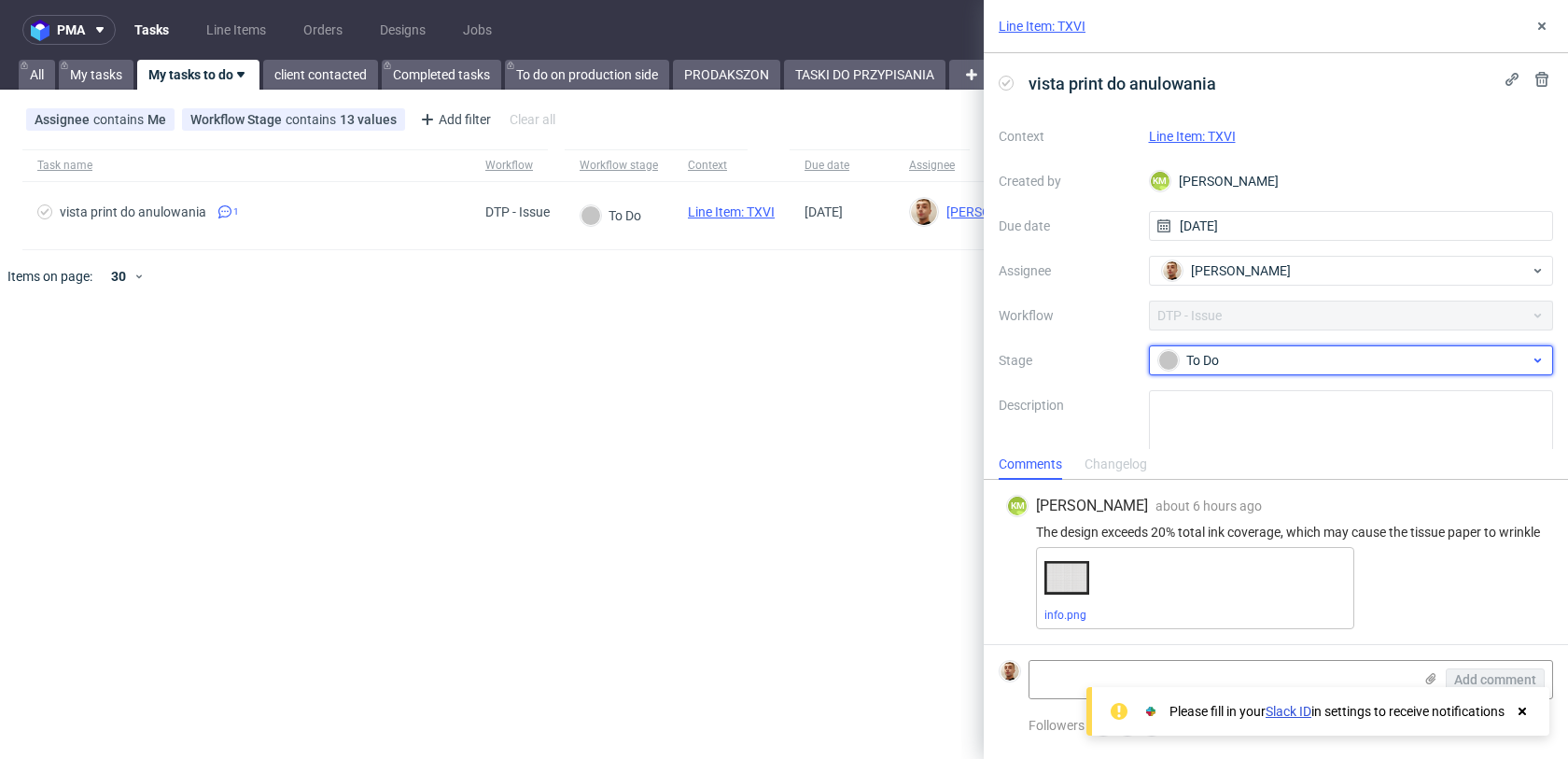
click at [1282, 367] on div "To Do" at bounding box center [1344, 361] width 371 height 21
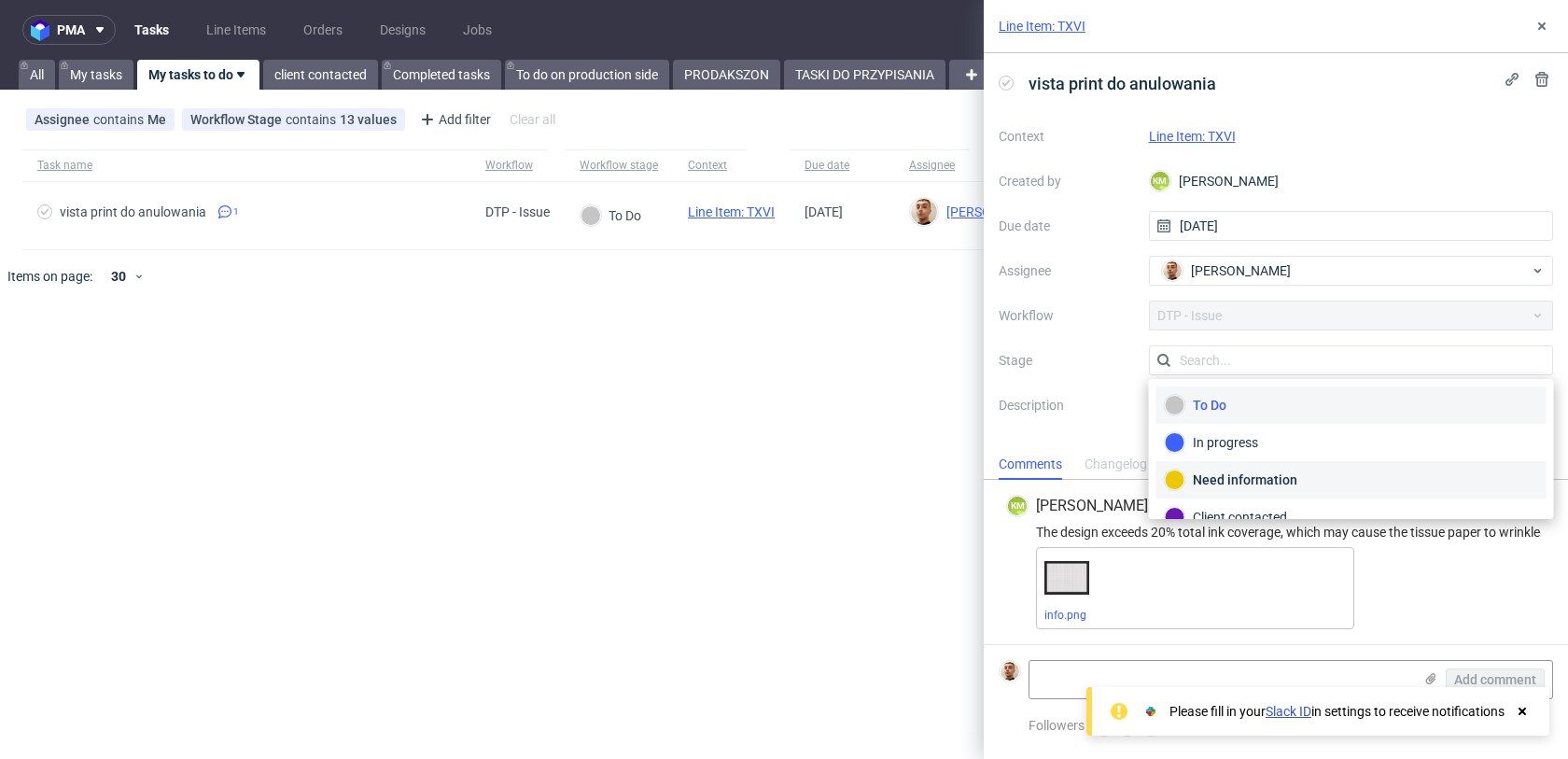
scroll to position [136, 0]
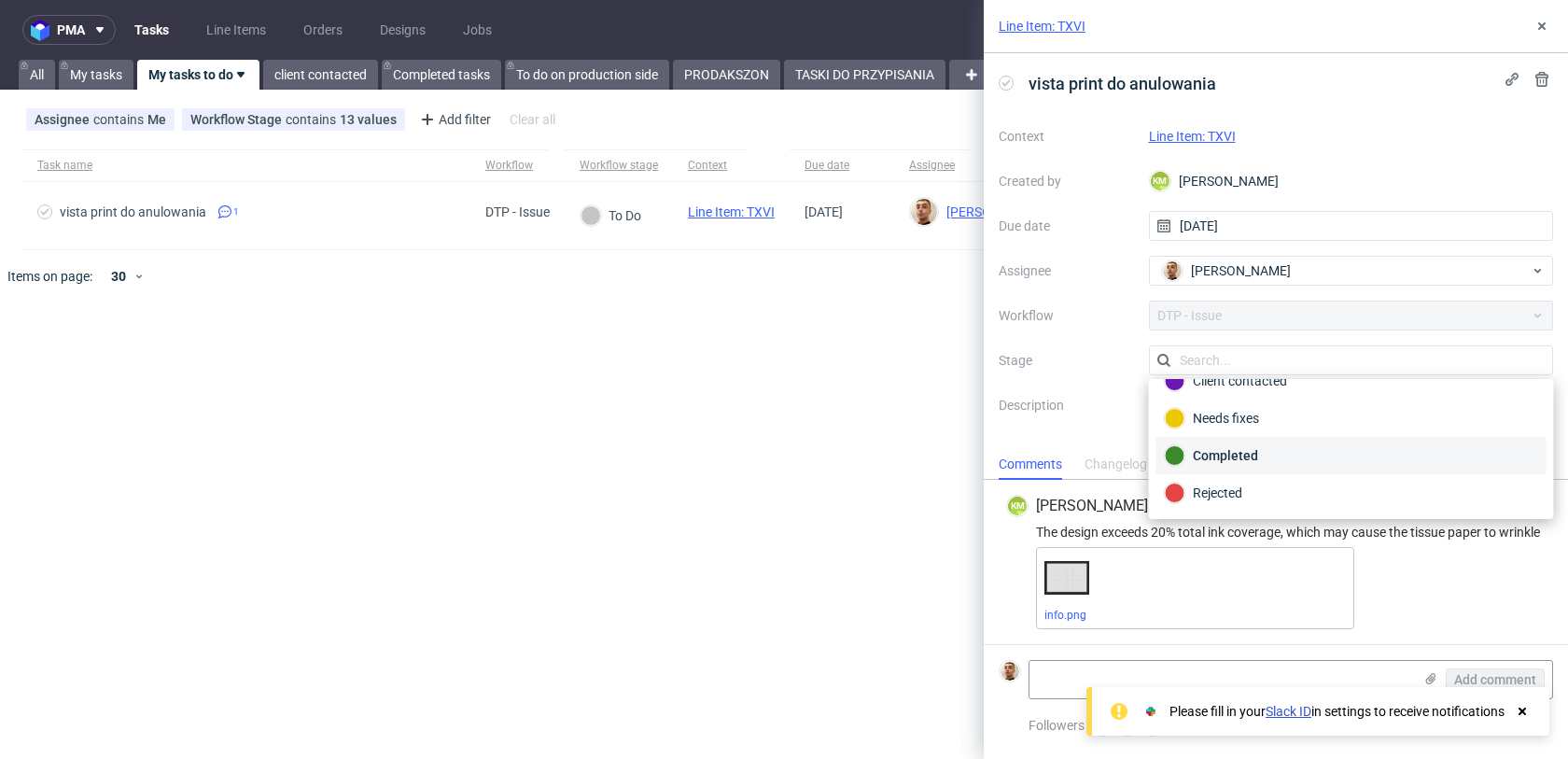
click at [1256, 455] on div "Completed" at bounding box center [1351, 455] width 373 height 21
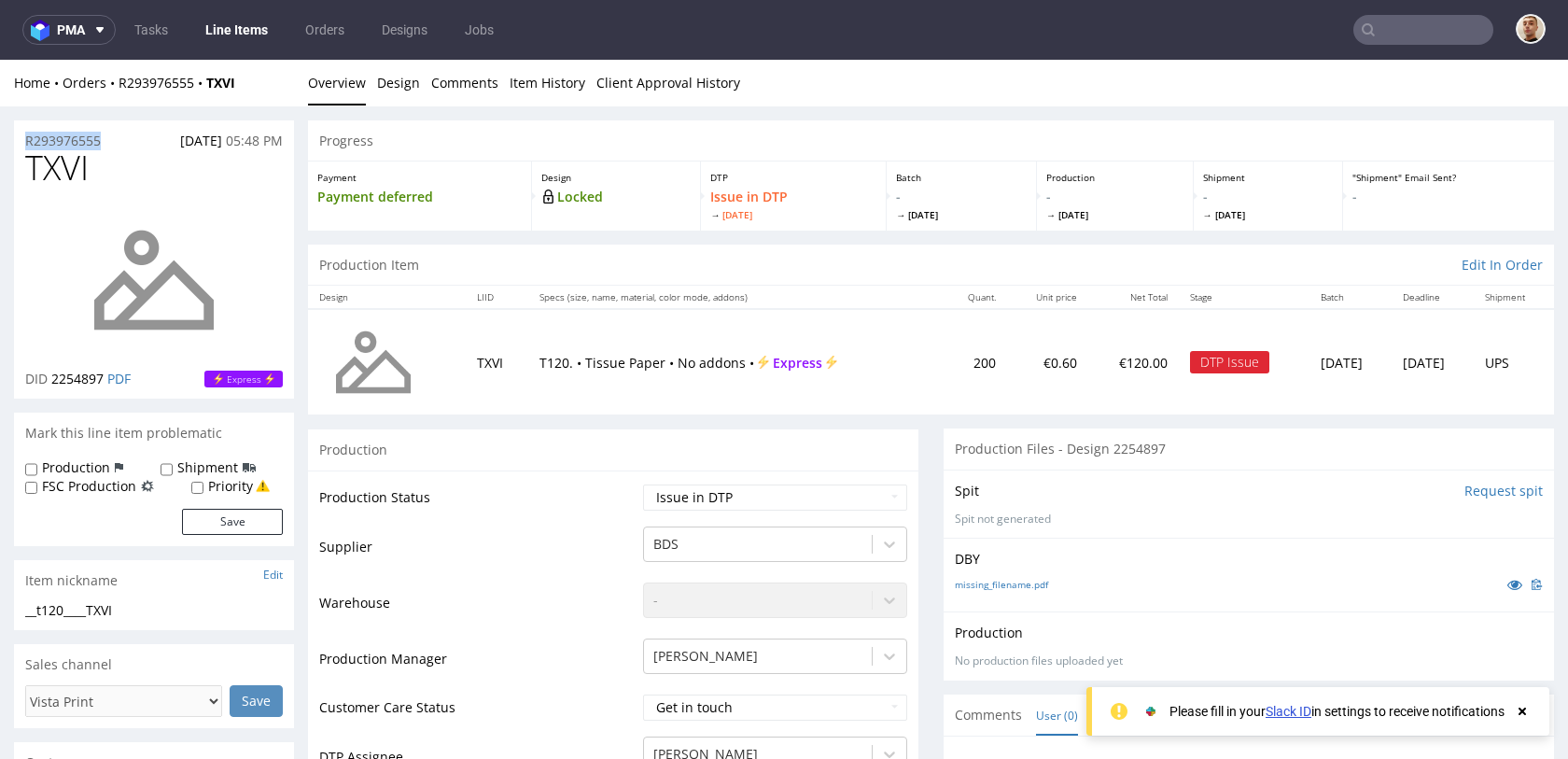
drag, startPoint x: 114, startPoint y: 142, endPoint x: 14, endPoint y: 141, distance: 100.0
click at [14, 141] on div "R293976555 [DATE] 05:48 PM" at bounding box center [153, 135] width 280 height 30
copy p "R293976555"
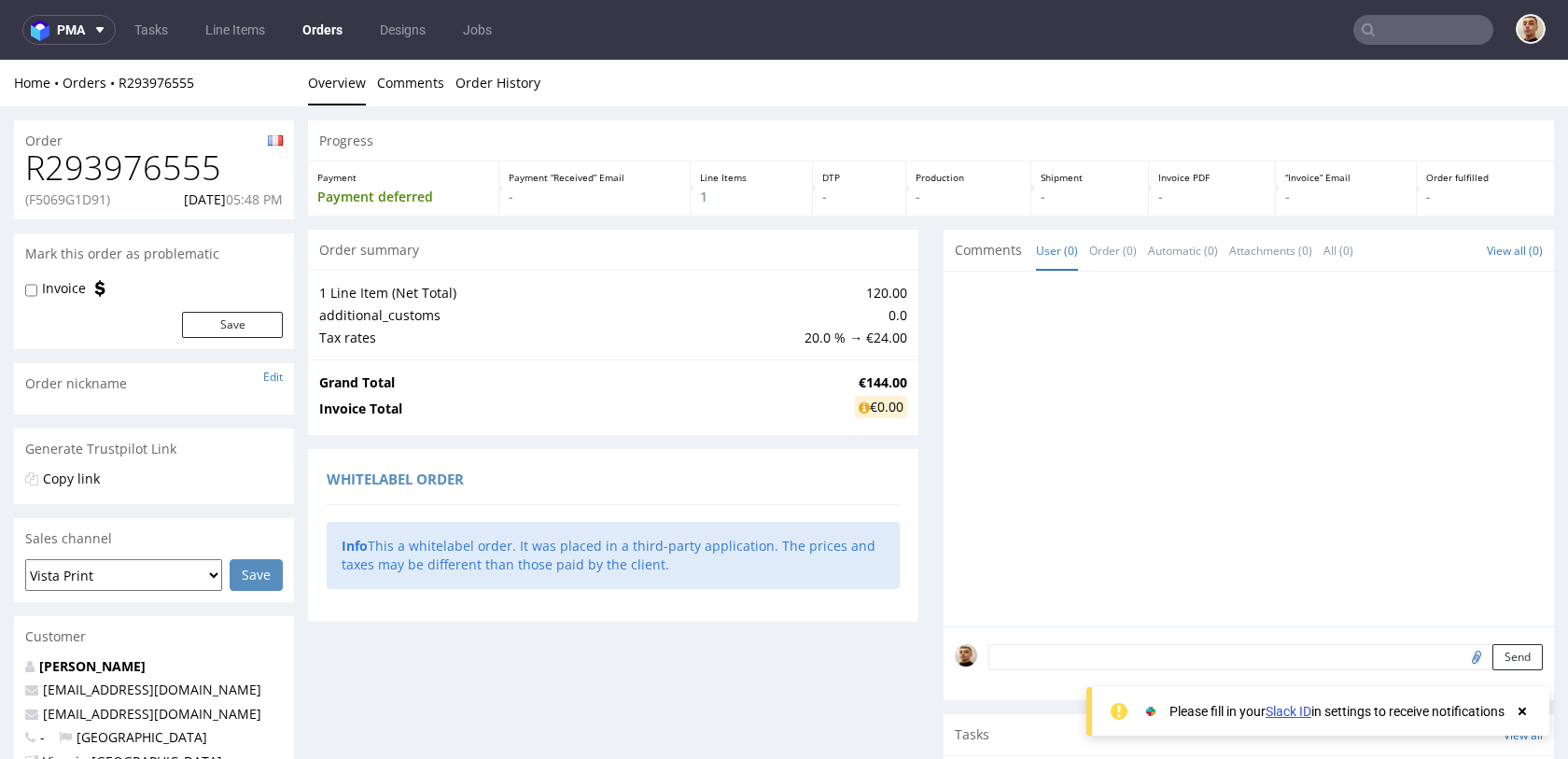
click at [83, 202] on p "(F5069G1D91)" at bounding box center [67, 199] width 85 height 19
copy p "F5069G1D91"
drag, startPoint x: 153, startPoint y: 200, endPoint x: 217, endPoint y: 202, distance: 64.0
click at [217, 202] on p "[DATE] 05:48 PM" at bounding box center [233, 199] width 99 height 19
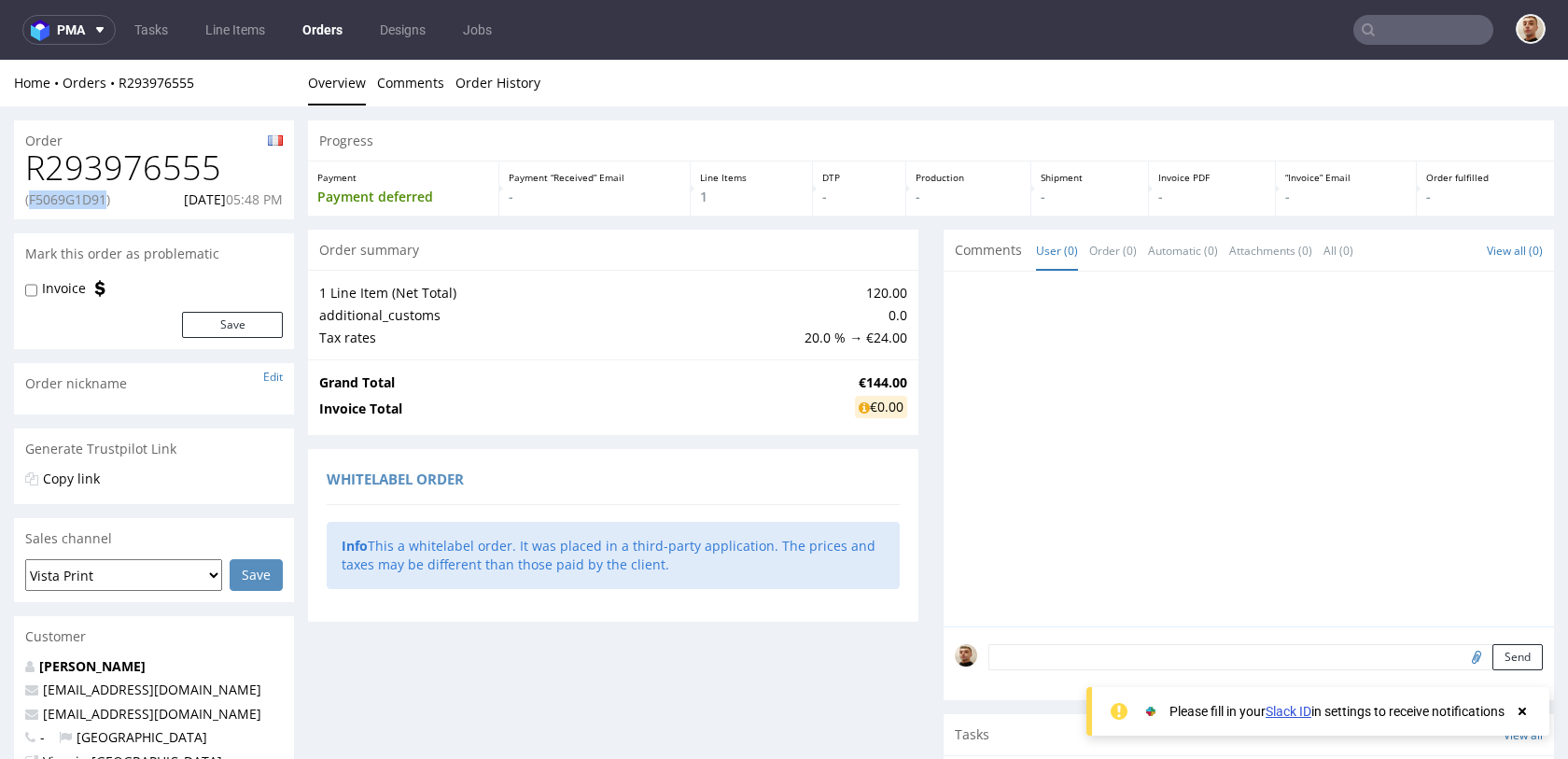
copy p "[DATE]"
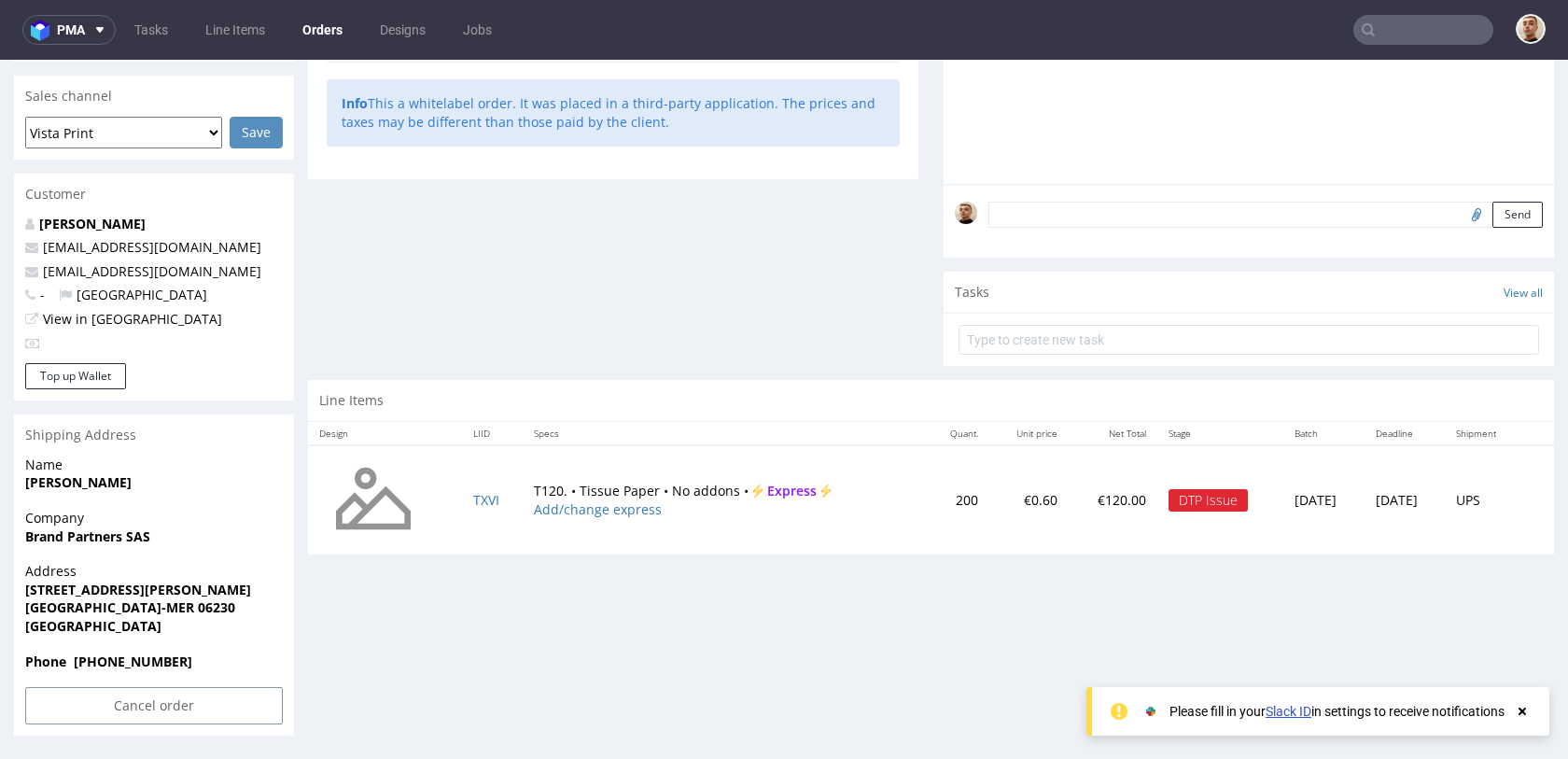
scroll to position [5, 0]
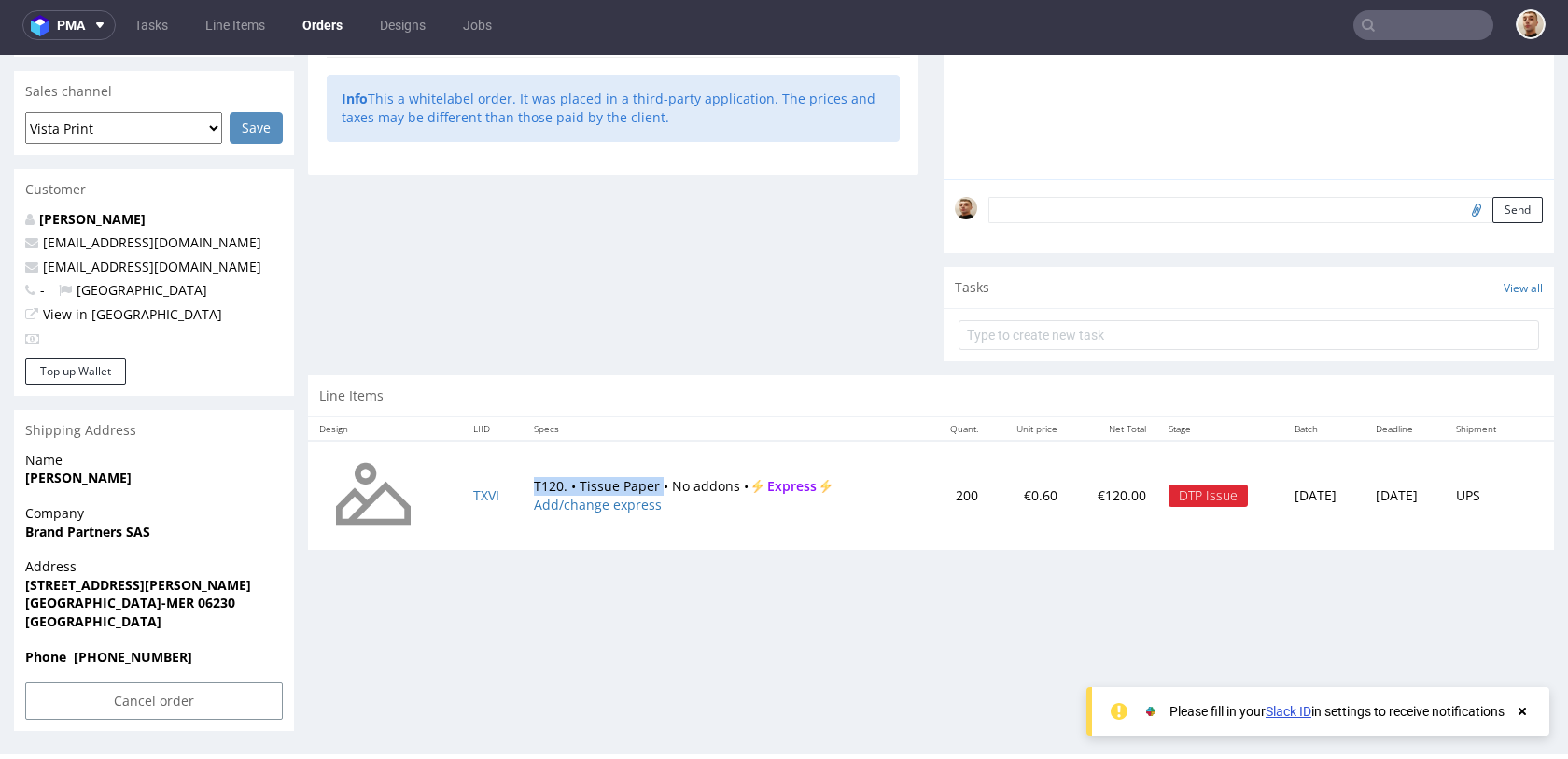
drag, startPoint x: 511, startPoint y: 485, endPoint x: 650, endPoint y: 485, distance: 139.0
click at [650, 485] on td "T120. • Tissue Paper • No addons • Express Add/change express" at bounding box center [725, 496] width 404 height 111
copy td "T120. • Tissue Paper"
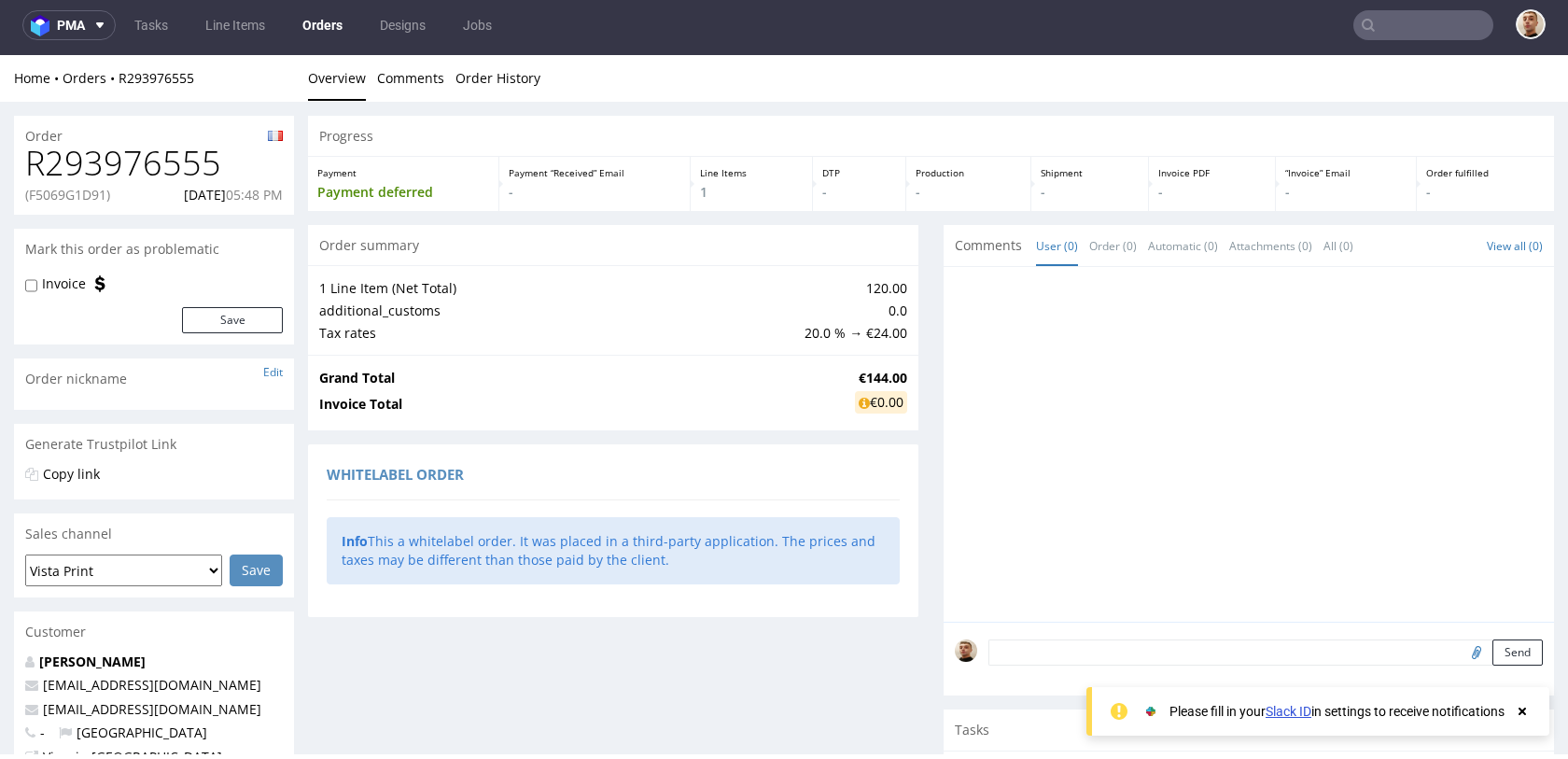
scroll to position [442, 0]
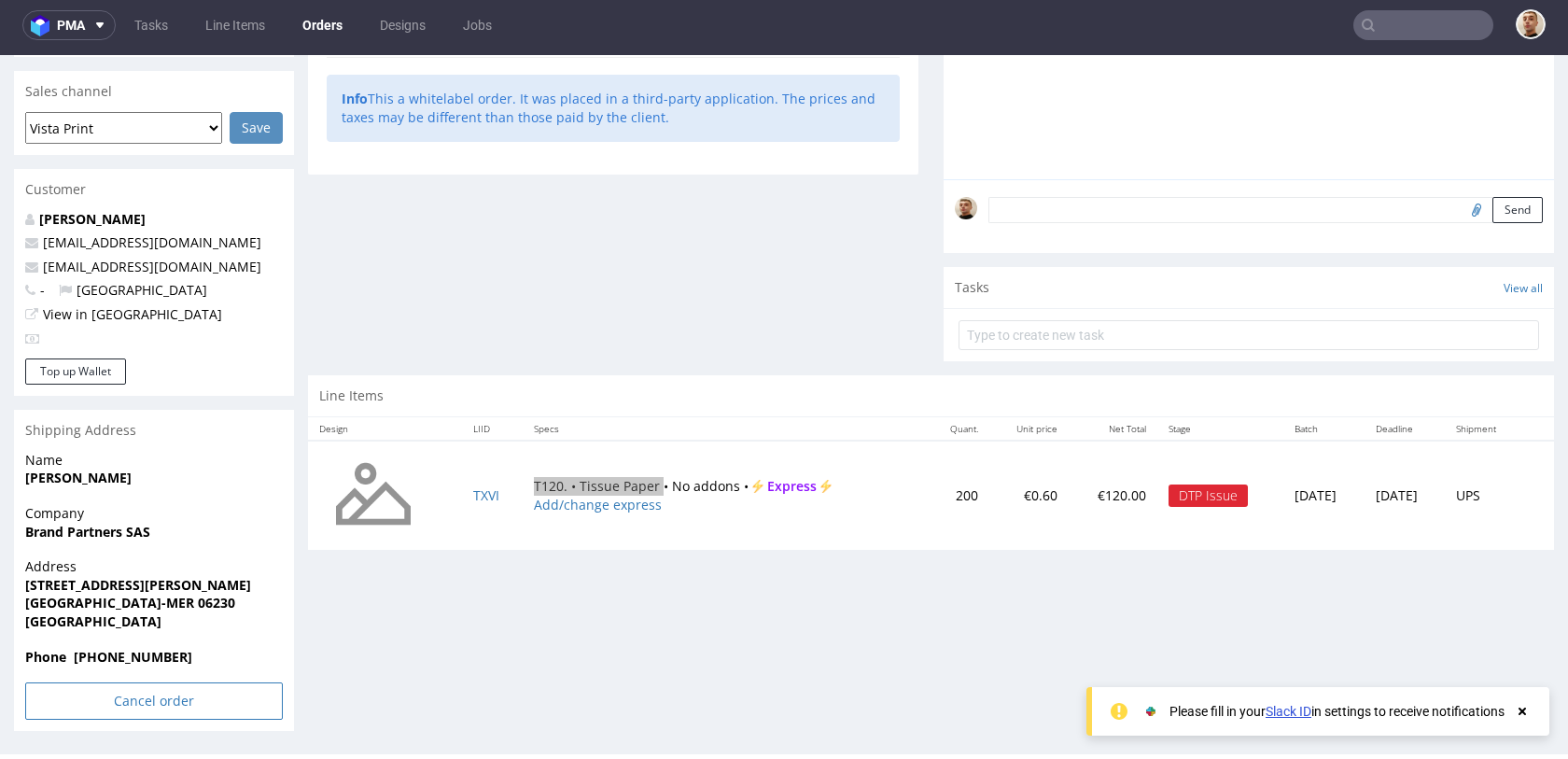
click at [192, 695] on input "Cancel order" at bounding box center [153, 701] width 258 height 38
click at [132, 649] on link "Yes" at bounding box center [124, 649] width 53 height 28
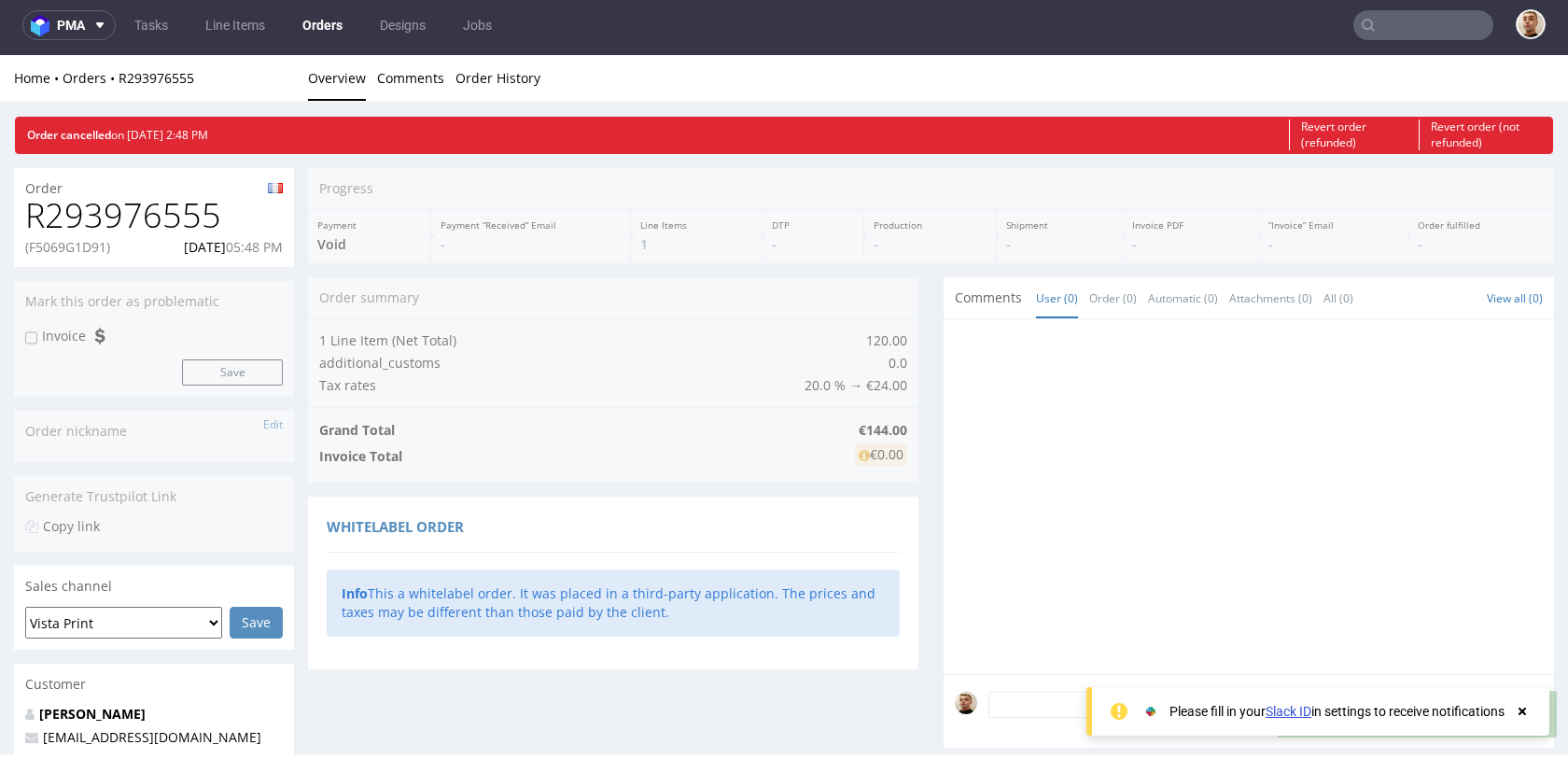
scroll to position [0, 0]
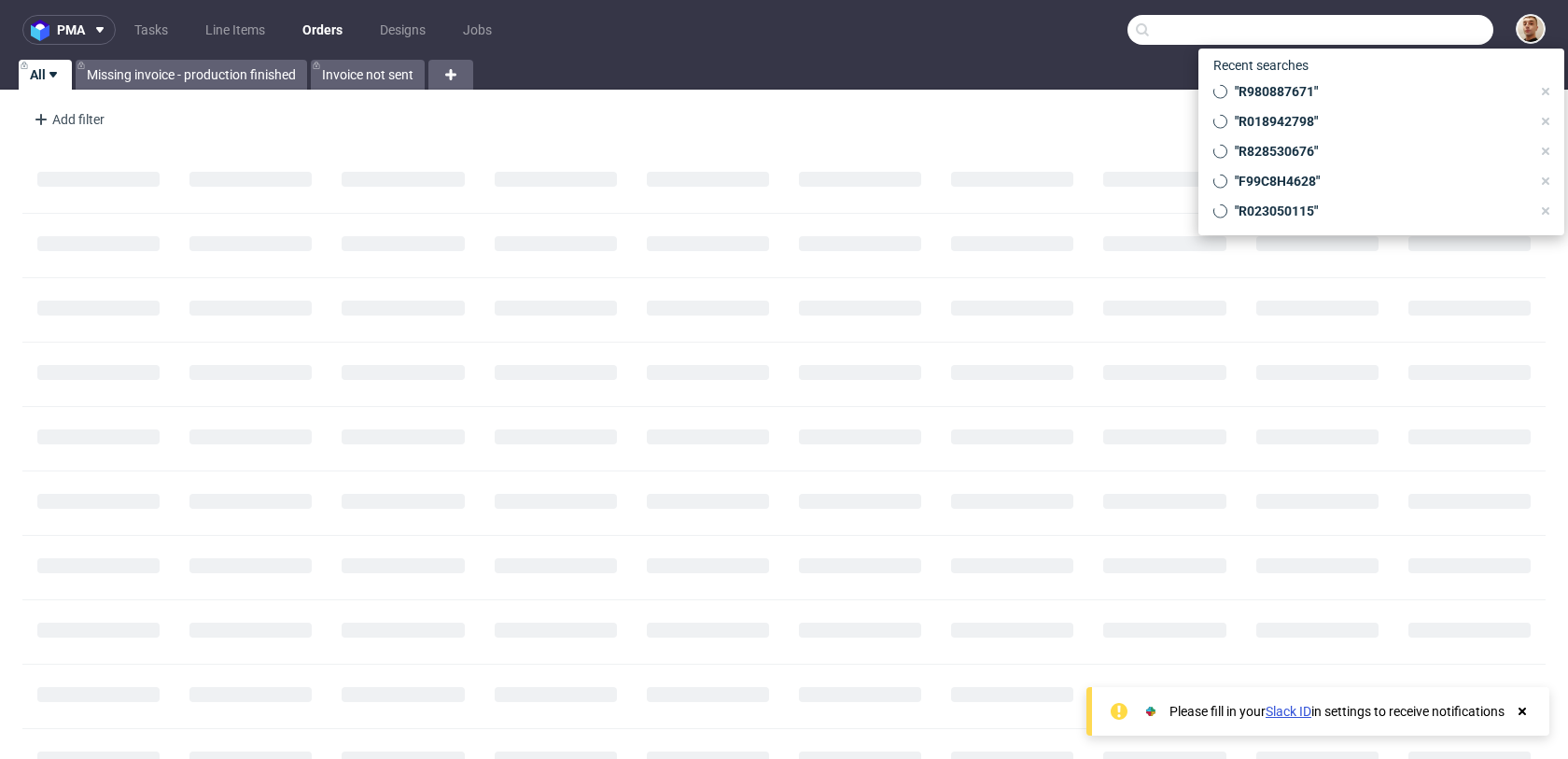
click at [1389, 29] on input "text" at bounding box center [1311, 30] width 366 height 30
paste input "R726420575"
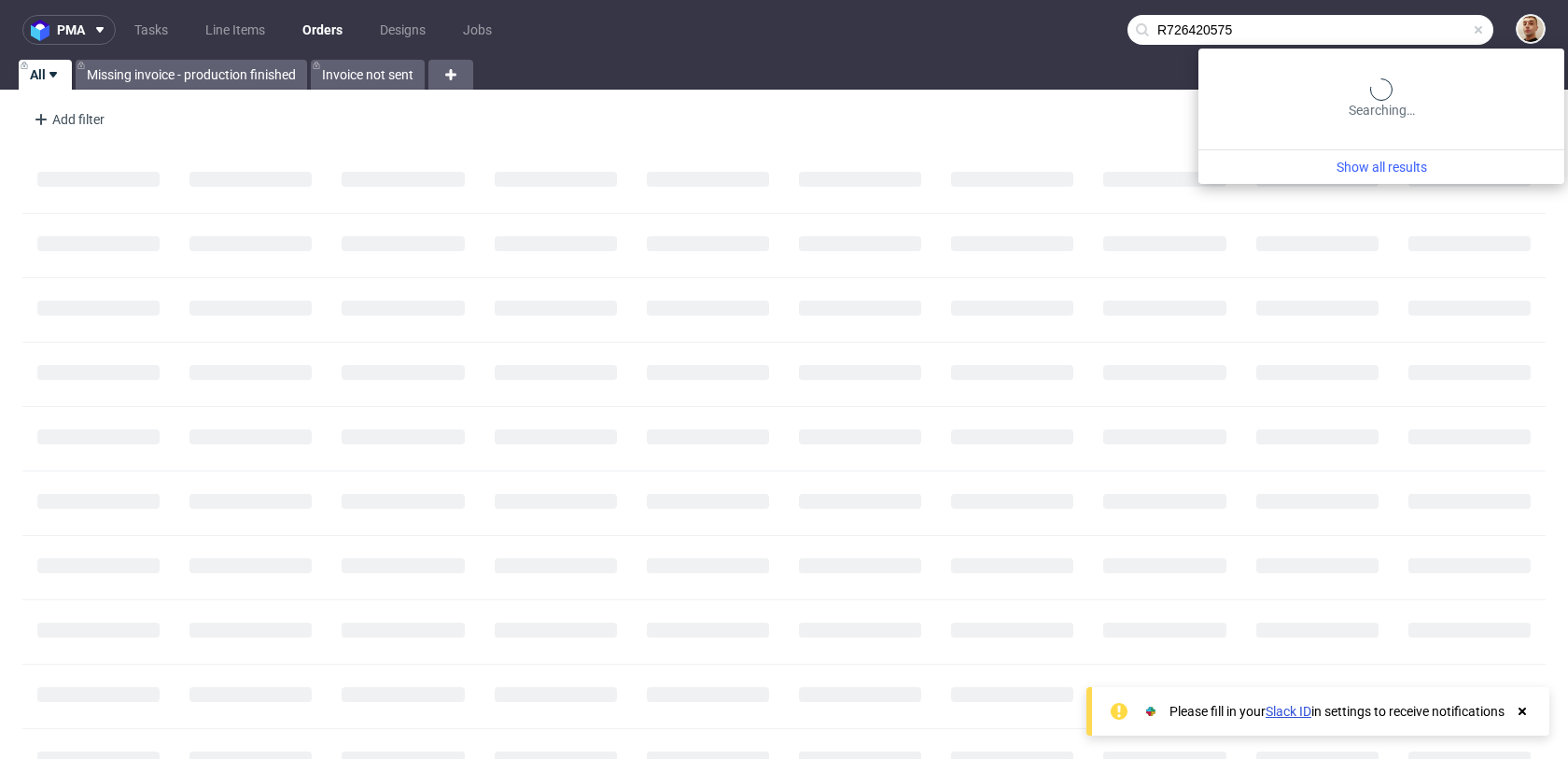
type input "R726420575"
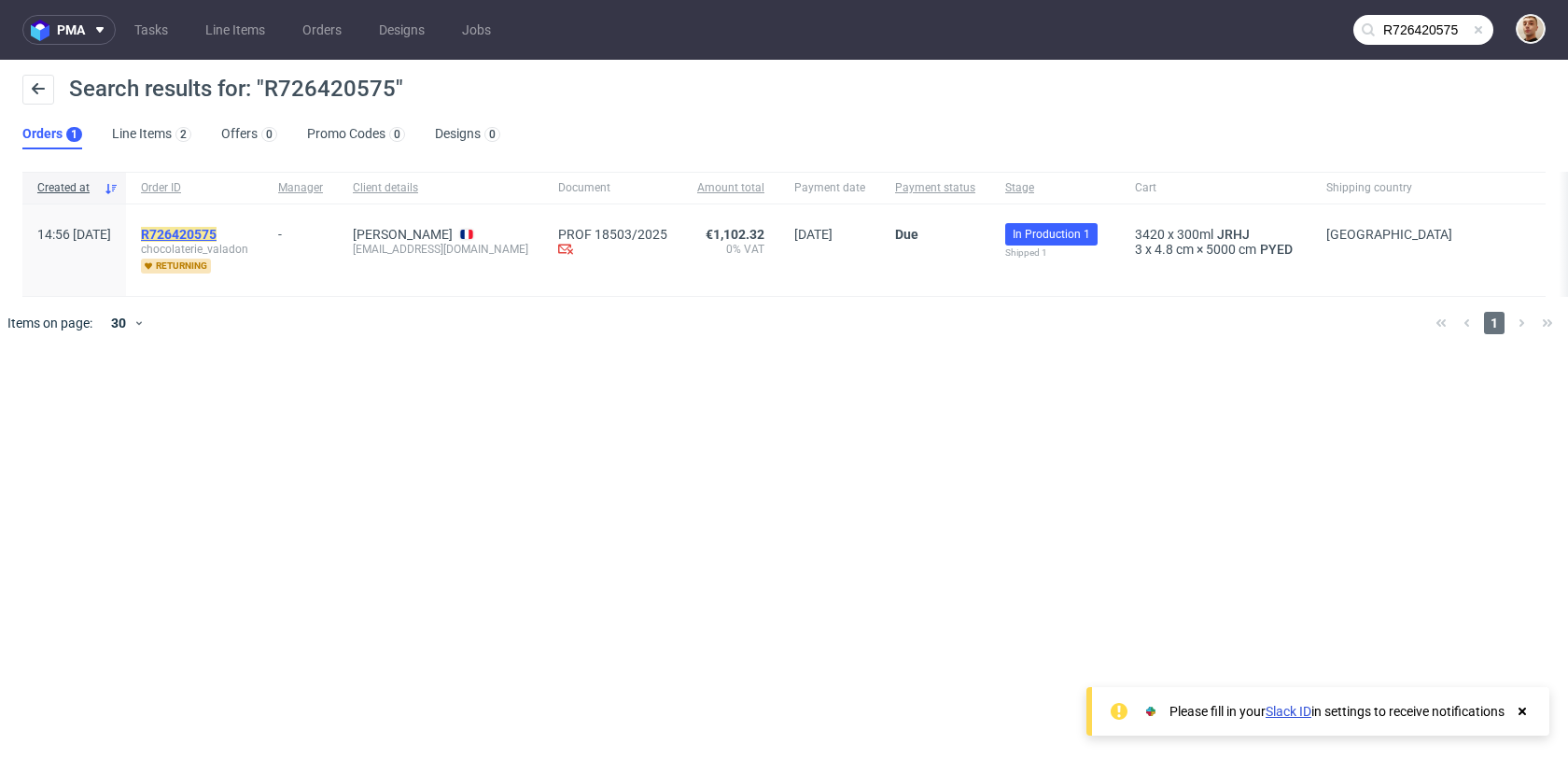
click at [217, 233] on mark "R726420575" at bounding box center [179, 234] width 76 height 15
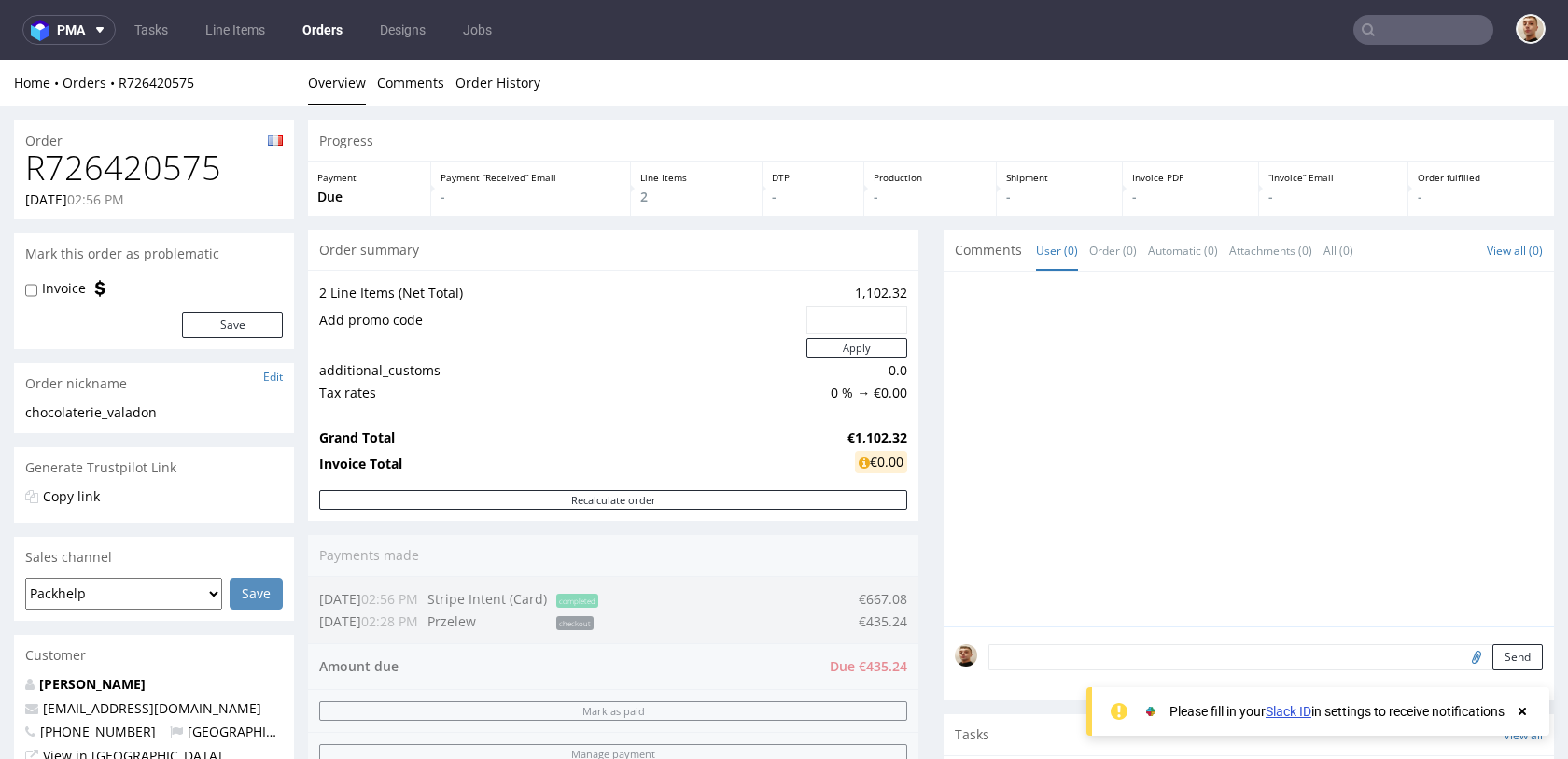
click at [837, 322] on input "text" at bounding box center [856, 320] width 75 height 26
paste input "2f929dae"
type input "2f929dae"
click at [845, 348] on button "Apply" at bounding box center [856, 348] width 101 height 20
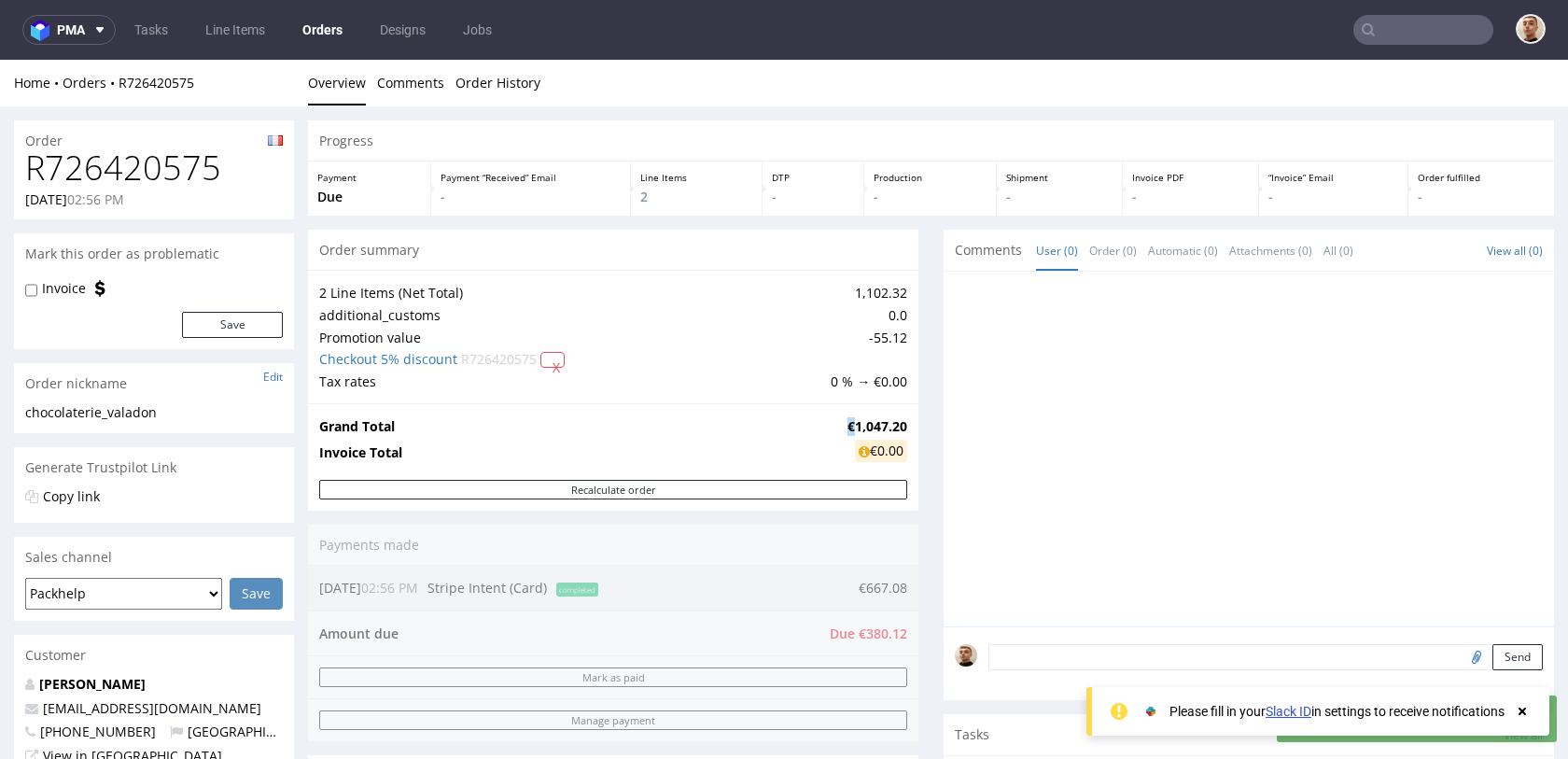
drag, startPoint x: 841, startPoint y: 427, endPoint x: 830, endPoint y: 426, distance: 11.0
click at [843, 427] on td "€1,047.20" at bounding box center [875, 426] width 65 height 23
copy strong "€"
click at [680, 448] on td "Invoice Total" at bounding box center [581, 453] width 524 height 31
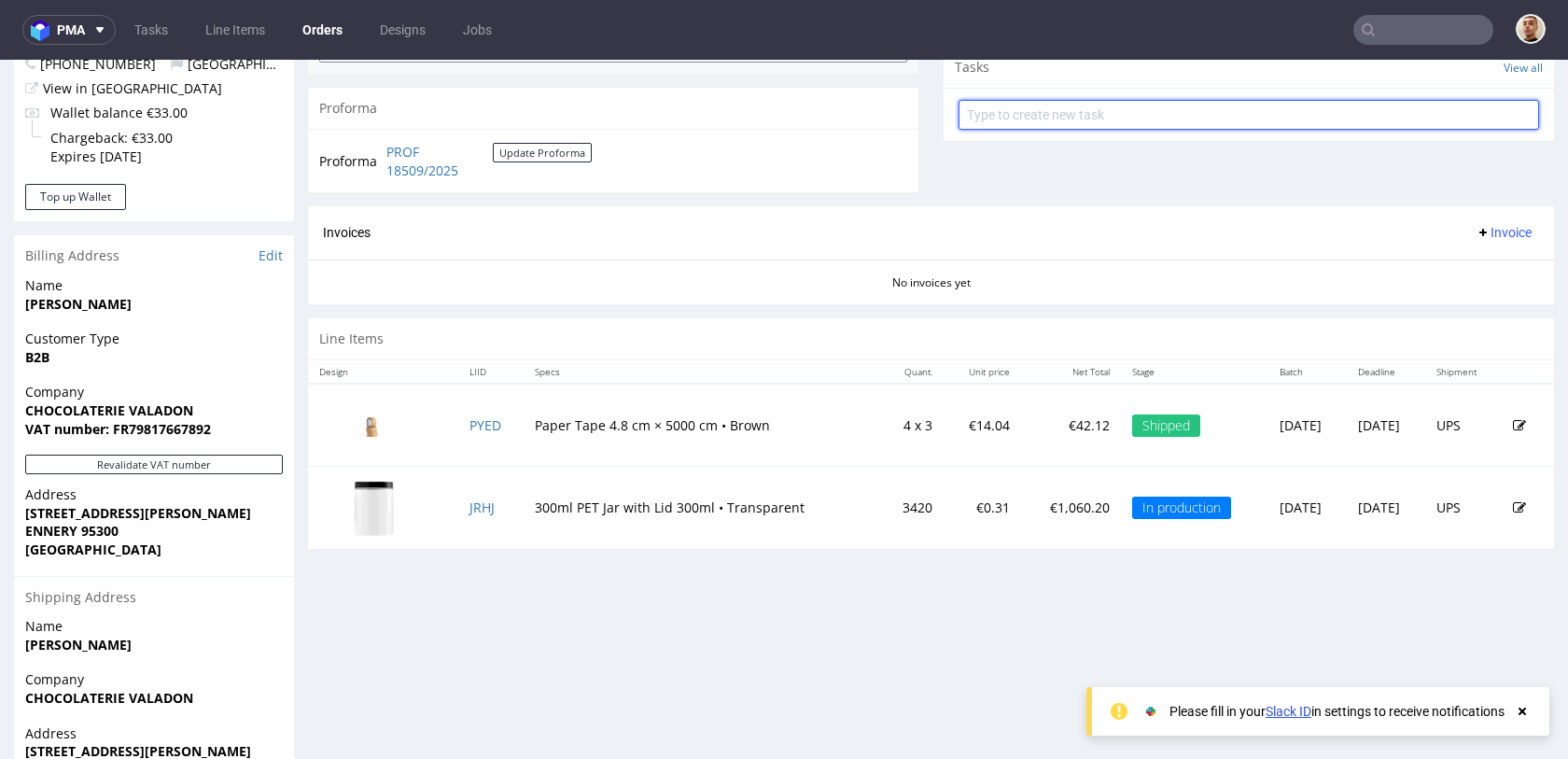
click at [1019, 119] on input "text" at bounding box center [1248, 115] width 580 height 30
type input "payment link"
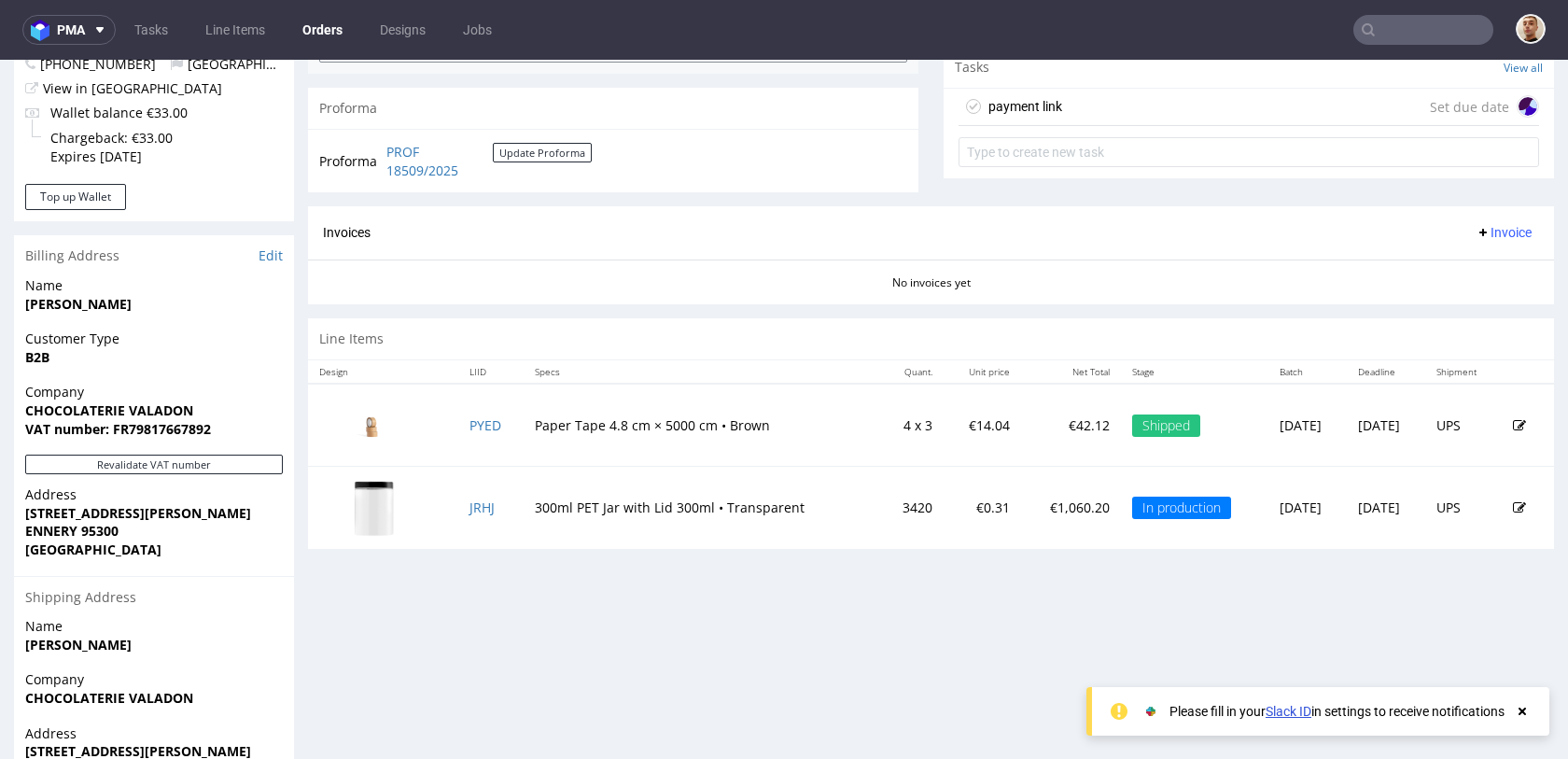
click at [1059, 116] on div "payment link Set due date" at bounding box center [1248, 108] width 580 height 38
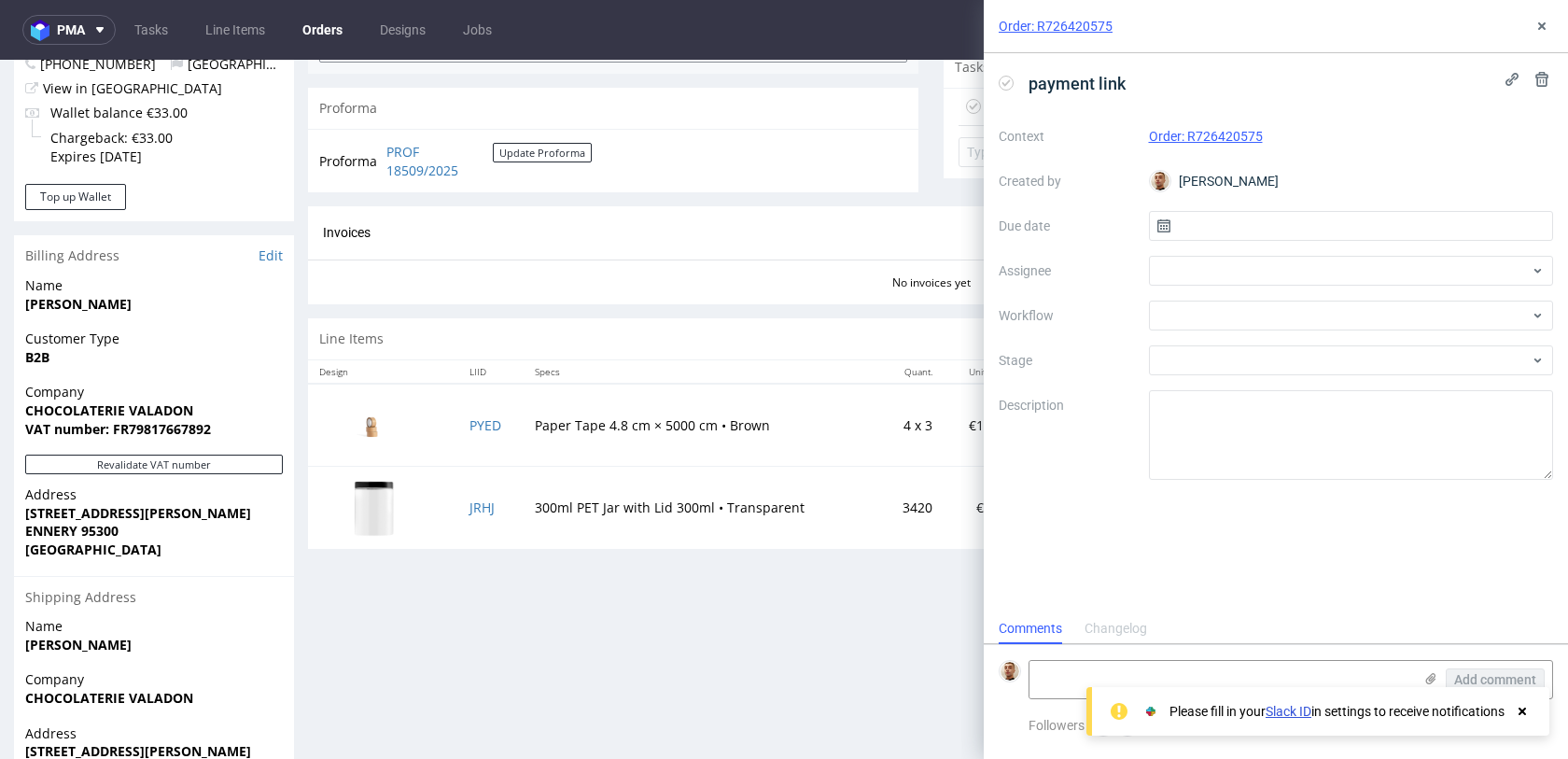
scroll to position [15, 0]
click at [1291, 221] on input "text" at bounding box center [1351, 226] width 405 height 30
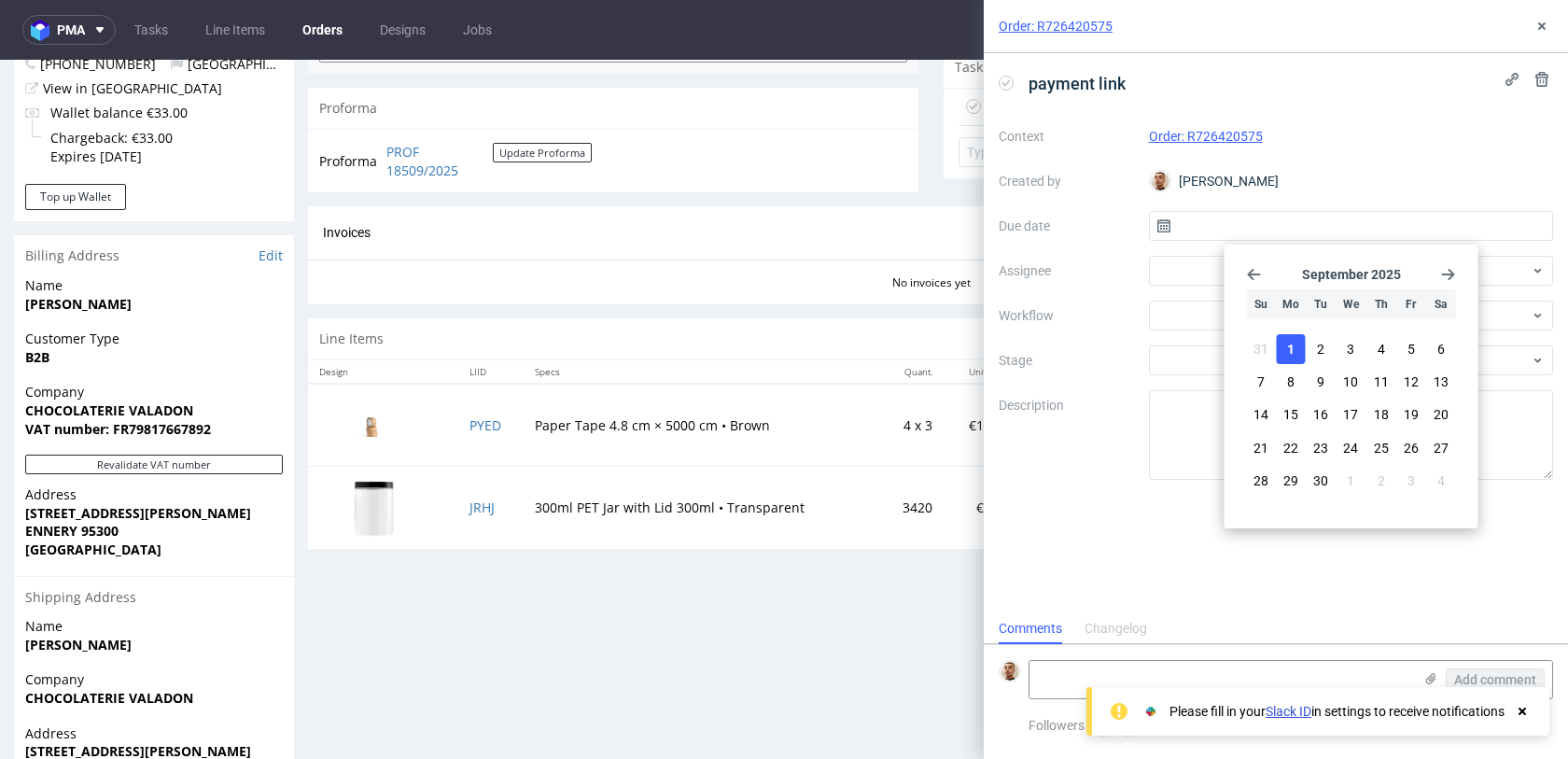
click at [1292, 353] on span "1" at bounding box center [1291, 349] width 8 height 19
type input "01/09/2025"
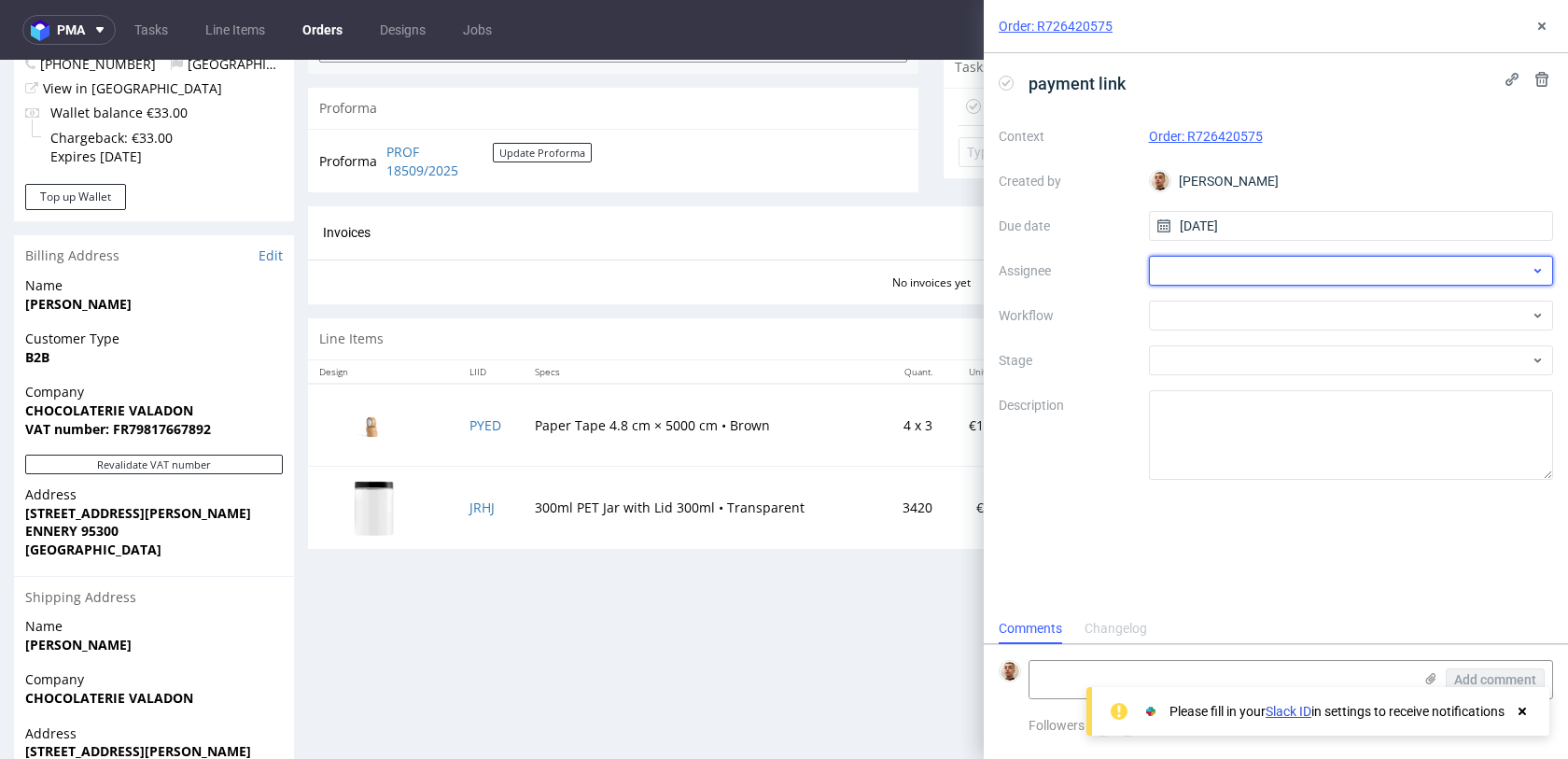
click at [1261, 280] on div at bounding box center [1351, 271] width 405 height 30
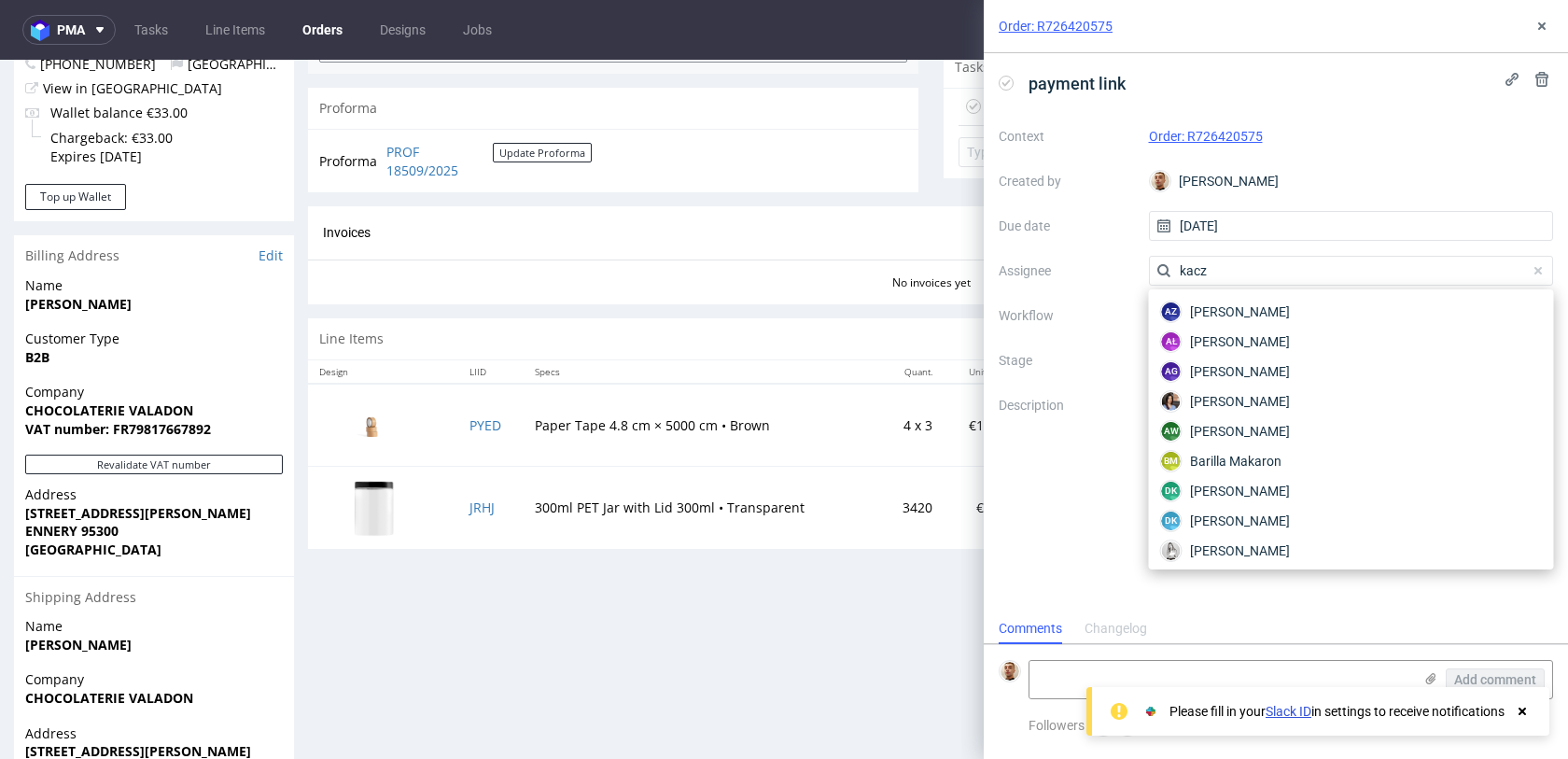
type input "kaczo"
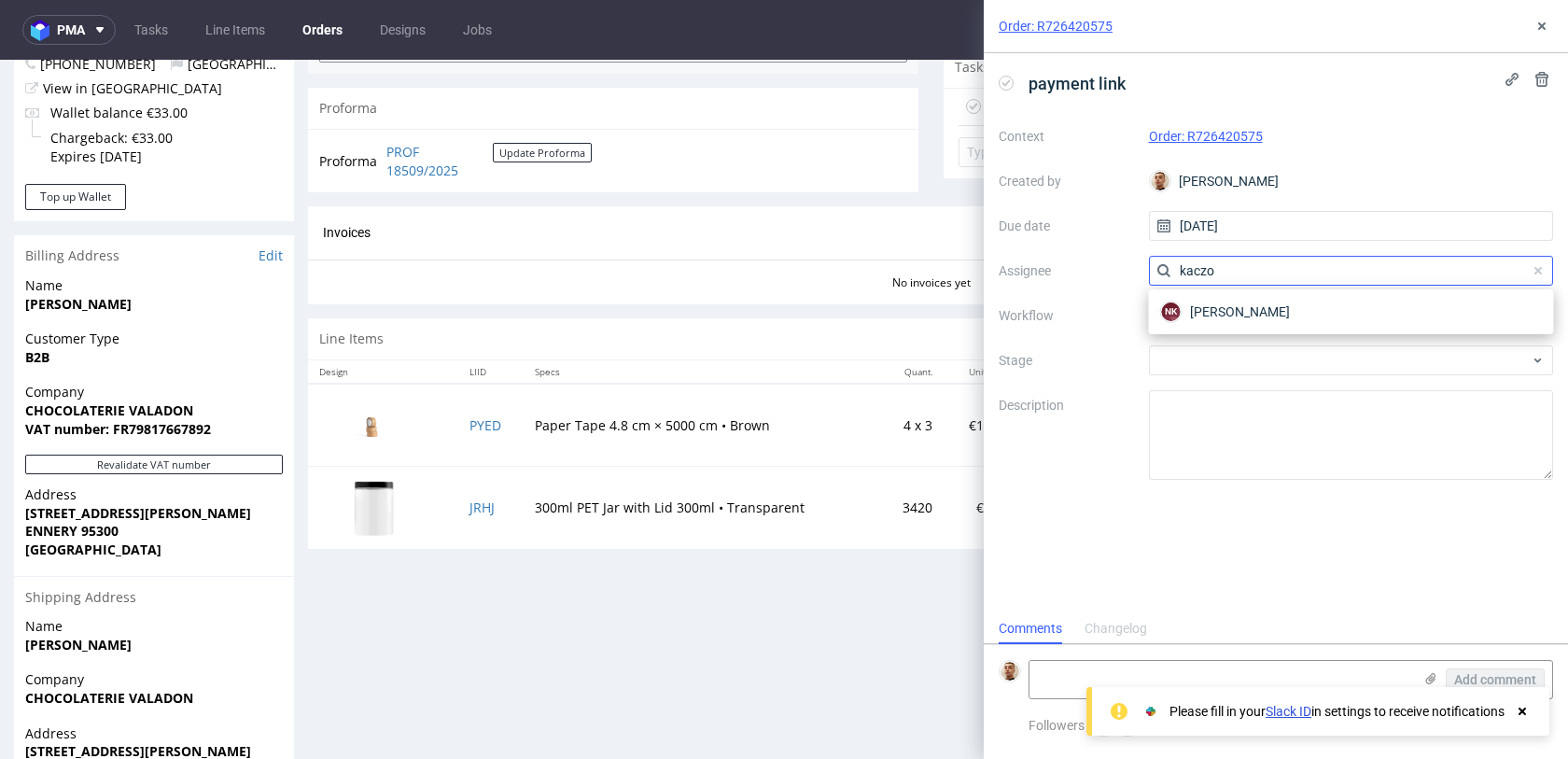
click at [1239, 270] on input "kaczo" at bounding box center [1351, 271] width 405 height 30
type input "łę"
click at [1232, 311] on span "[PERSON_NAME]" at bounding box center [1239, 312] width 100 height 19
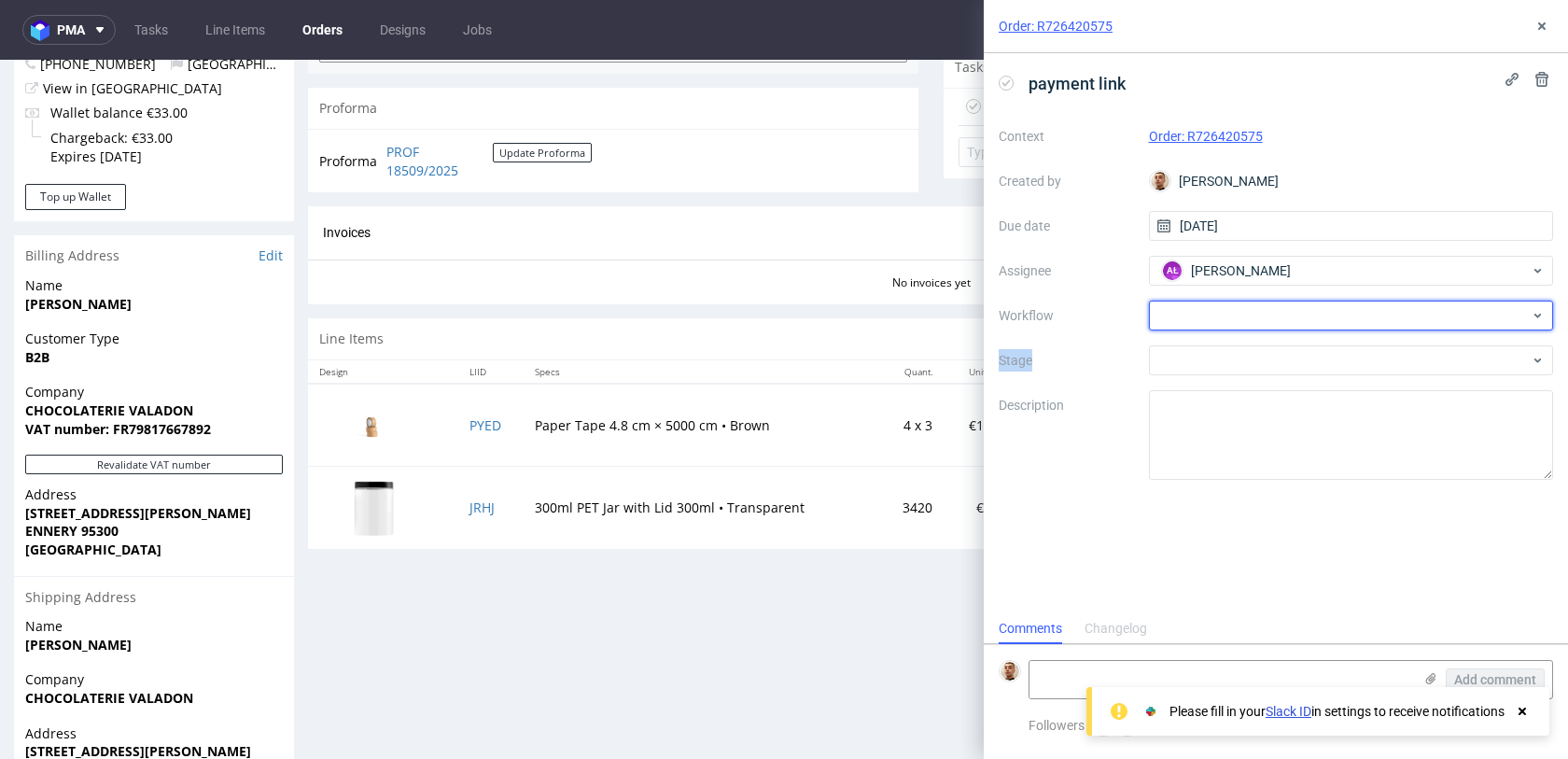
click at [1232, 311] on div at bounding box center [1351, 316] width 405 height 30
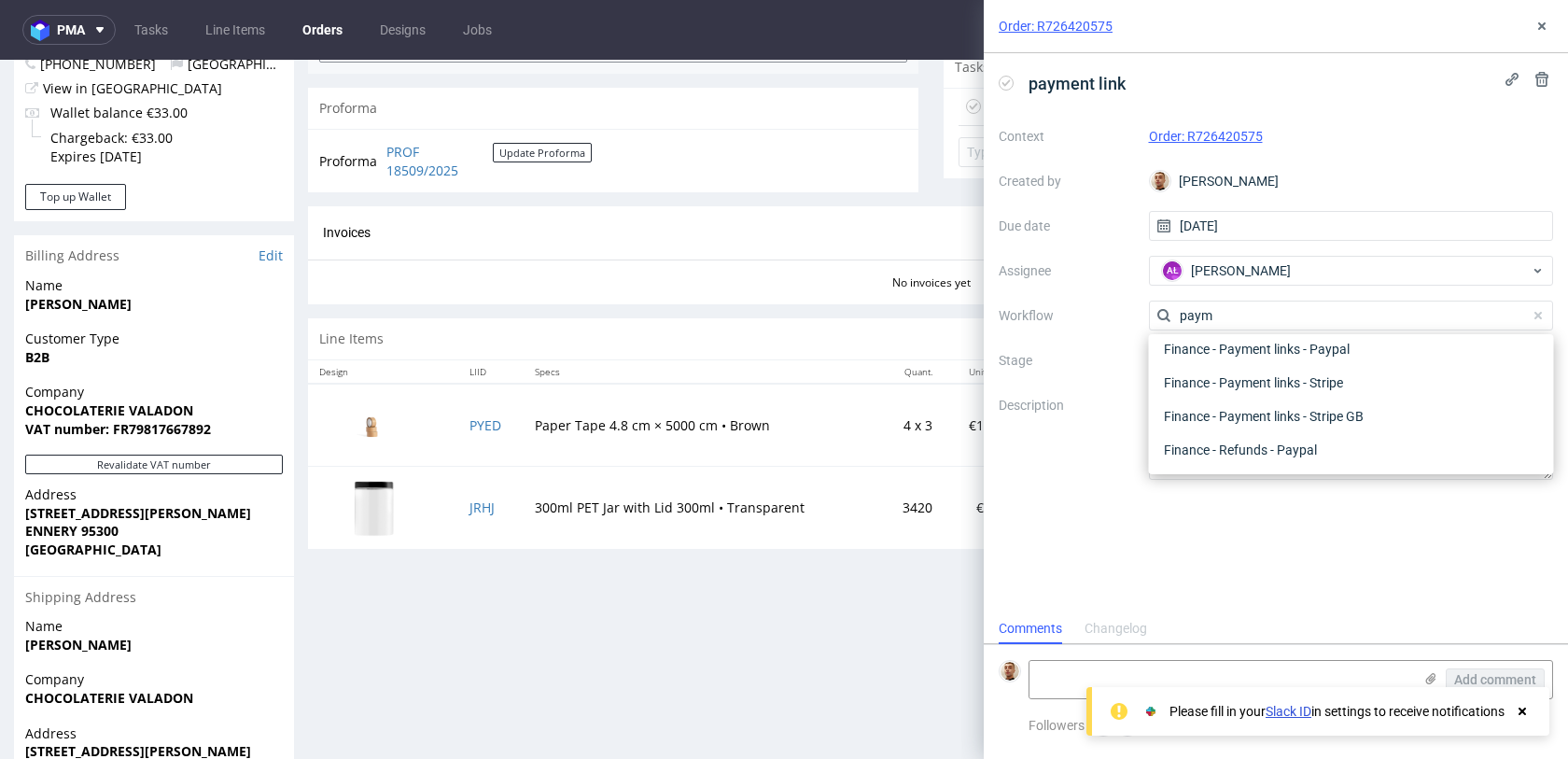
scroll to position [34, 0]
type input "paym"
click at [1265, 406] on div "Finance - Payment links - Stripe" at bounding box center [1352, 416] width 390 height 34
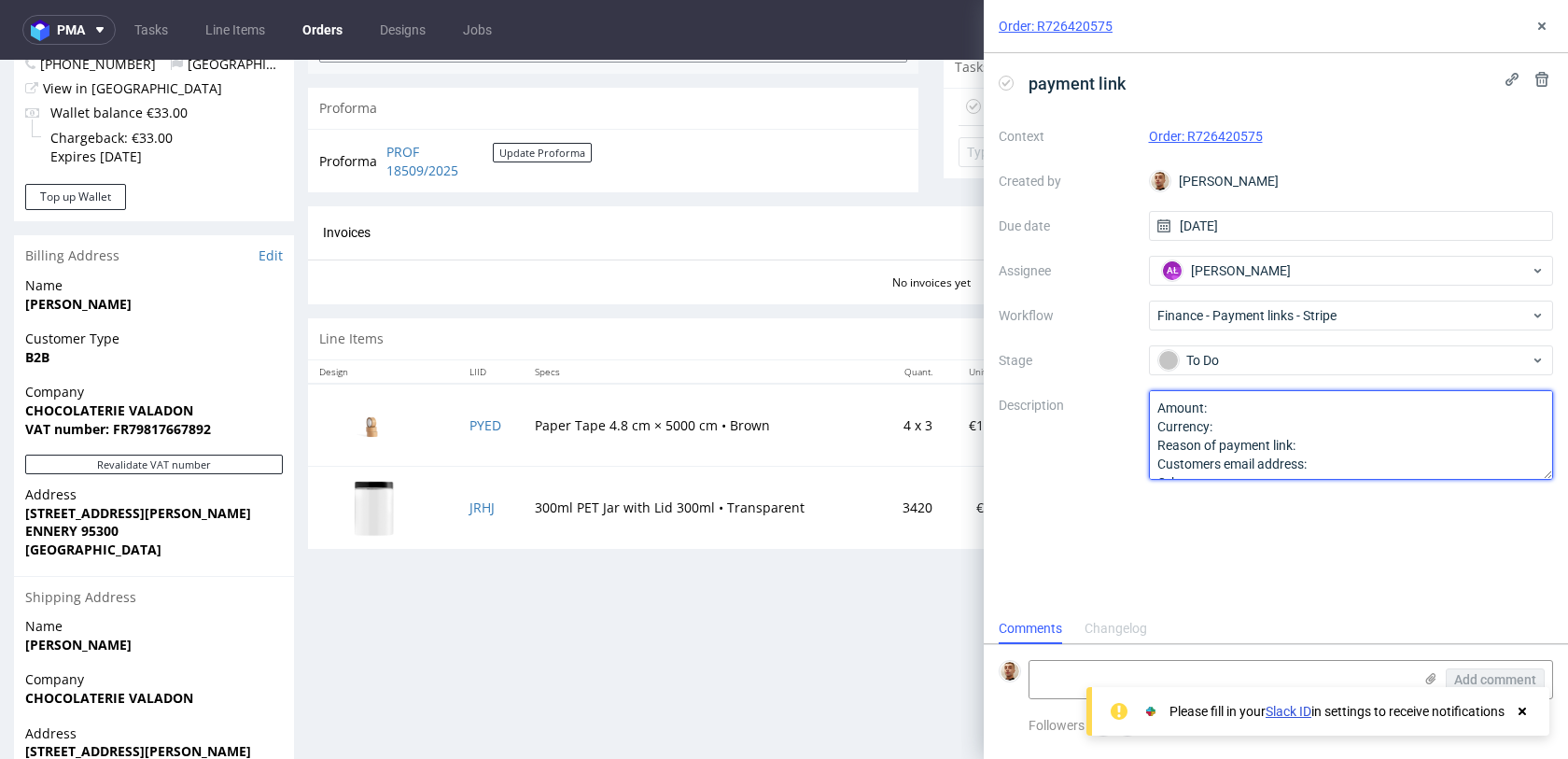
click at [1266, 406] on textarea "Amount: Currency: Reason of payment link: Customers email address: Other:" at bounding box center [1351, 435] width 405 height 90
paste textarea "308,12€"
click at [1342, 453] on textarea "Amount: Currency: Reason of payment link: Customers email address: Other:" at bounding box center [1351, 435] width 405 height 90
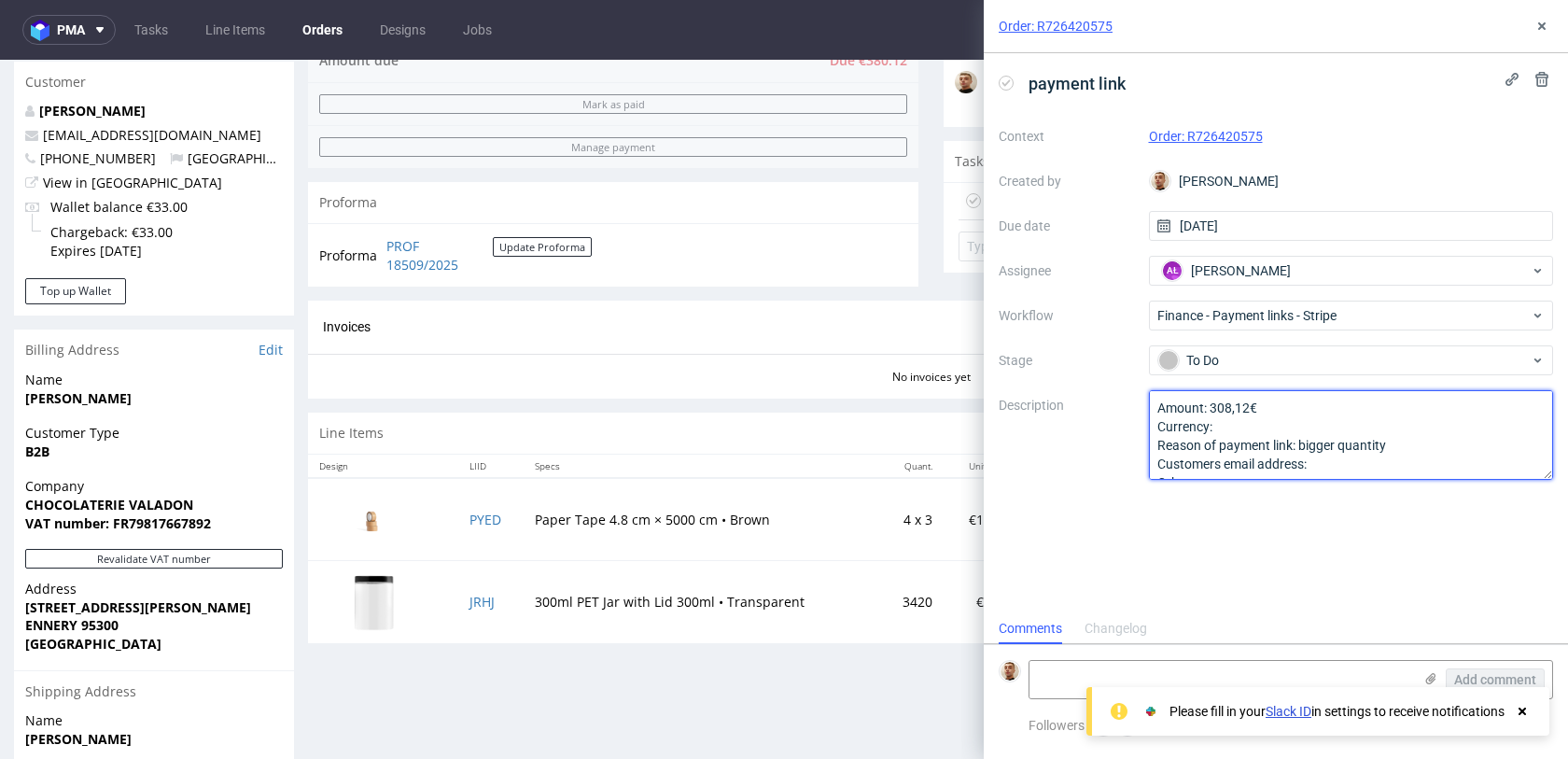
scroll to position [437, 0]
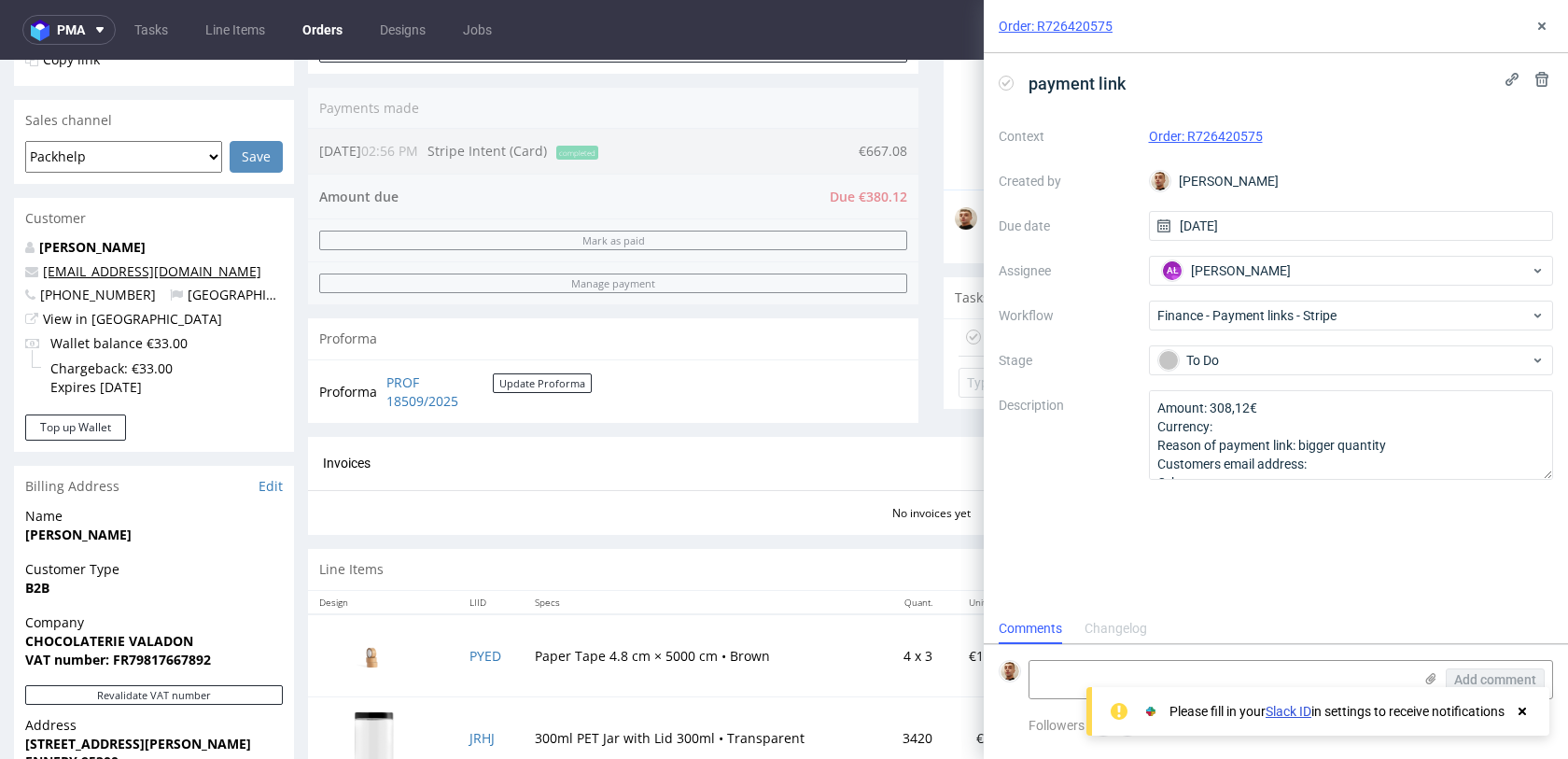
drag, startPoint x: 247, startPoint y: 270, endPoint x: 44, endPoint y: 269, distance: 203.0
click at [44, 269] on p "chocolaterie-valadon@orange.fr" at bounding box center [153, 271] width 258 height 19
copy link "chocolaterie-valadon@orange.fr"
click at [1365, 462] on textarea "Amount: 308,12€ Currency: Reason of payment link: bigger quantity Customers ema…" at bounding box center [1351, 435] width 405 height 90
paste textarea "chocolaterie-valadon@orange.fr"
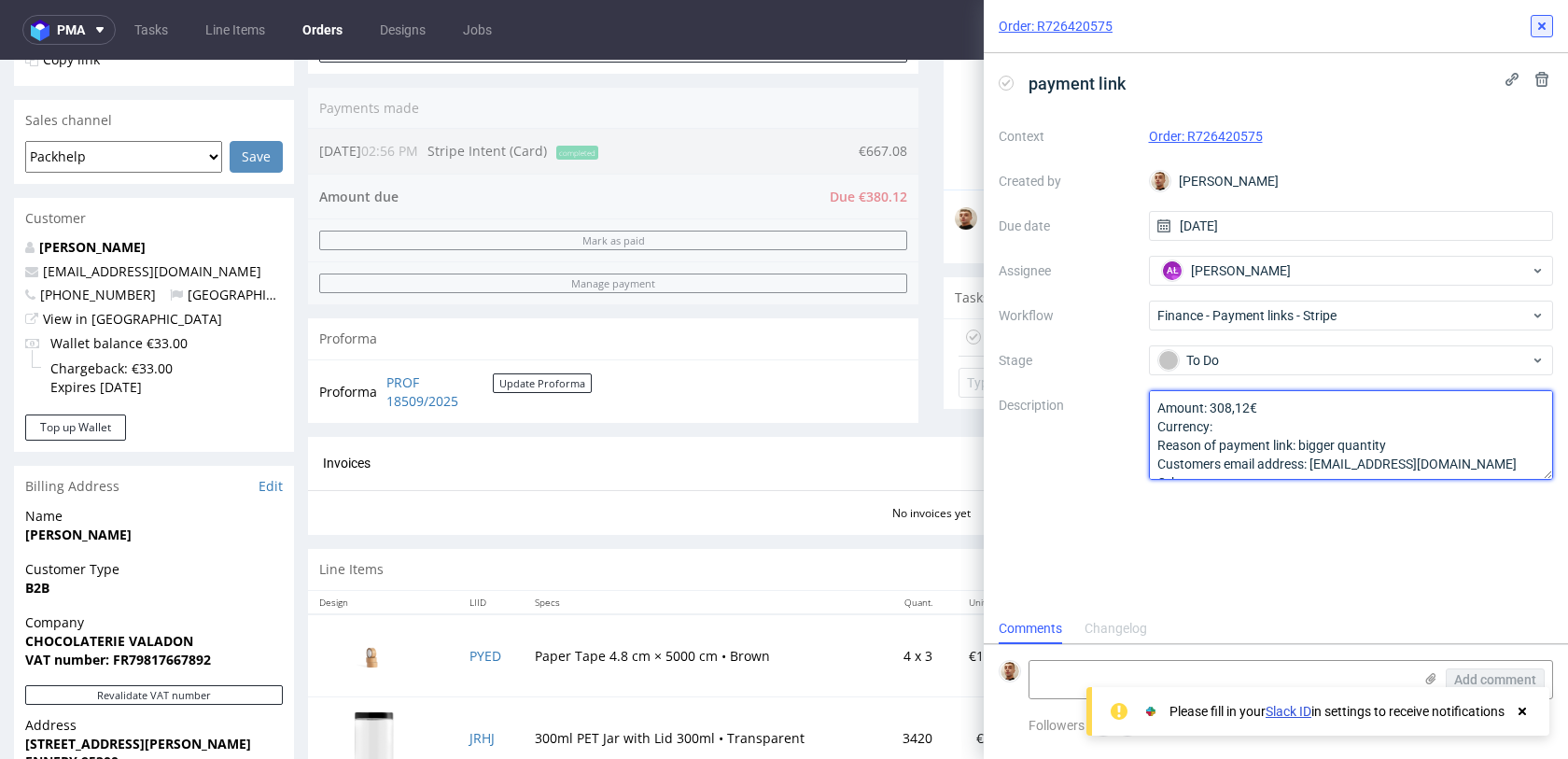
type textarea "Amount: 308,12€ Currency: Reason of payment link: bigger quantity Customers ema…"
click at [1542, 23] on icon at bounding box center [1541, 26] width 15 height 15
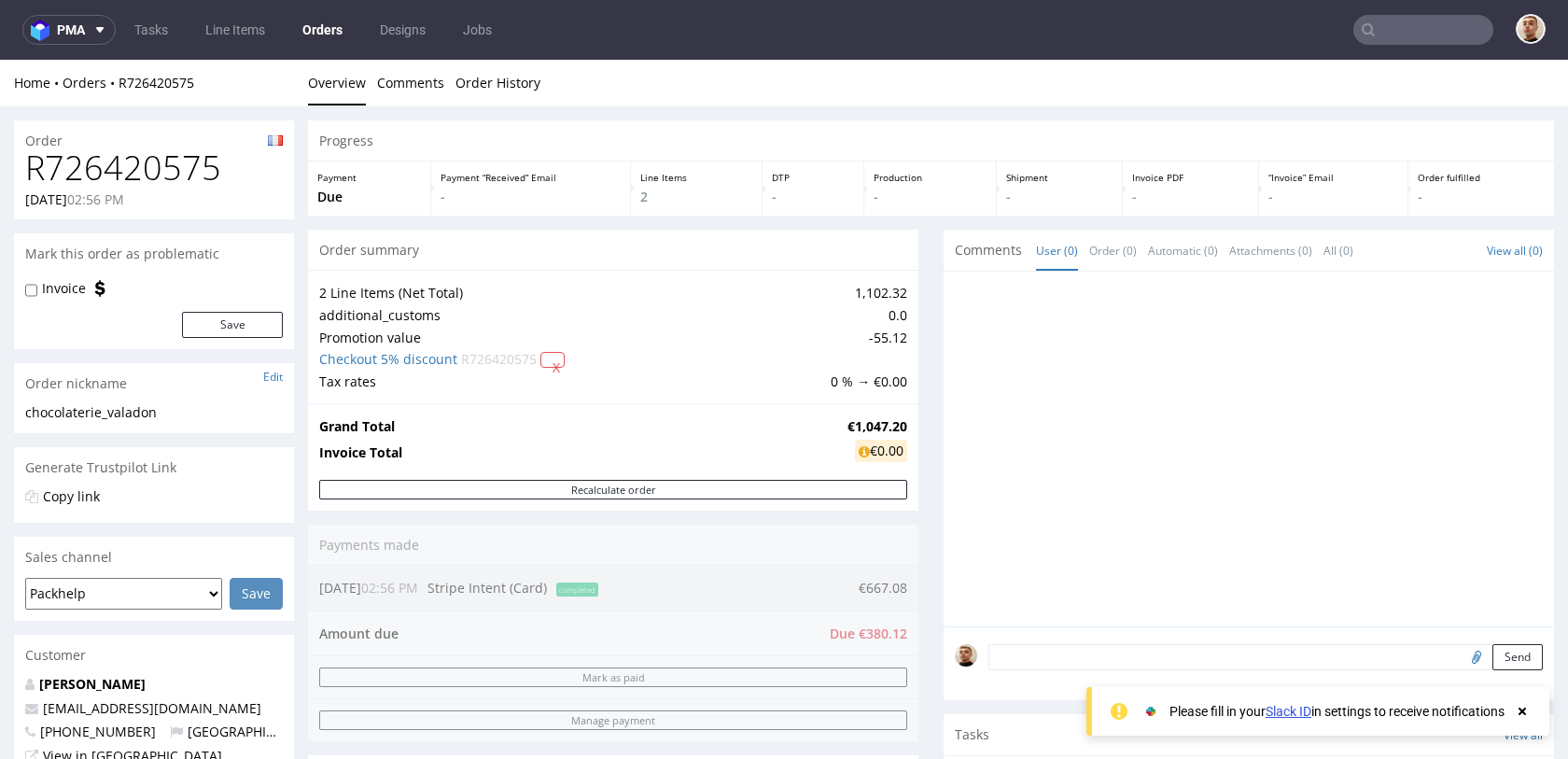
click at [172, 176] on h1 "R726420575" at bounding box center [153, 168] width 258 height 38
copy h1 "R726420575"
drag, startPoint x: 841, startPoint y: 426, endPoint x: 809, endPoint y: 426, distance: 32.0
click at [809, 426] on tr "Grand Total €1,047.20" at bounding box center [613, 426] width 588 height 23
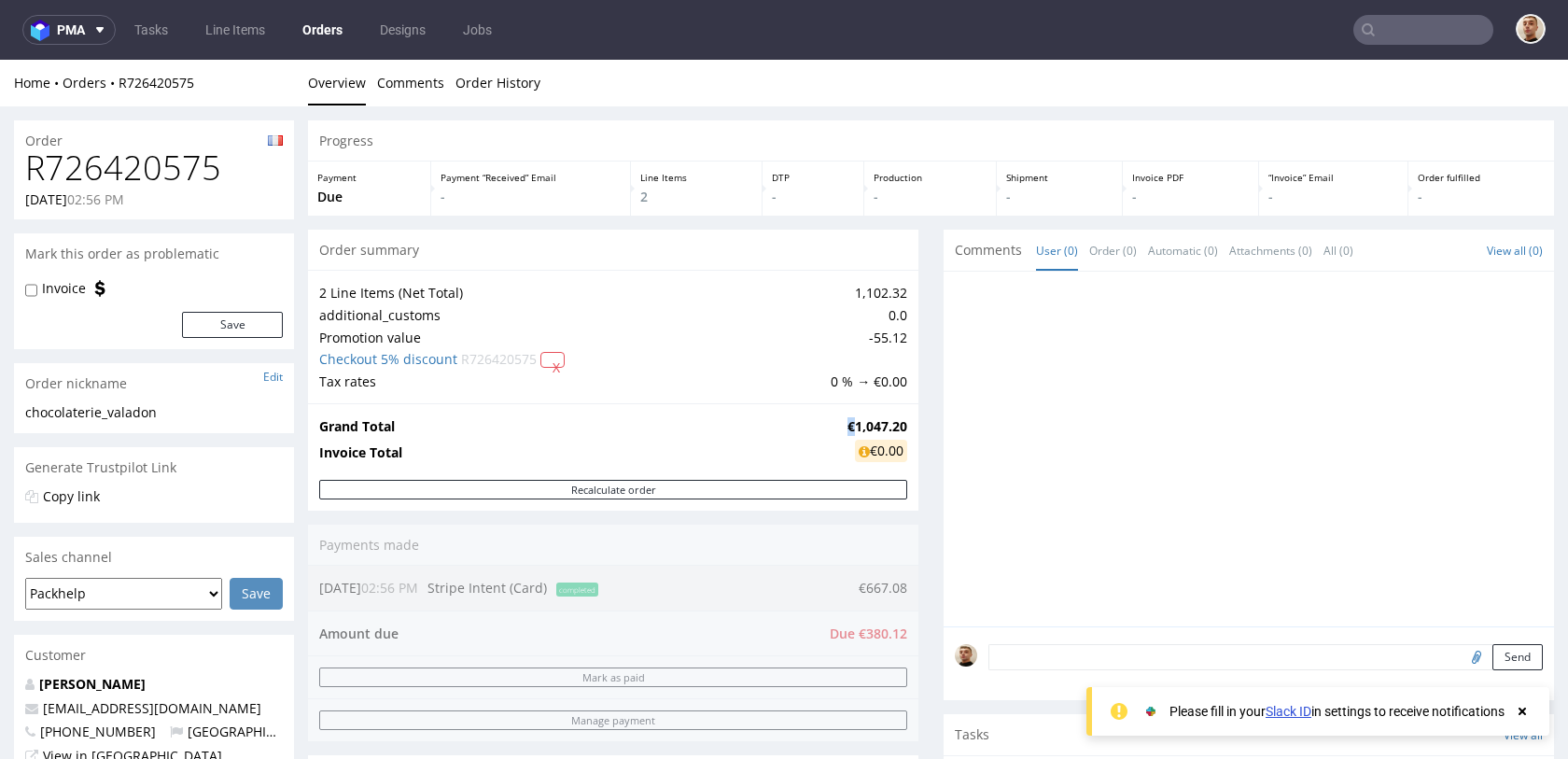
copy tr "€"
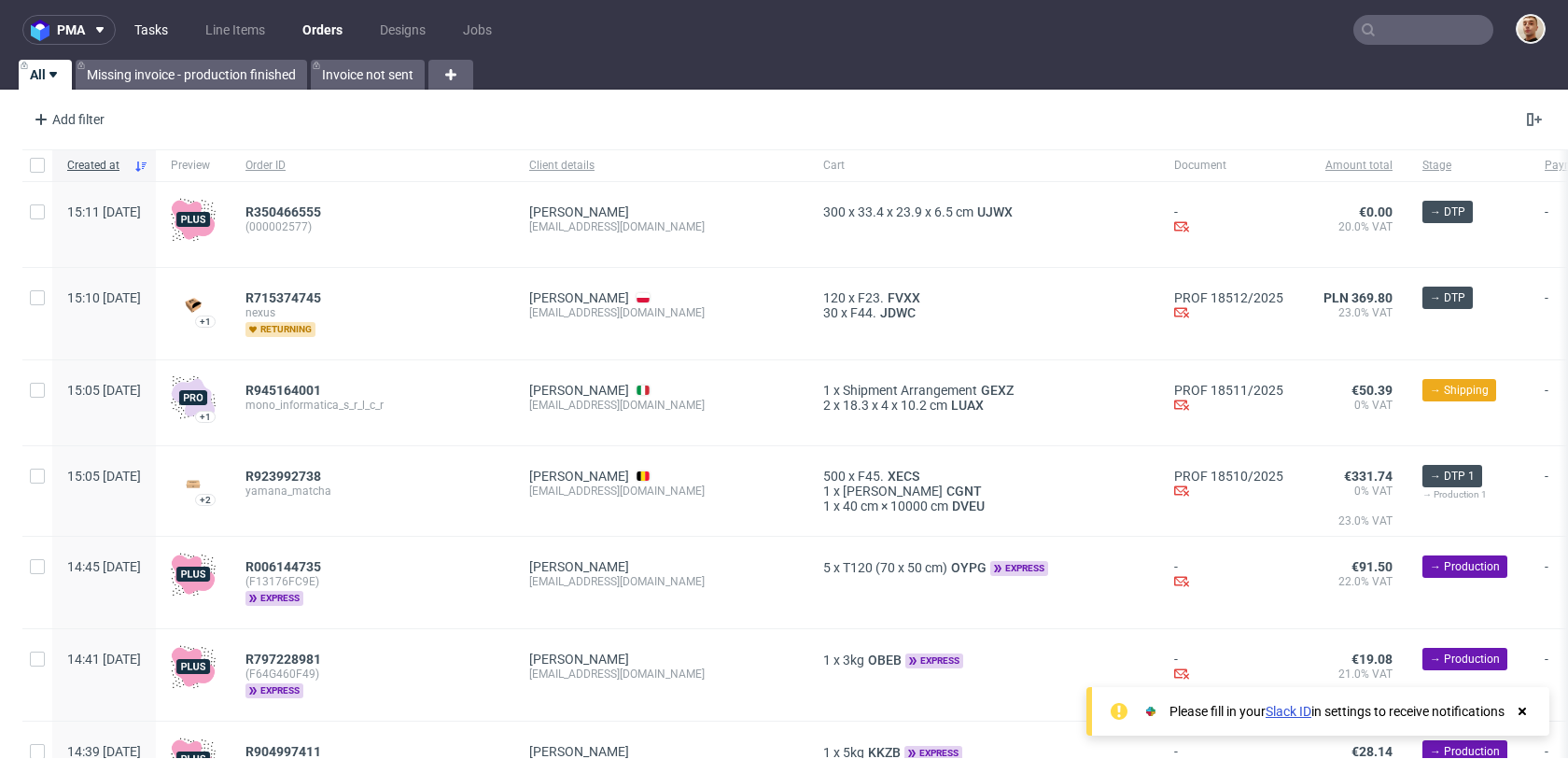
click at [157, 35] on link "Tasks" at bounding box center [151, 30] width 56 height 30
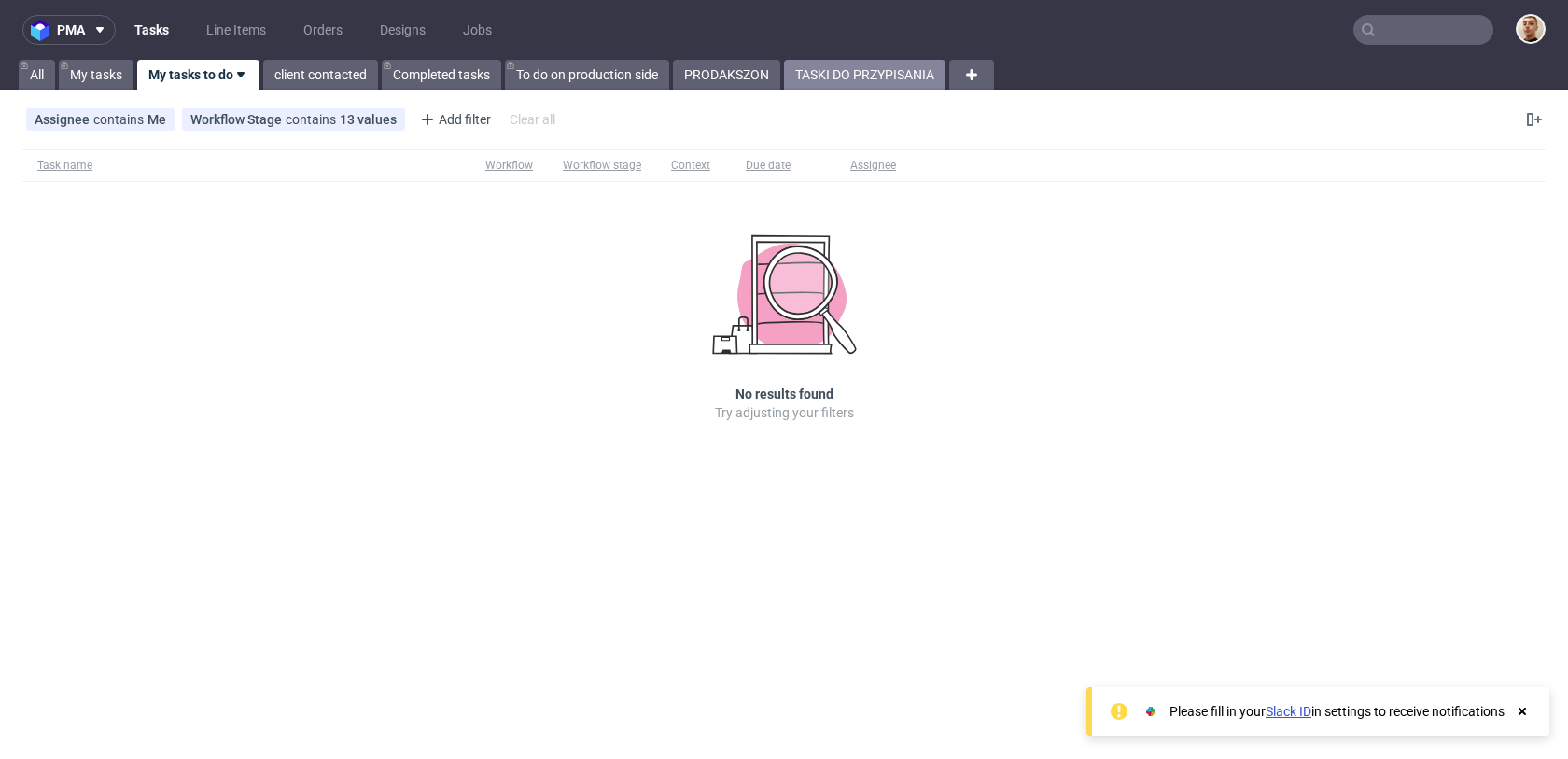
click at [869, 73] on link "TASKI DO PRZYPISANIA" at bounding box center [865, 75] width 161 height 30
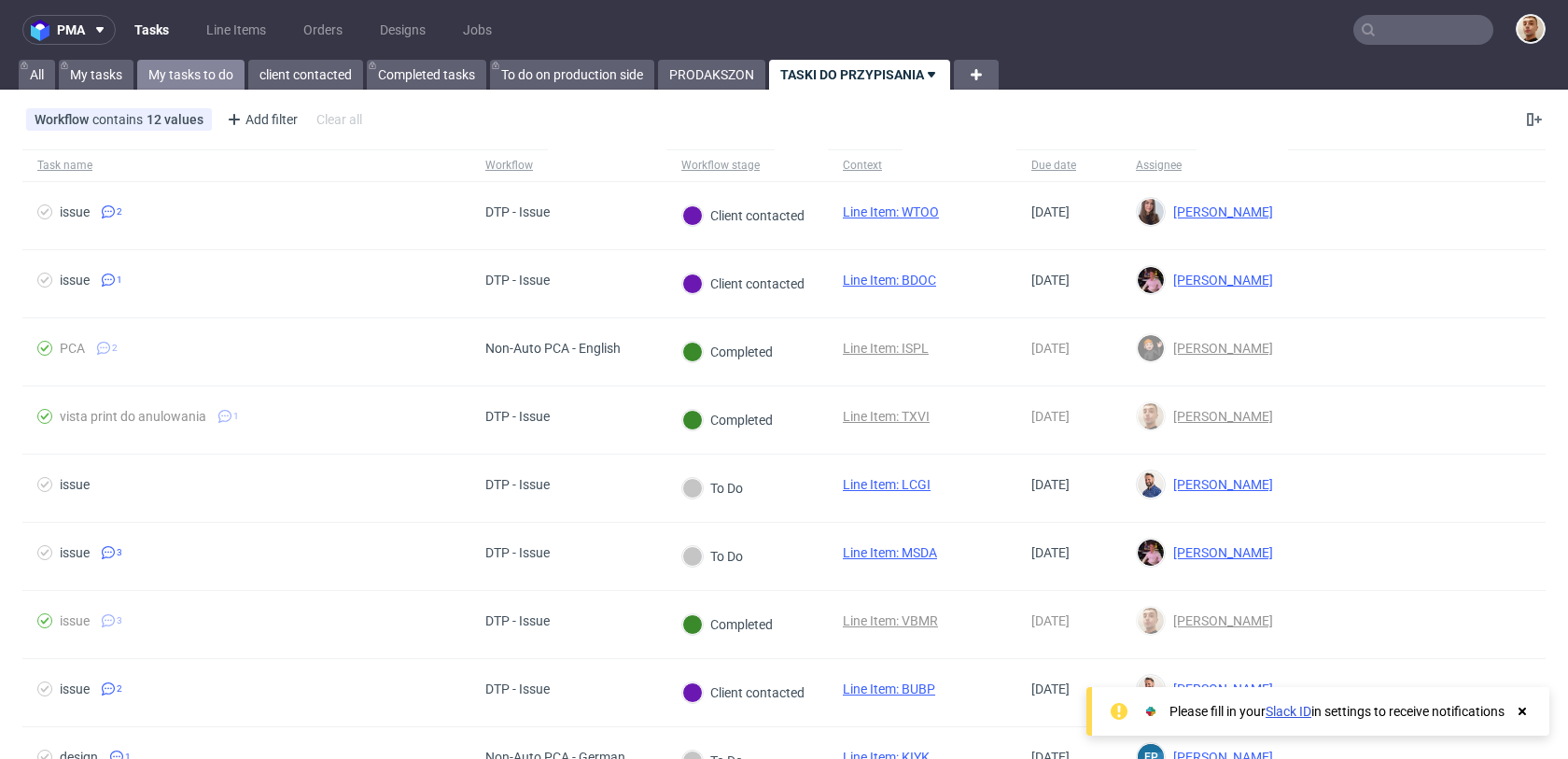
click at [171, 67] on link "My tasks to do" at bounding box center [191, 75] width 108 height 30
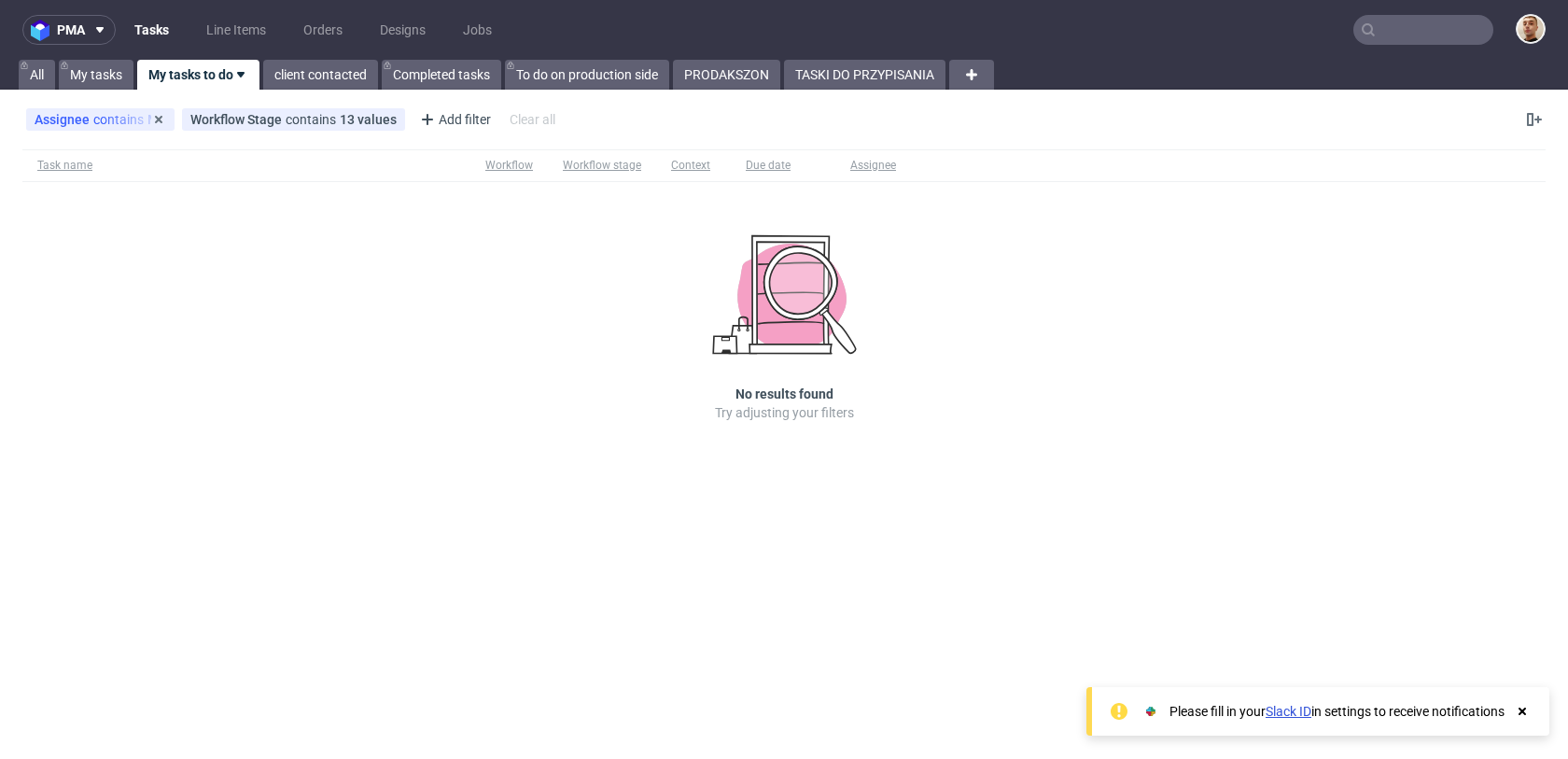
click at [130, 117] on div "Assignee contains Me" at bounding box center [101, 120] width 131 height 15
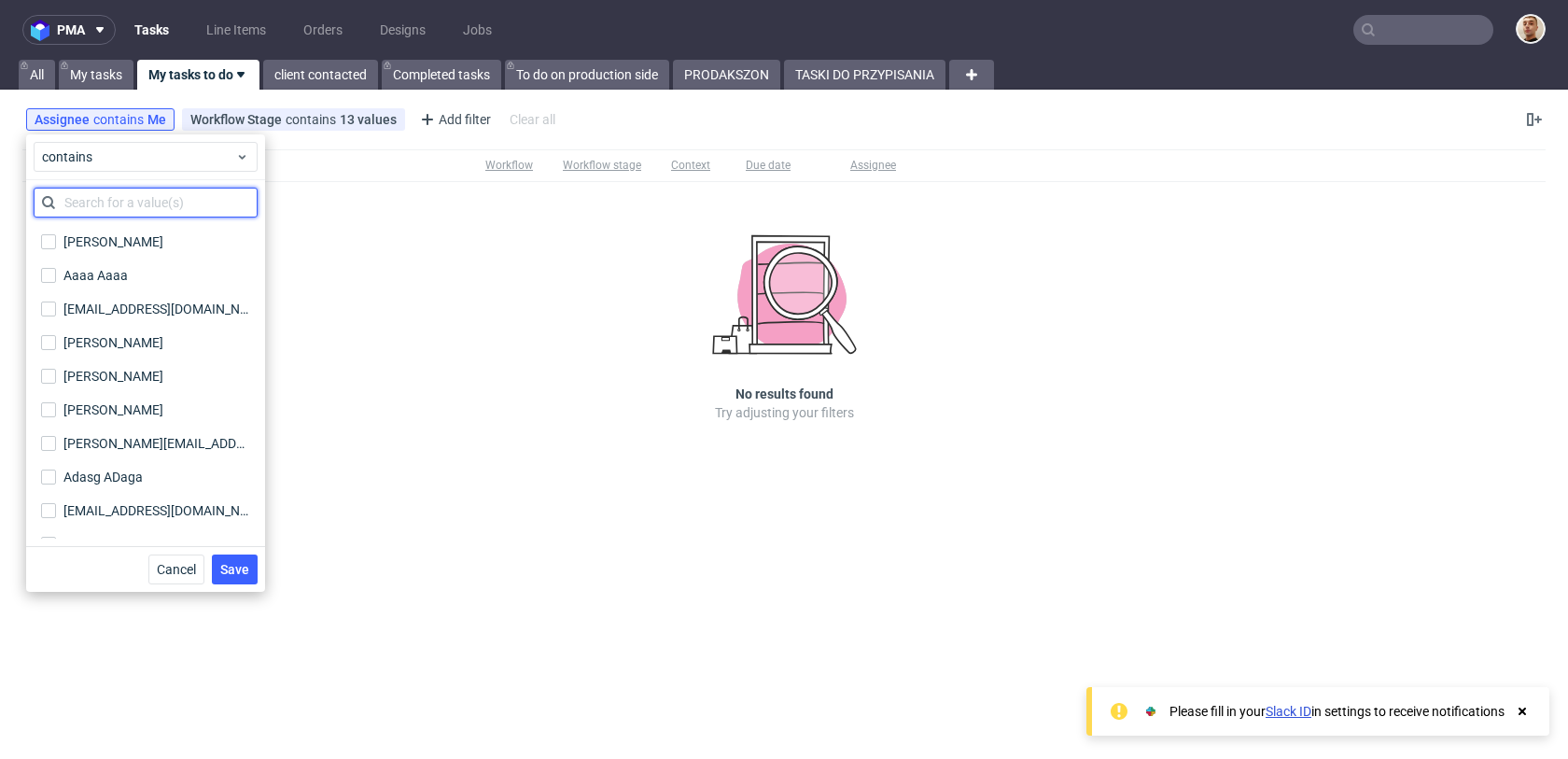
click at [95, 205] on input "text" at bounding box center [145, 202] width 224 height 30
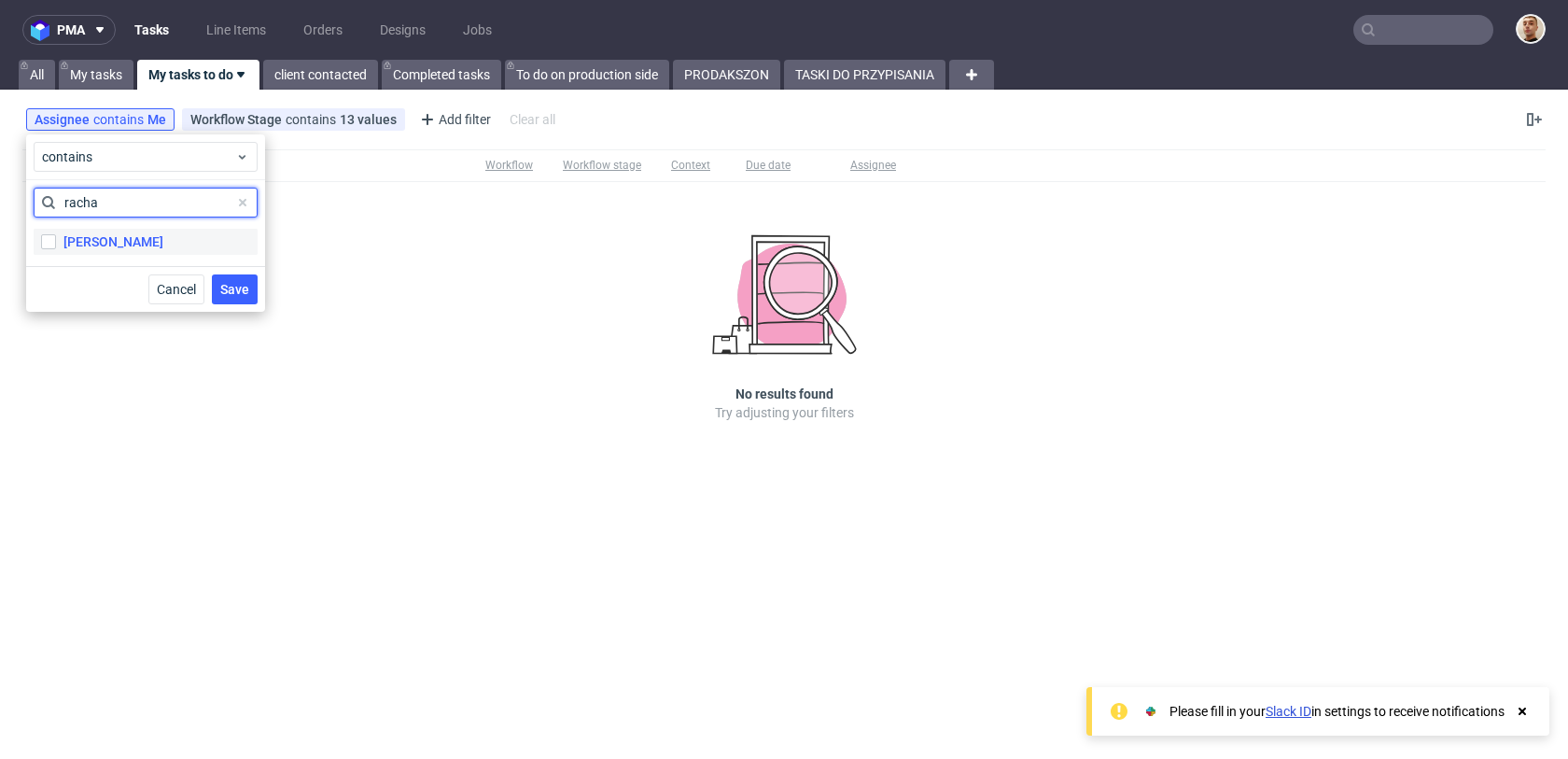
type input "racha"
click at [78, 243] on div "Michał Rachański" at bounding box center [113, 241] width 100 height 19
click at [56, 243] on input "Michał Rachański" at bounding box center [48, 241] width 15 height 15
checkbox input "true"
click at [220, 297] on button "Save" at bounding box center [235, 290] width 46 height 30
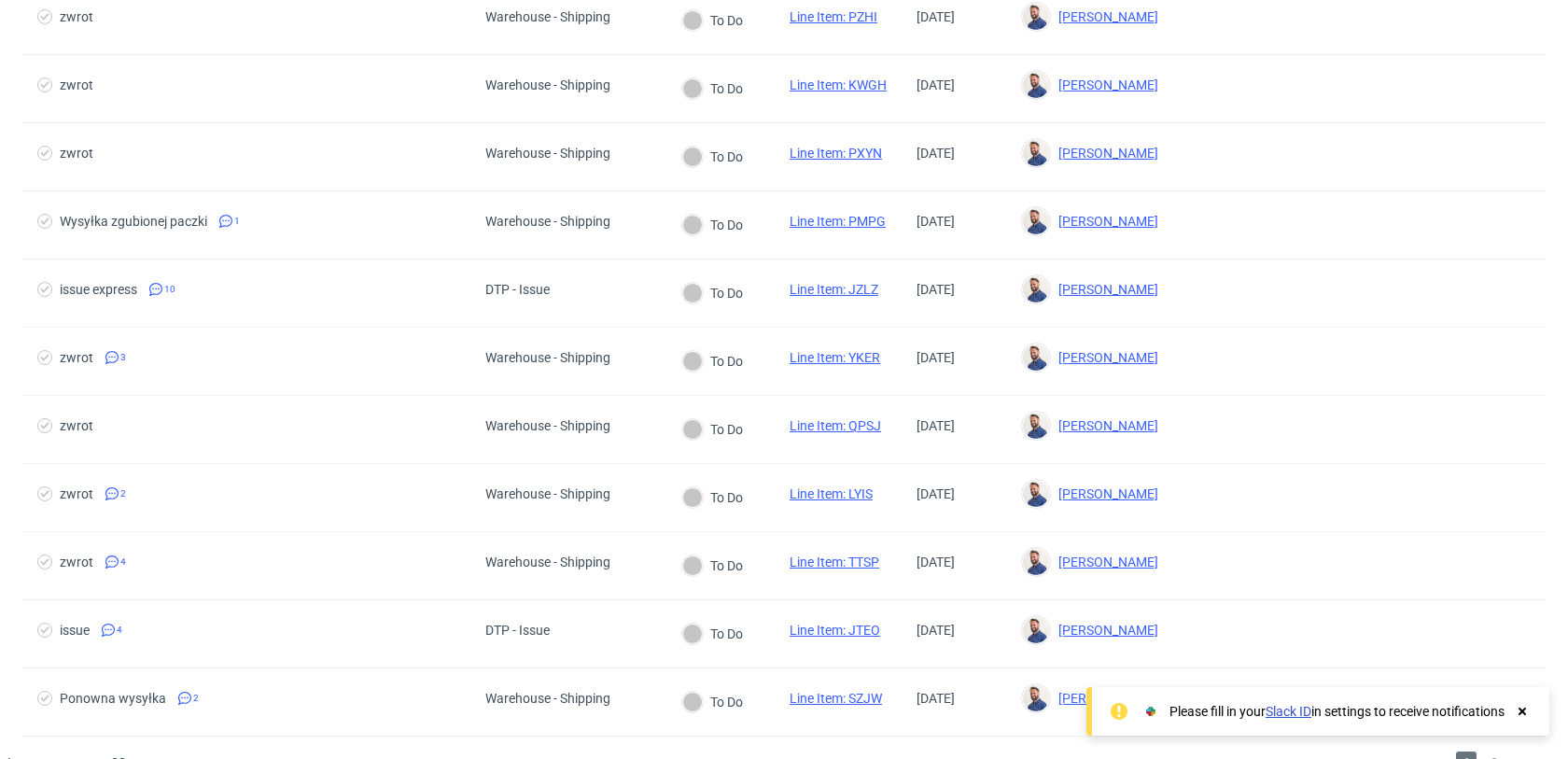
scroll to position [1582, 0]
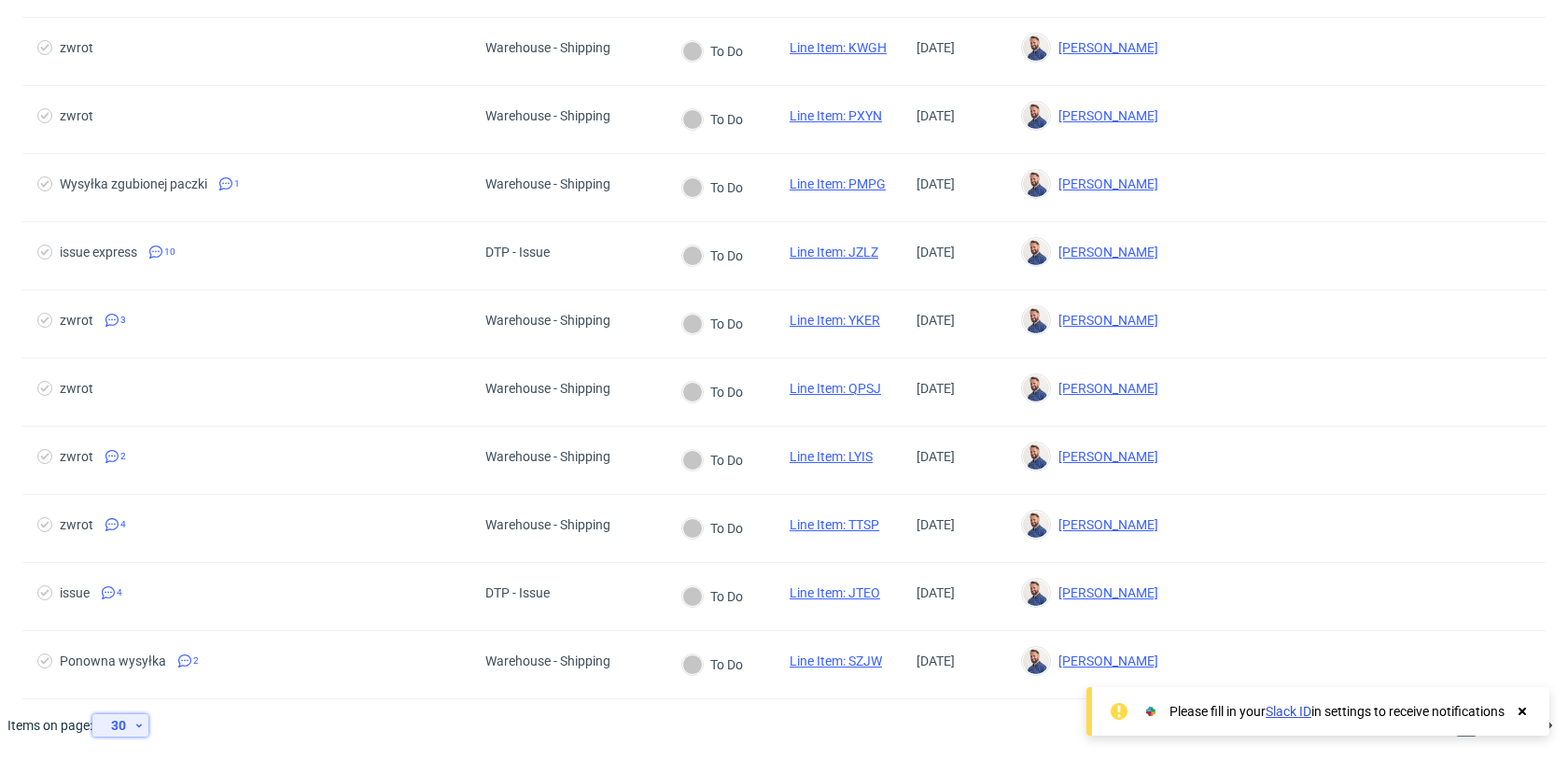
click at [127, 724] on div "30" at bounding box center [116, 725] width 34 height 26
click at [129, 682] on div "300" at bounding box center [127, 682] width 38 height 26
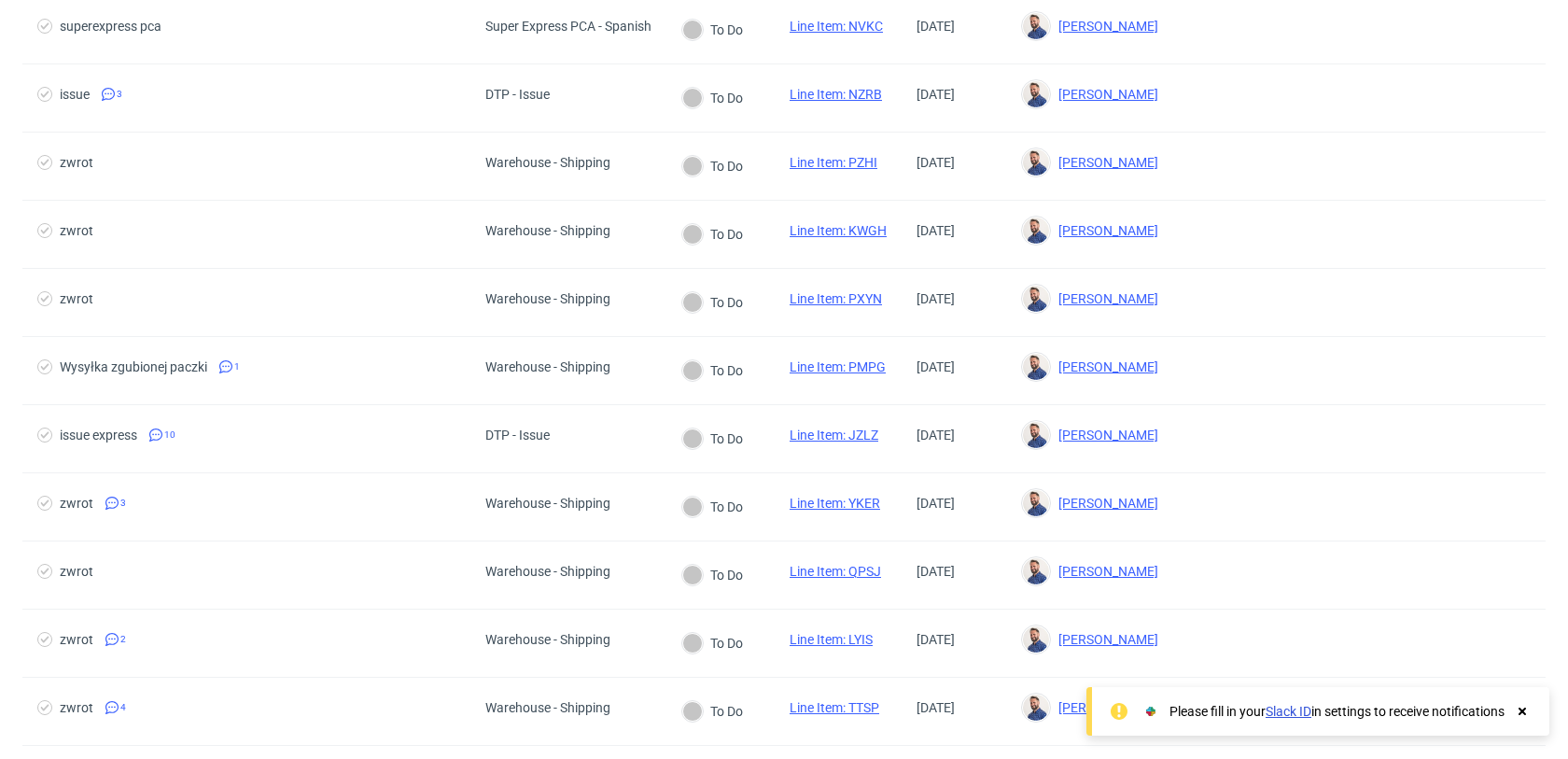
scroll to position [1650, 0]
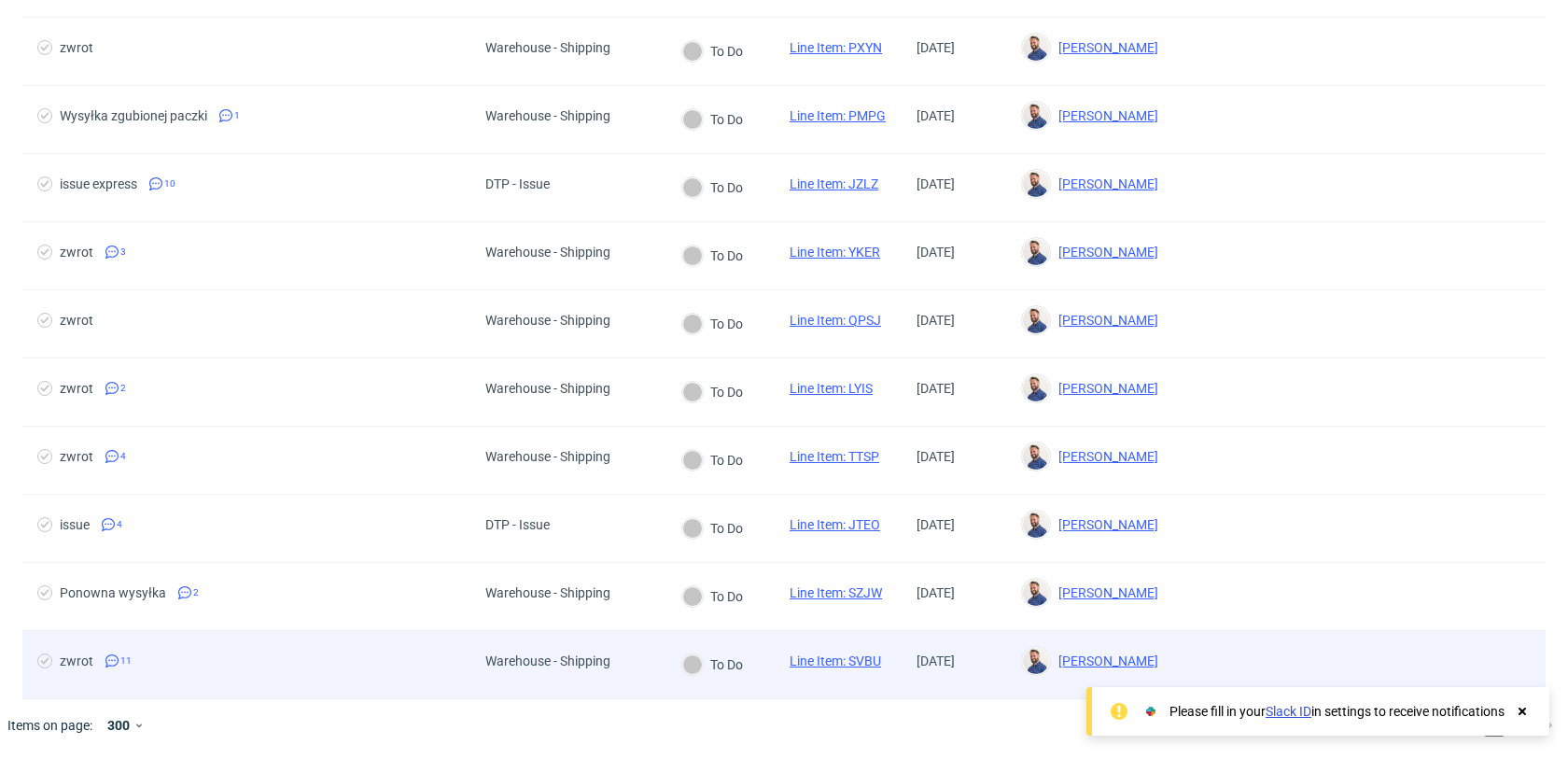
click at [661, 680] on div "Warehouse - Shipping" at bounding box center [568, 665] width 196 height 68
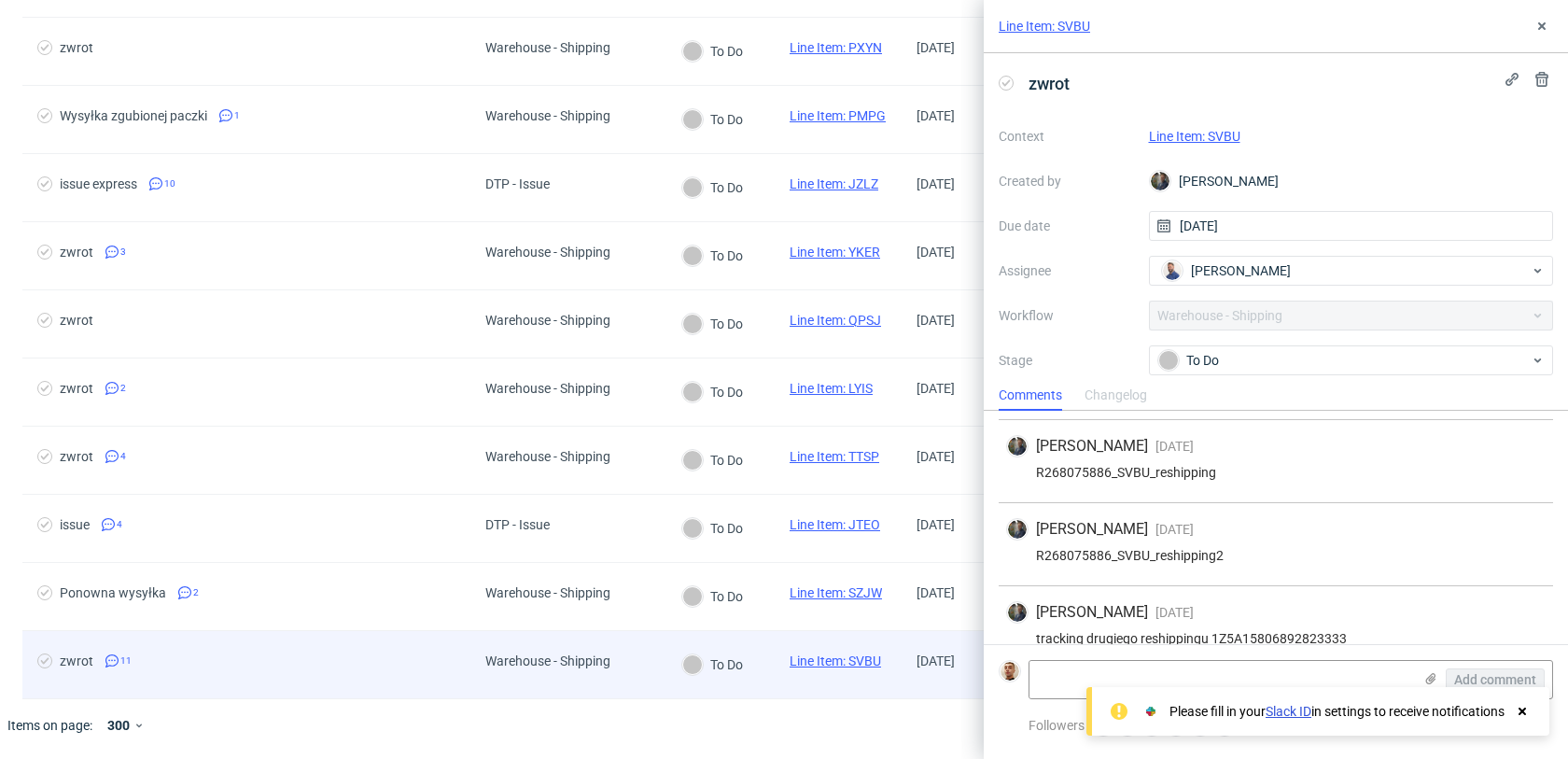
scroll to position [709, 0]
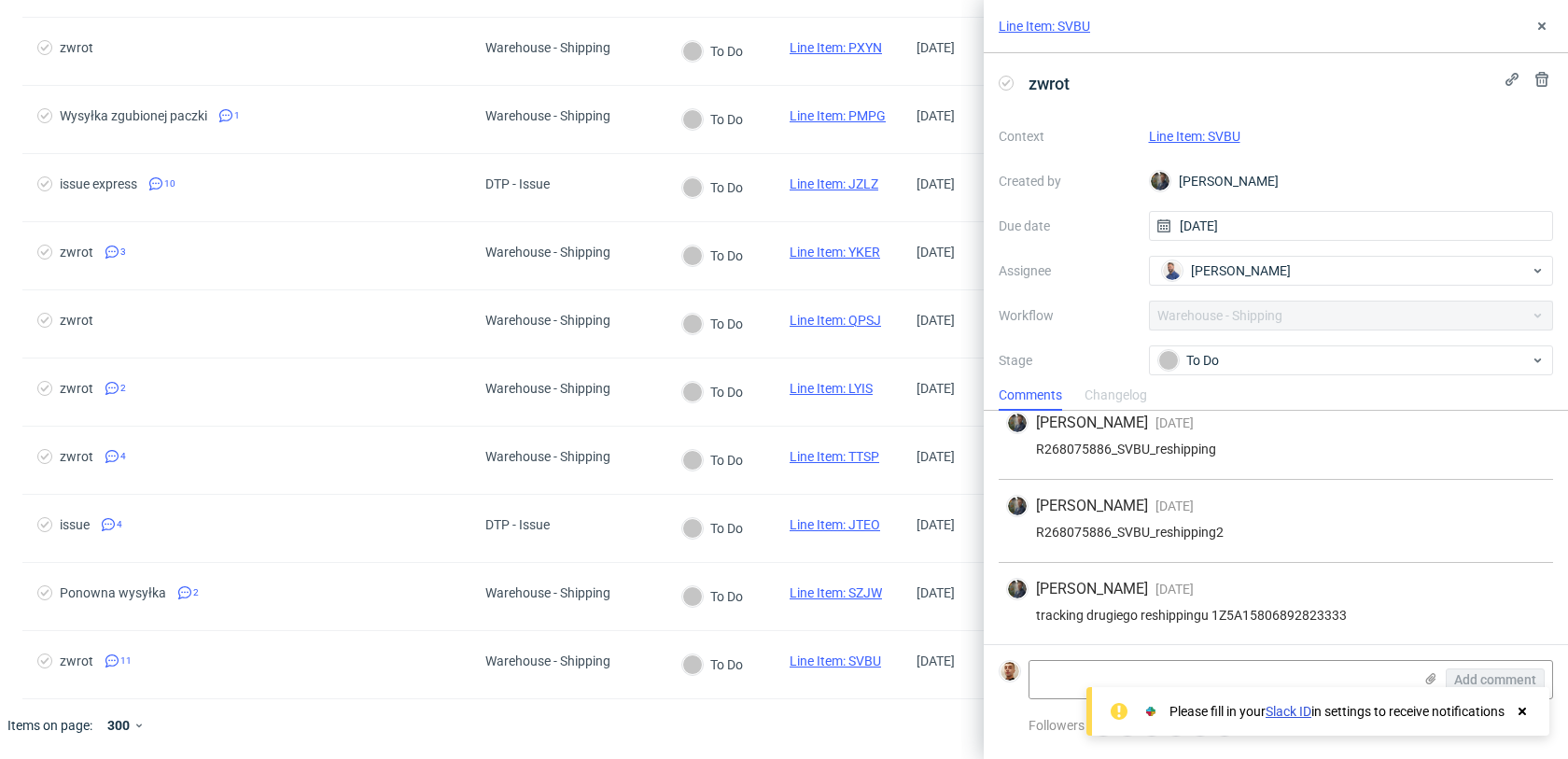
click at [1539, 9] on div "Line Item: SVBU" at bounding box center [1275, 26] width 584 height 53
click at [1539, 17] on button at bounding box center [1542, 26] width 23 height 23
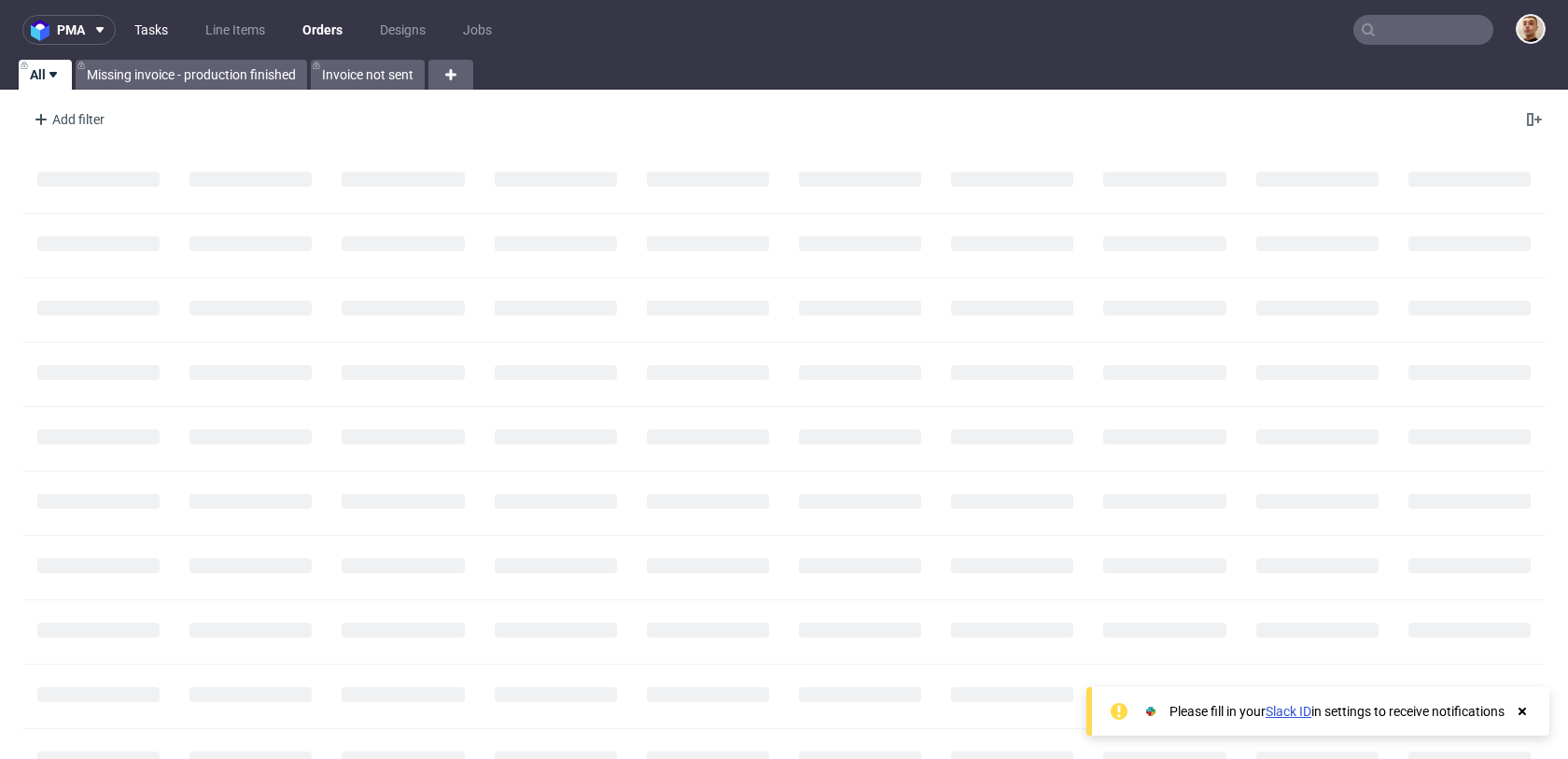
click at [152, 22] on link "Tasks" at bounding box center [151, 30] width 56 height 30
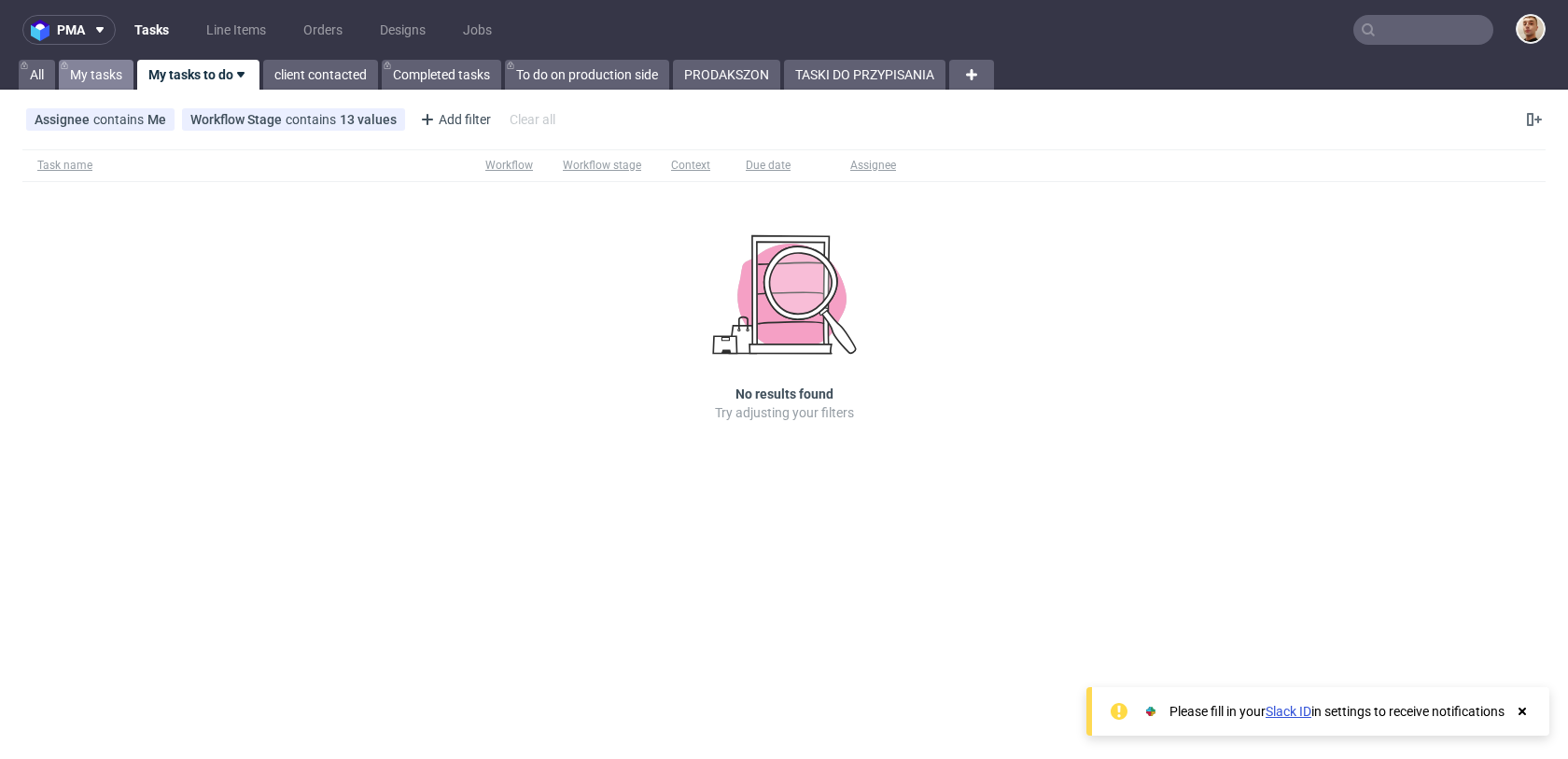
click at [115, 80] on link "My tasks" at bounding box center [96, 75] width 75 height 30
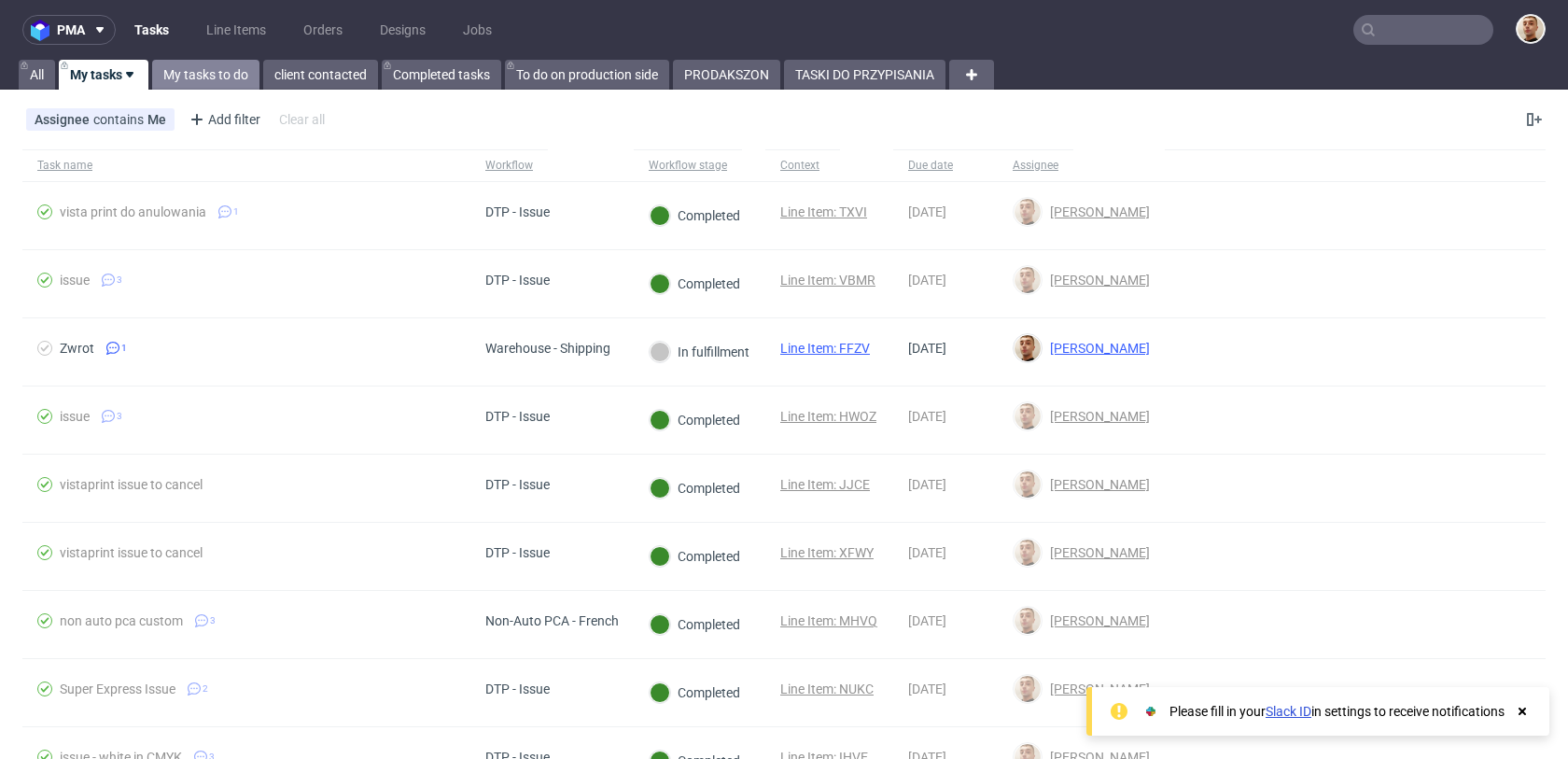
click at [187, 80] on link "My tasks to do" at bounding box center [206, 75] width 108 height 30
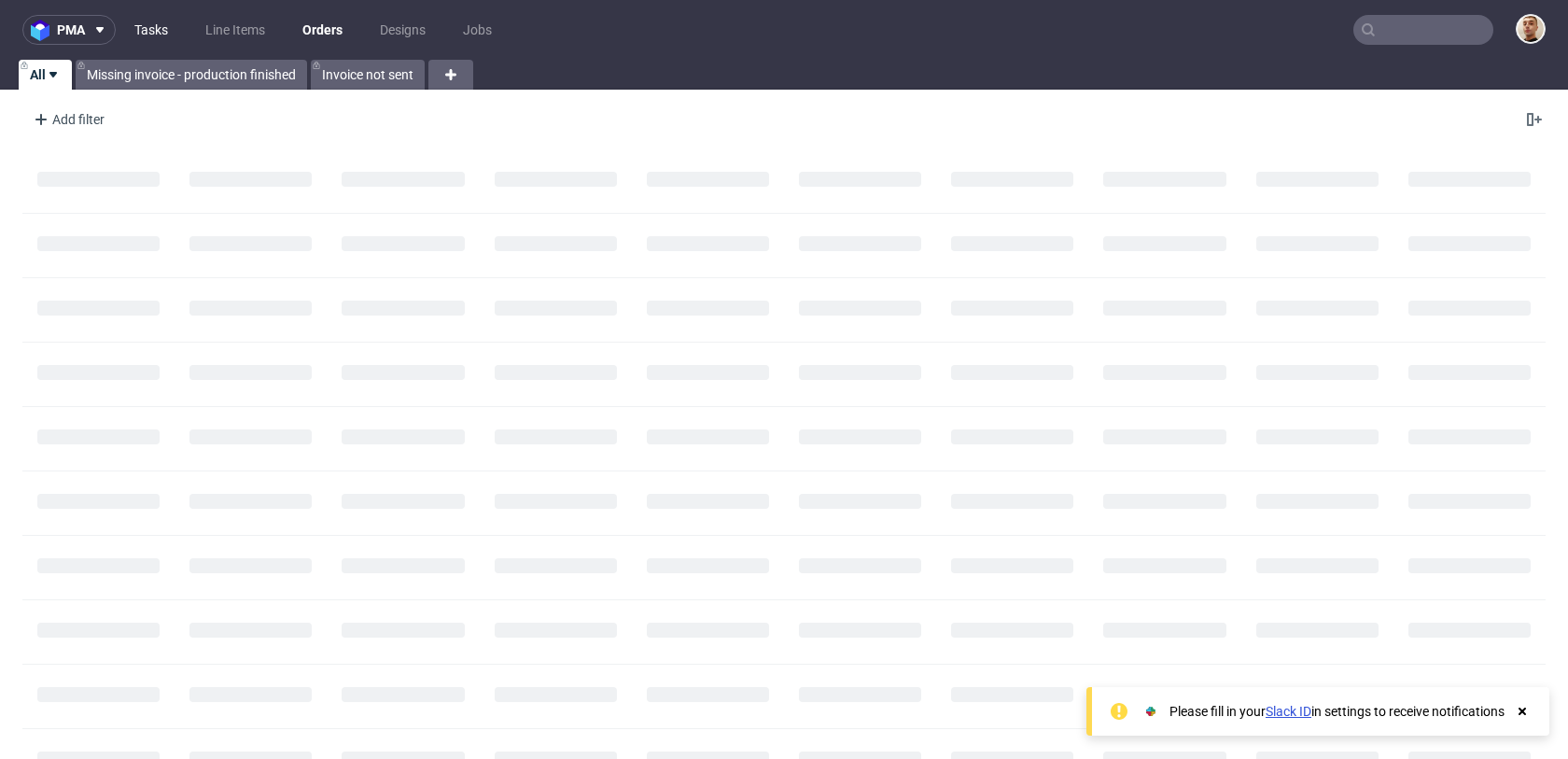
click at [164, 22] on link "Tasks" at bounding box center [151, 30] width 56 height 30
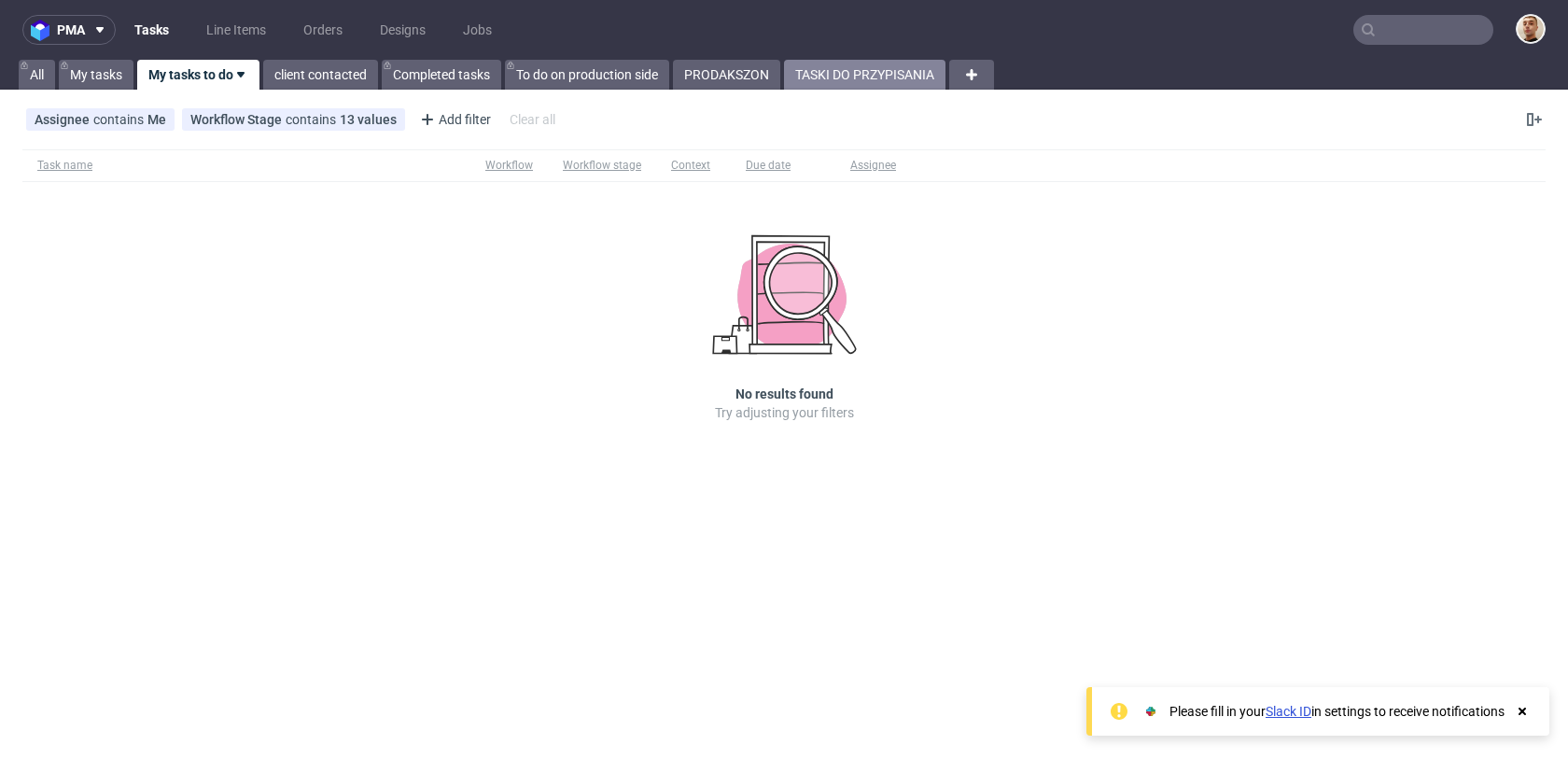
click at [854, 74] on link "TASKI DO PRZYPISANIA" at bounding box center [865, 75] width 161 height 30
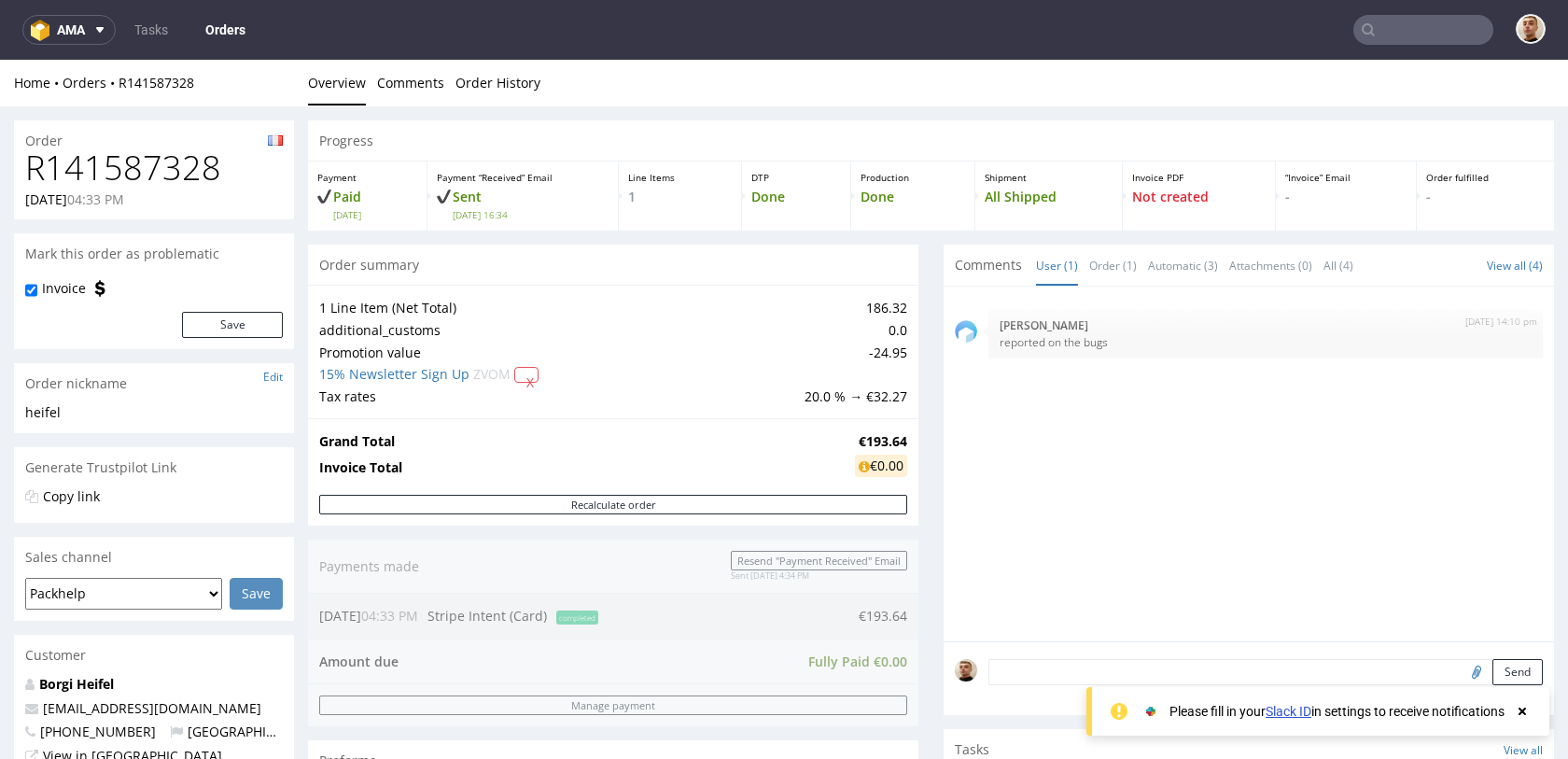
click at [131, 179] on h1 "R141587328" at bounding box center [153, 168] width 258 height 38
copy h1 "R141587328"
